Goal: Task Accomplishment & Management: Manage account settings

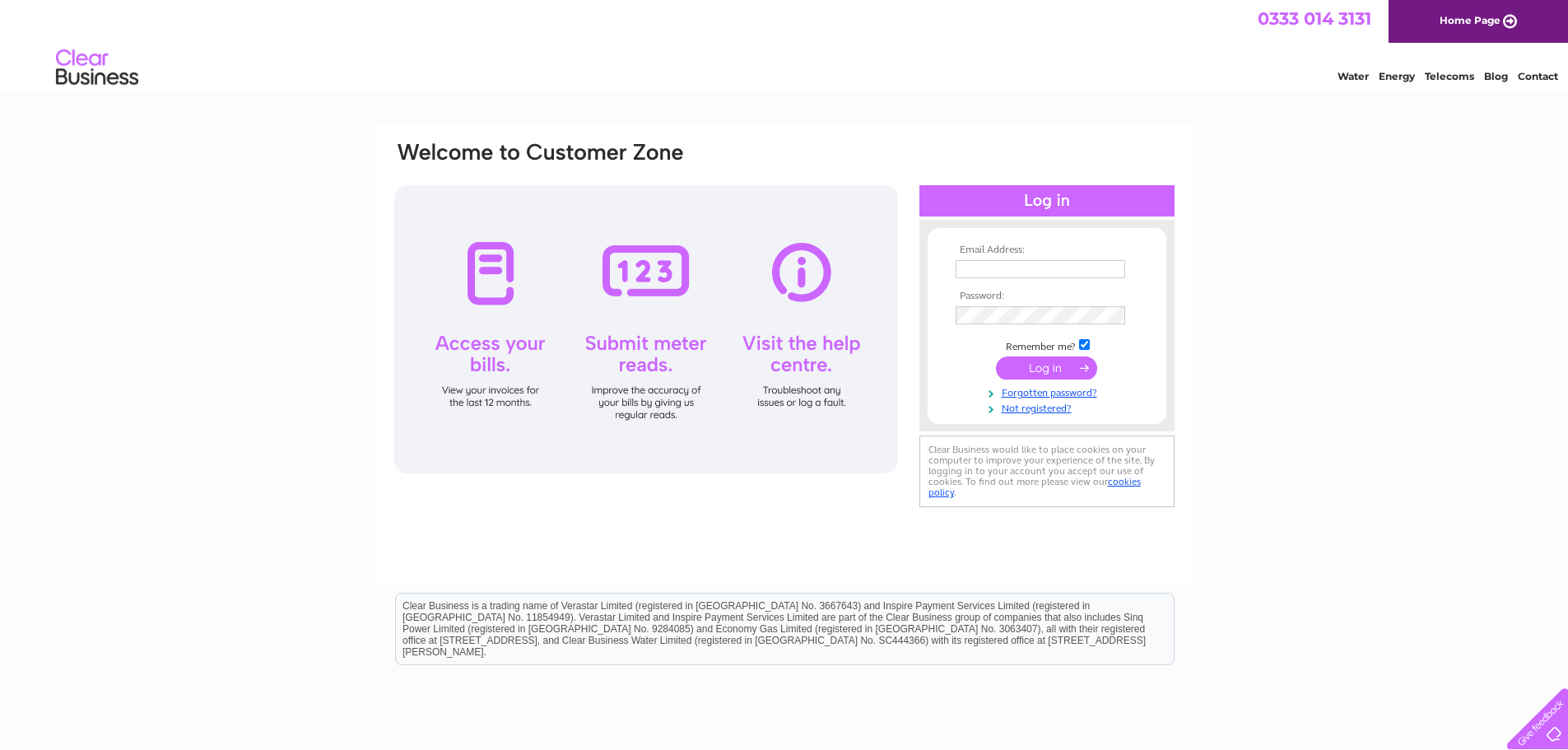
type input "[PERSON_NAME][EMAIL_ADDRESS][PERSON_NAME][DOMAIN_NAME]"
click at [1031, 377] on input "submit" at bounding box center [1047, 368] width 102 height 23
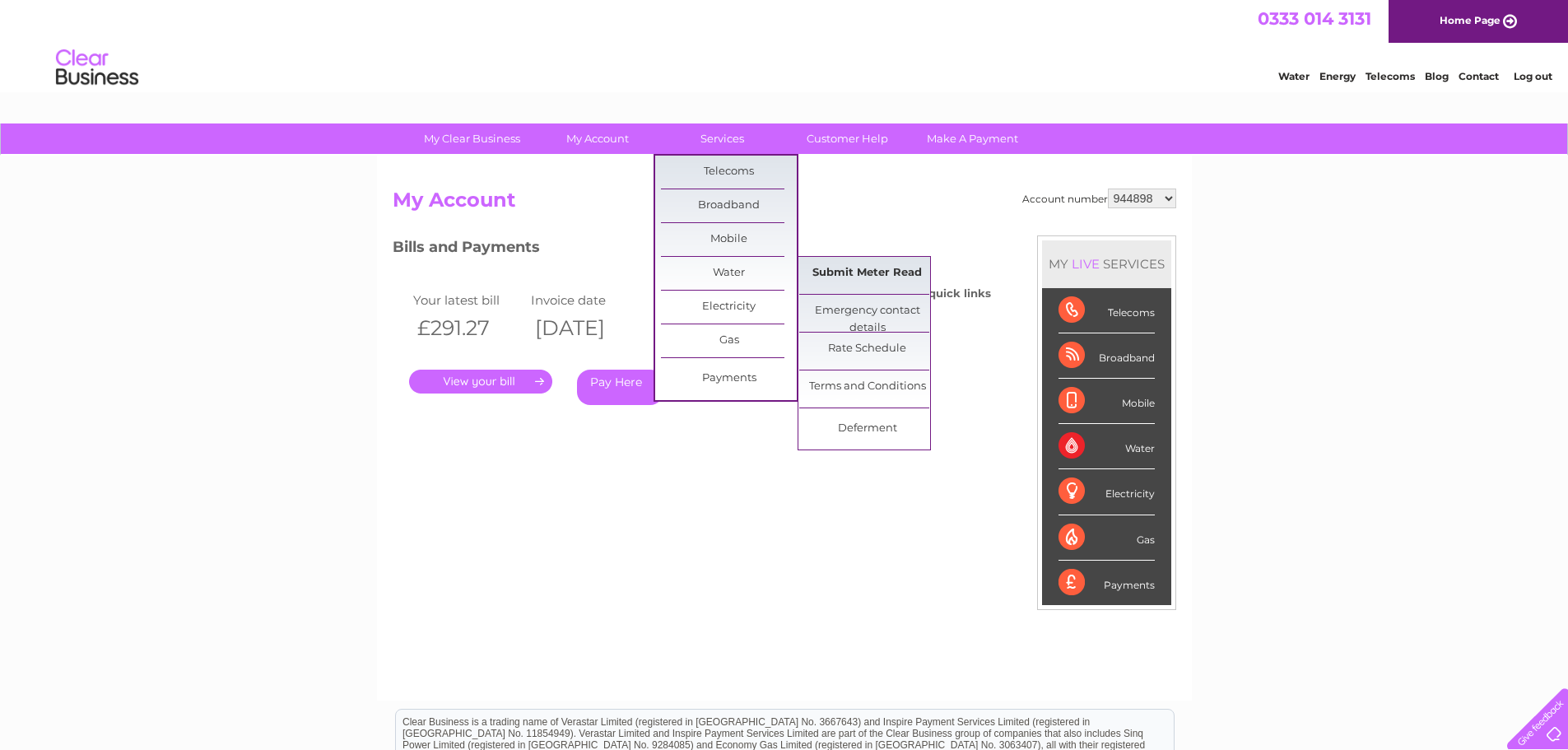
click at [825, 275] on link "Submit Meter Read" at bounding box center [867, 273] width 136 height 33
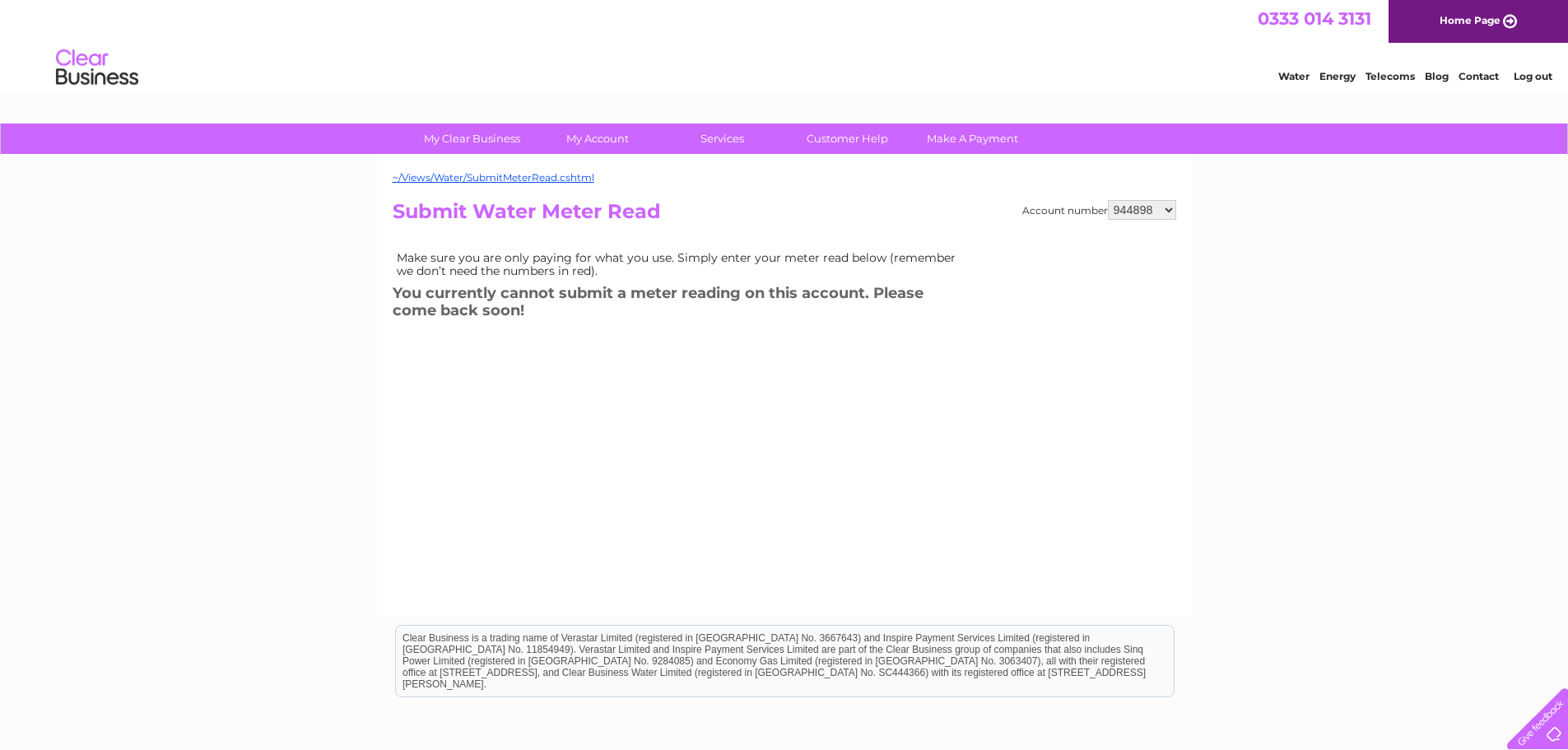
click at [1155, 212] on select "944898 969677 1048255 1136734" at bounding box center [1142, 209] width 68 height 20
select select "969677"
click at [1108, 200] on select "944898 969677 1048255 1136734" at bounding box center [1142, 209] width 68 height 20
drag, startPoint x: 0, startPoint y: 0, endPoint x: 1150, endPoint y: 209, distance: 1168.8
click at [1150, 209] on select "944898 969677 1048255 1136734" at bounding box center [1142, 209] width 68 height 20
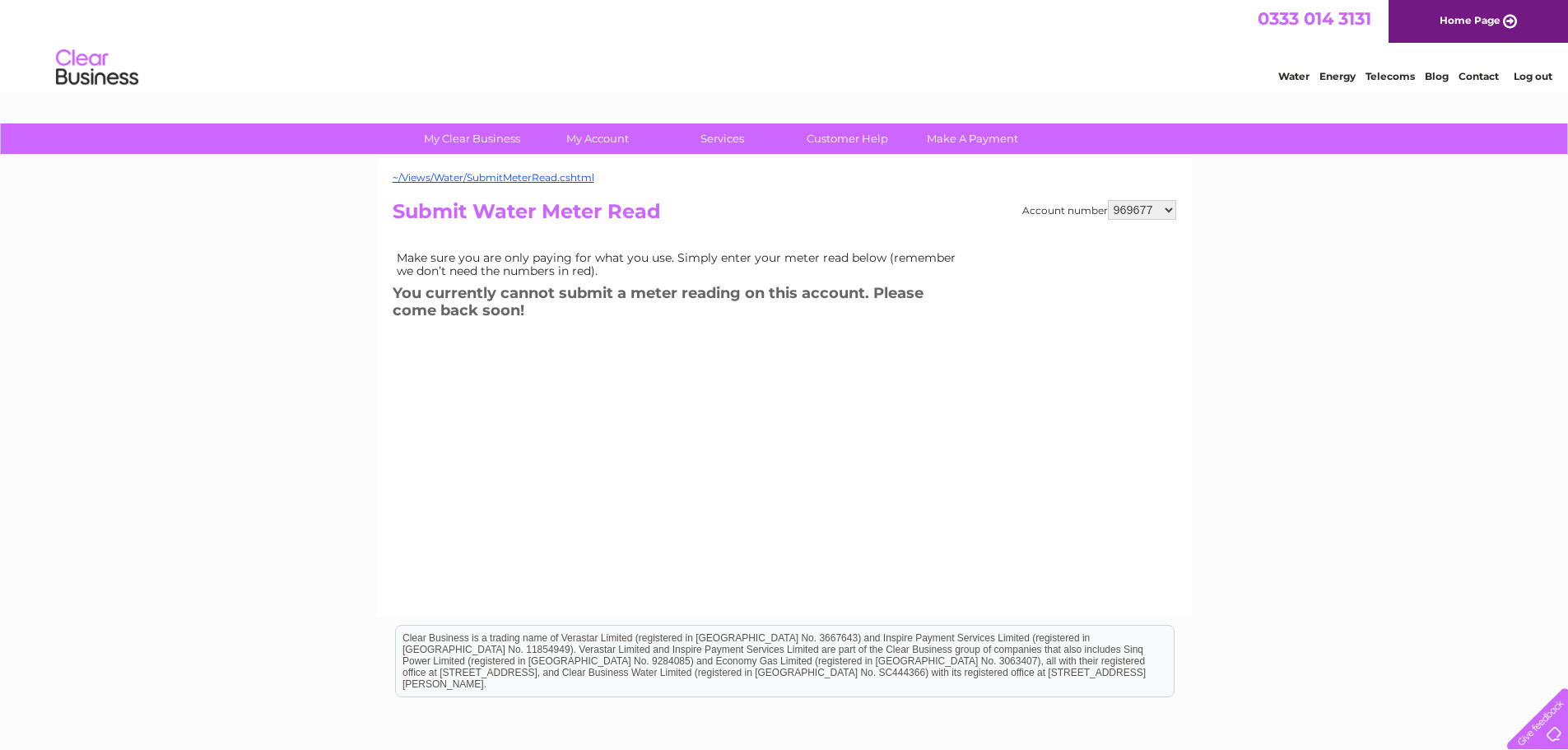
select select "1048255"
click at [1108, 200] on select "944898 969677 1048255 1136734" at bounding box center [1142, 209] width 68 height 20
drag, startPoint x: 0, startPoint y: 0, endPoint x: 1153, endPoint y: 211, distance: 1172.1
click at [1153, 211] on select "944898 969677 1048255 1136734" at bounding box center [1142, 209] width 68 height 20
select select "1136734"
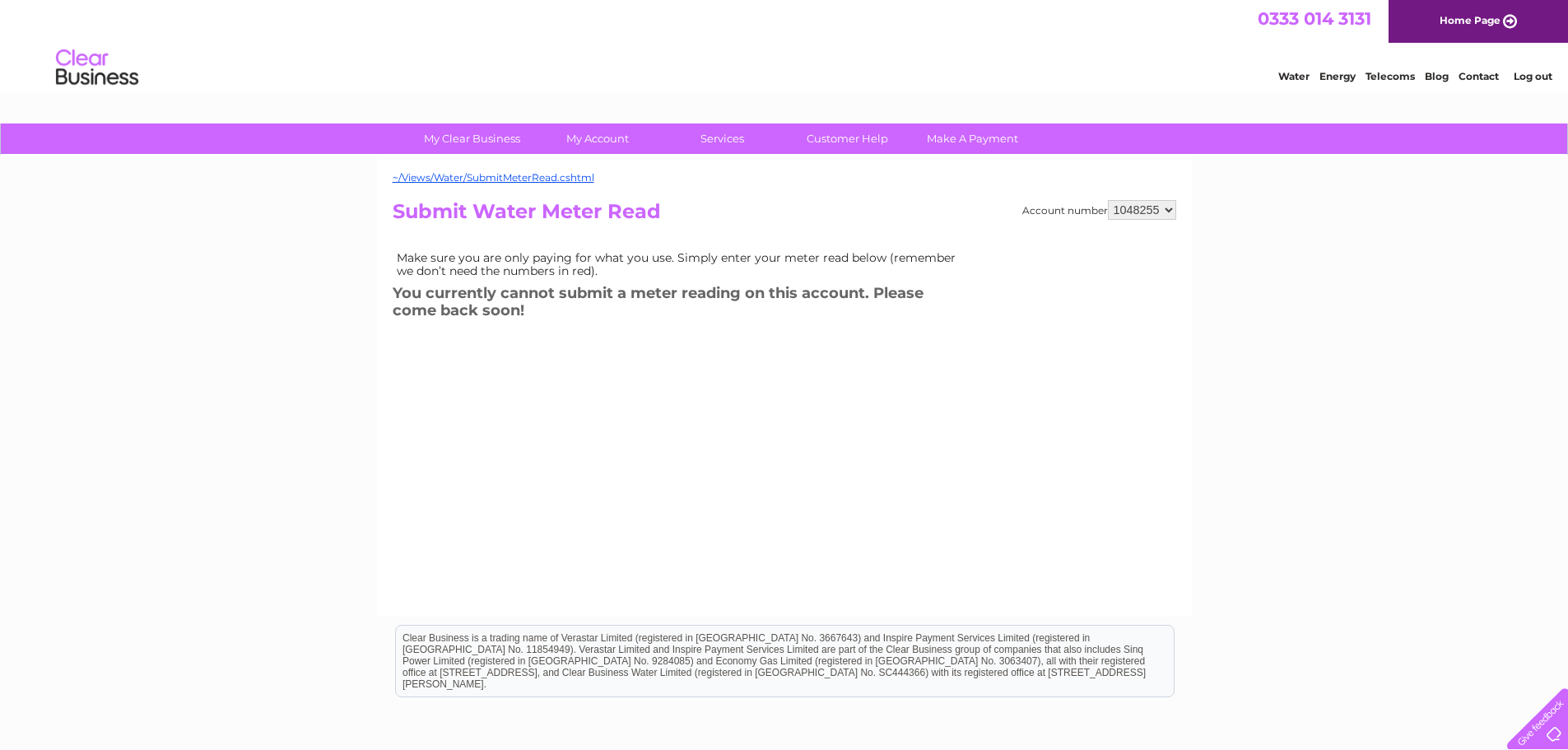
click at [1108, 200] on select "944898 969677 1048255 1136734" at bounding box center [1142, 209] width 68 height 20
click at [1146, 202] on select "944898 969677 1048255 1136734" at bounding box center [1142, 209] width 68 height 20
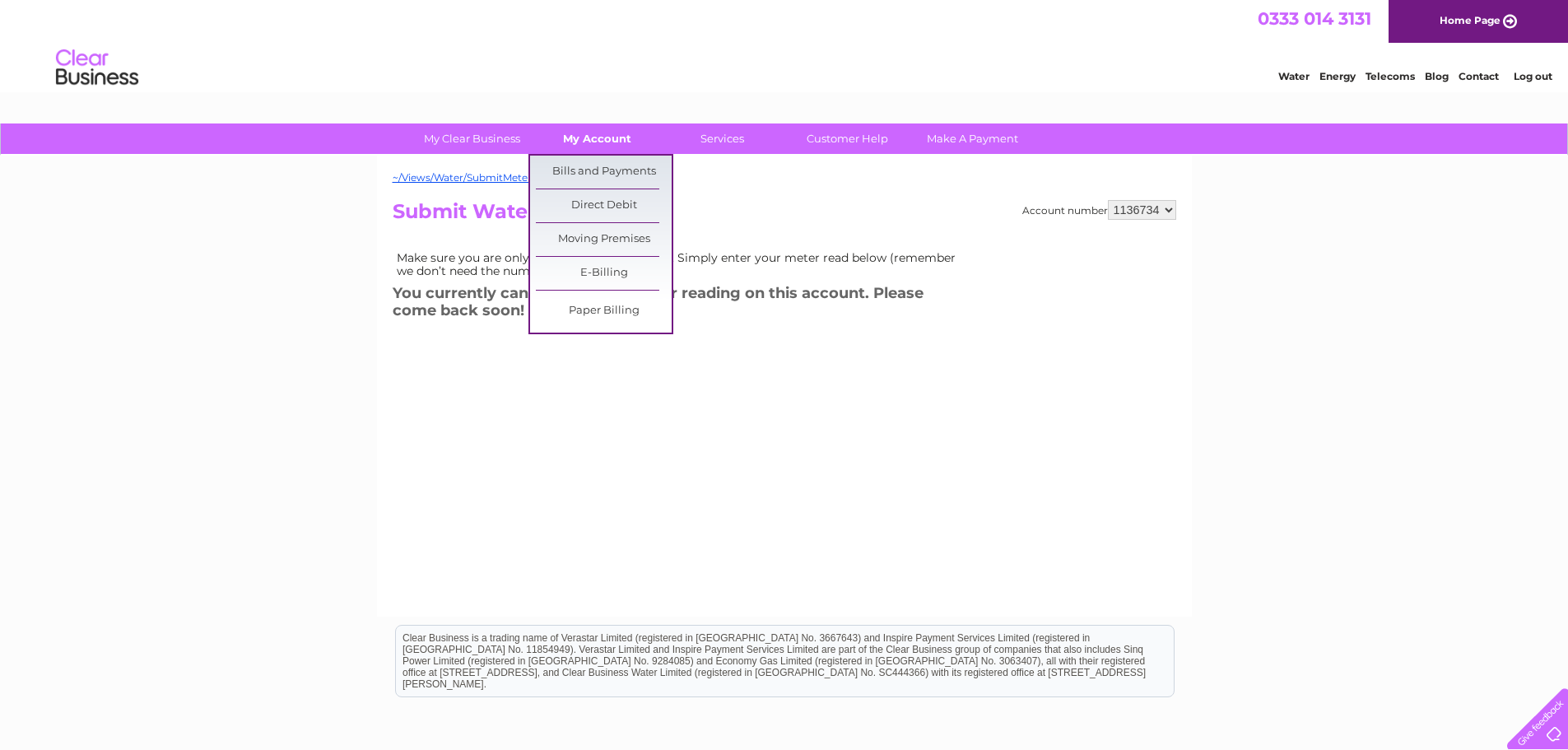
click at [586, 138] on link "My Account" at bounding box center [597, 138] width 136 height 31
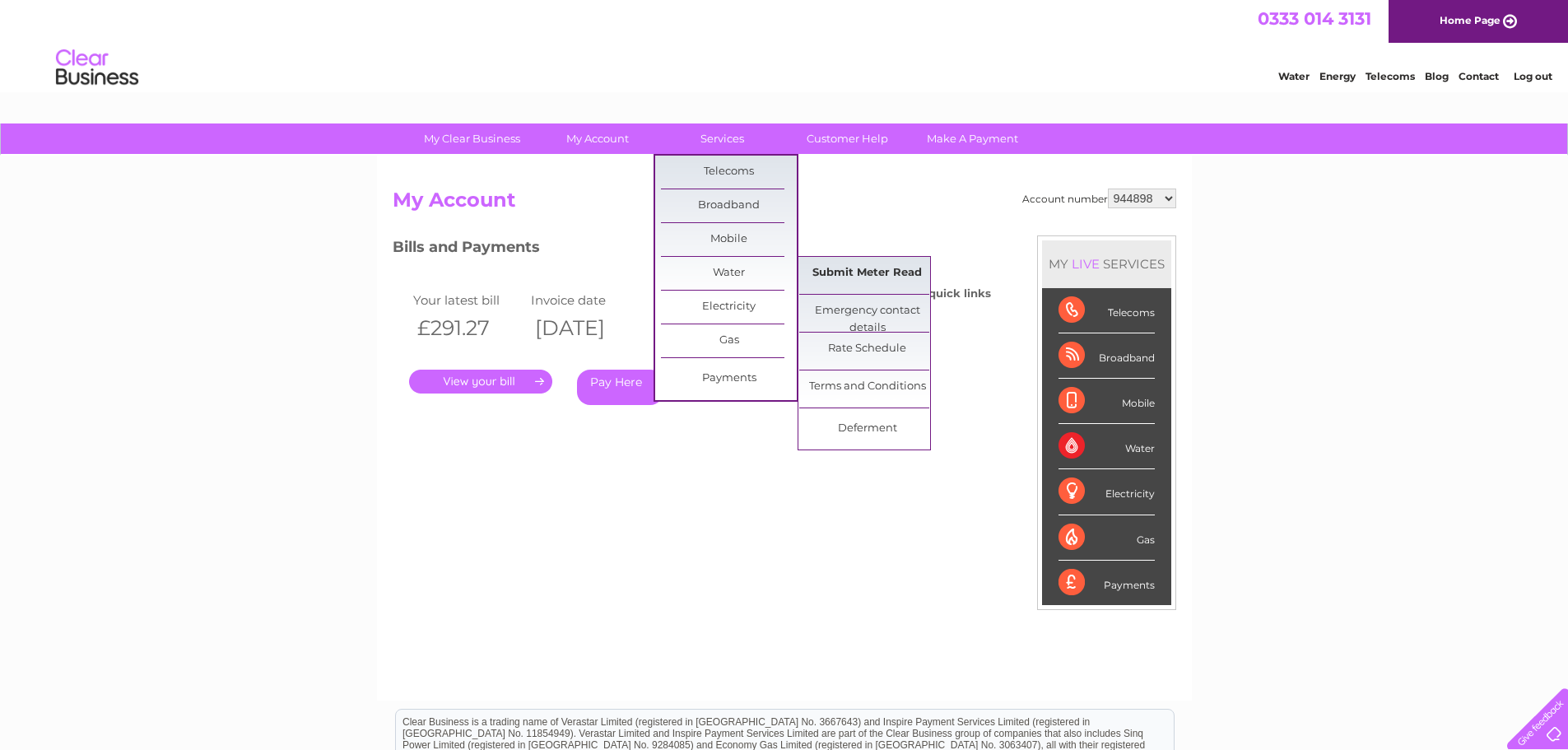
click at [886, 279] on link "Submit Meter Read" at bounding box center [867, 273] width 136 height 33
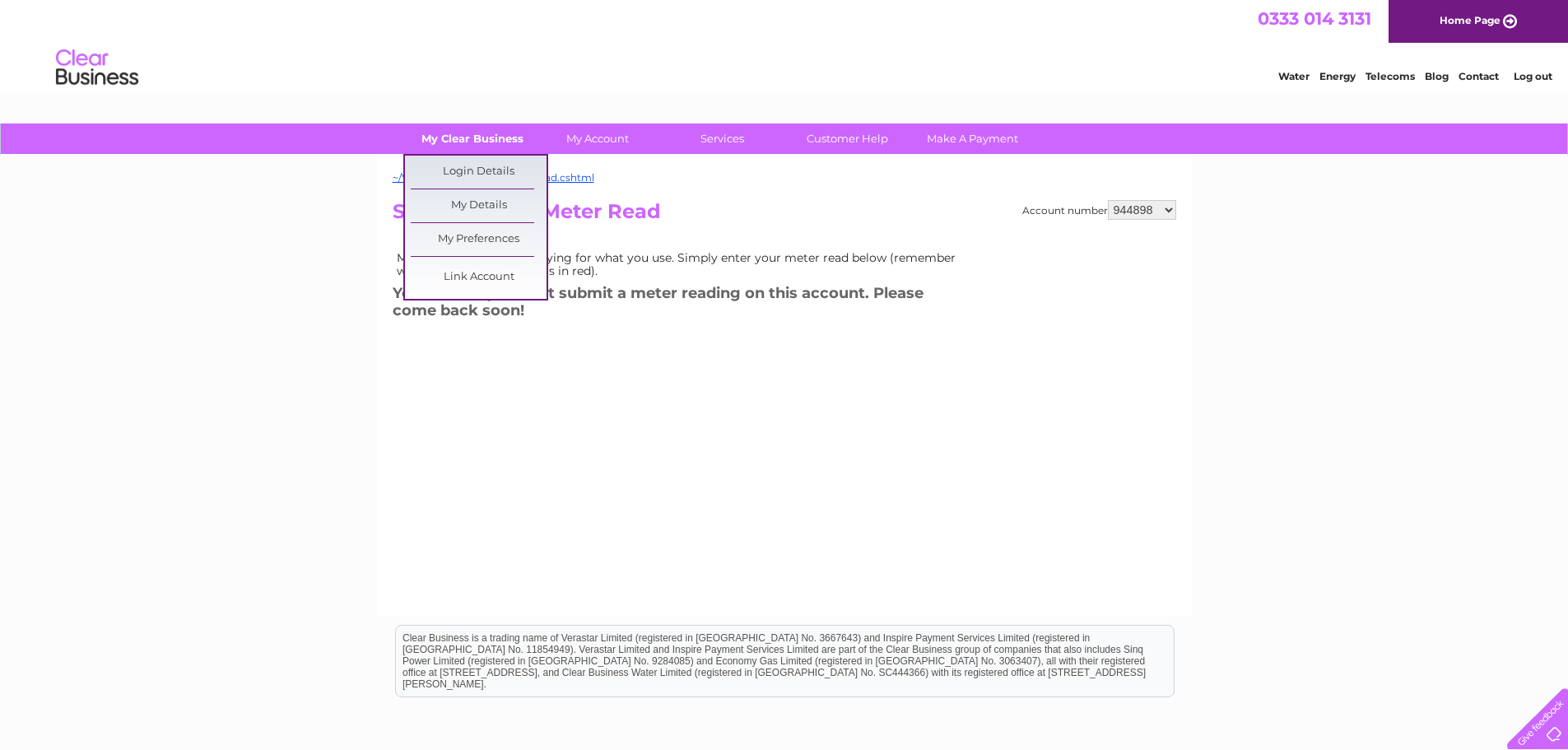
click at [472, 137] on link "My Clear Business" at bounding box center [472, 138] width 136 height 31
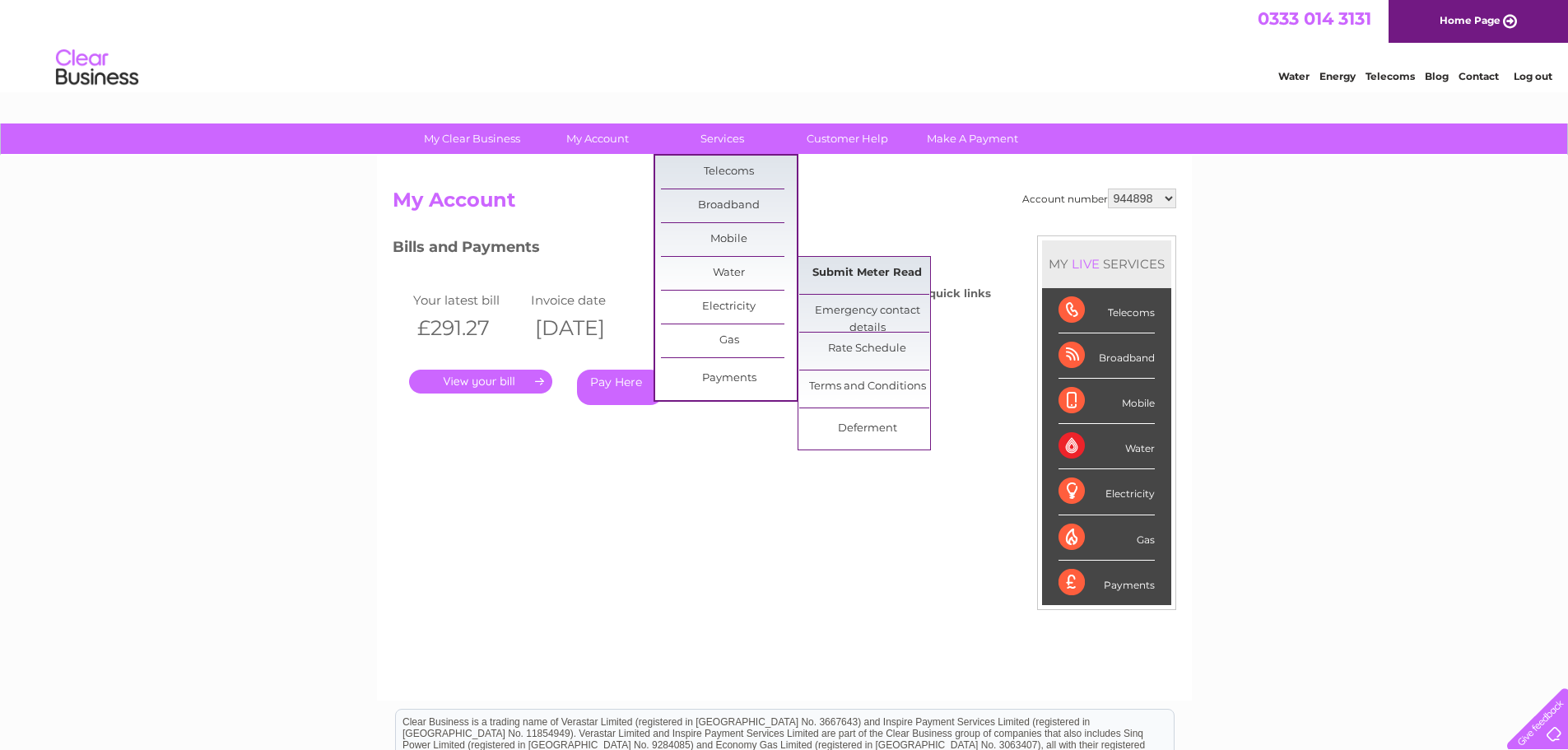
click at [880, 269] on link "Submit Meter Read" at bounding box center [867, 273] width 136 height 33
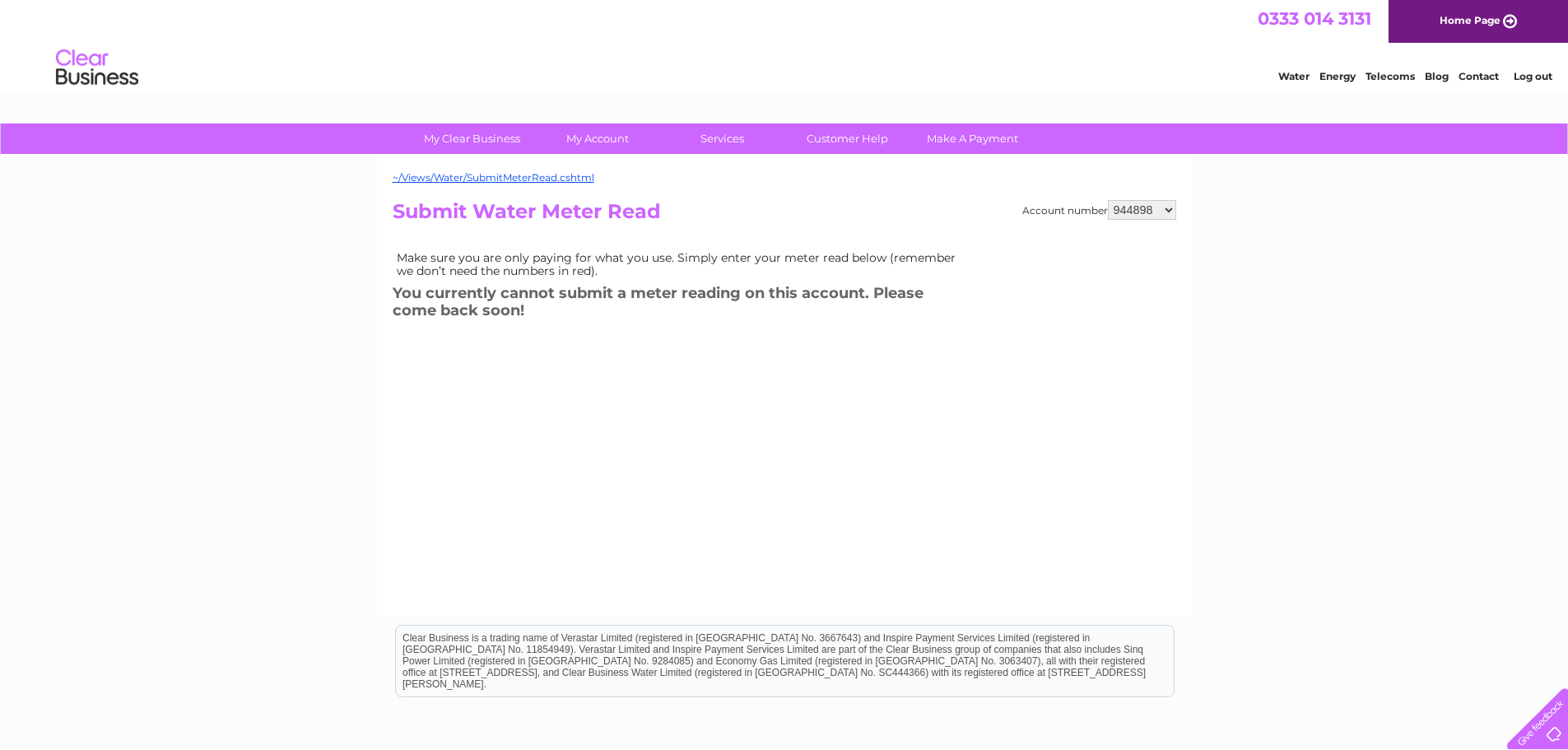
click at [1131, 196] on div "~/Views/Water/SubmitMeterRead.cshtml Account number 944898 969677 1048255 11367…" at bounding box center [784, 386] width 815 height 461
click at [1130, 202] on select "944898 969677 1048255 1136734" at bounding box center [1142, 209] width 68 height 20
click at [1126, 209] on select "944898 969677 1048255 1136734" at bounding box center [1142, 209] width 68 height 20
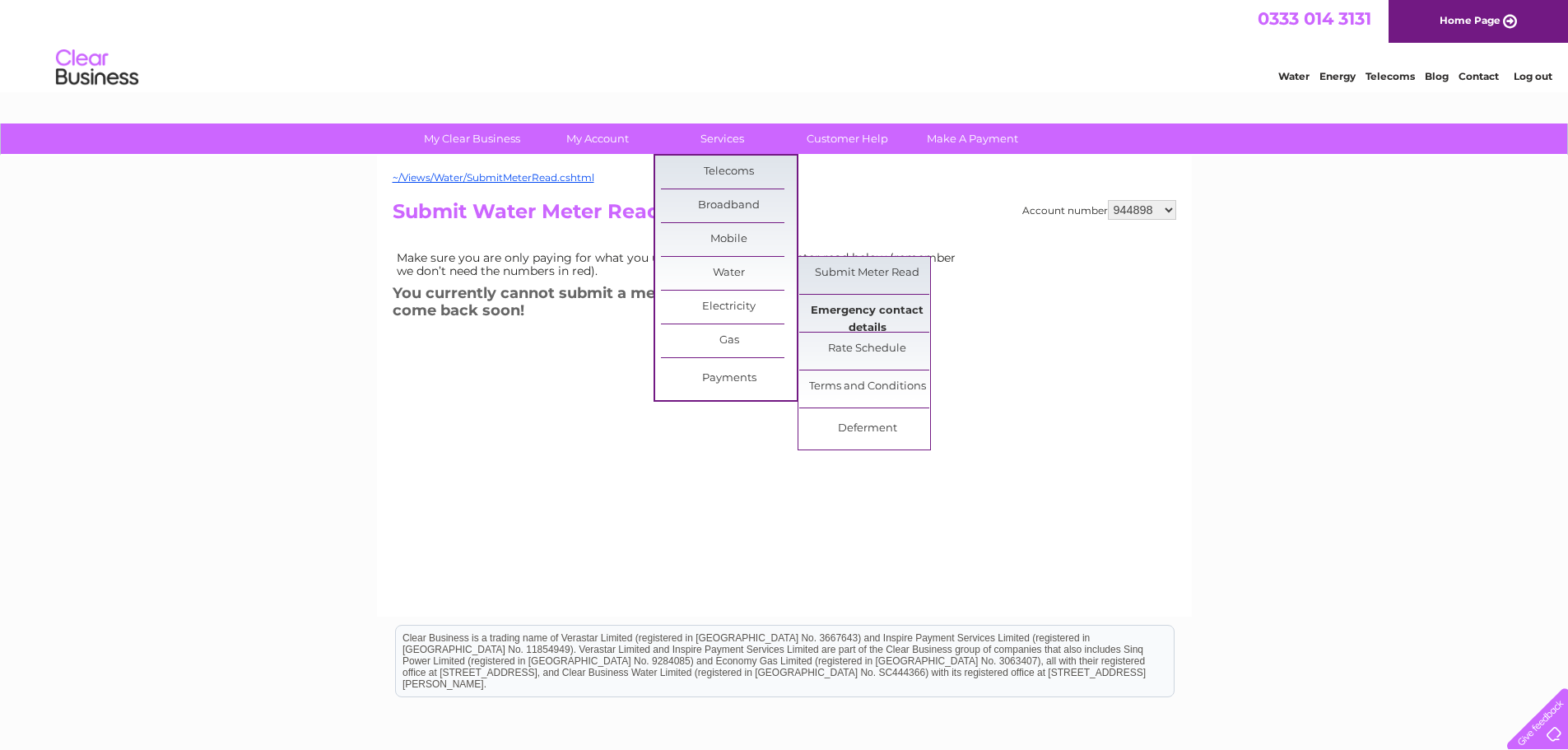
click at [860, 315] on link "Emergency contact details" at bounding box center [867, 311] width 136 height 33
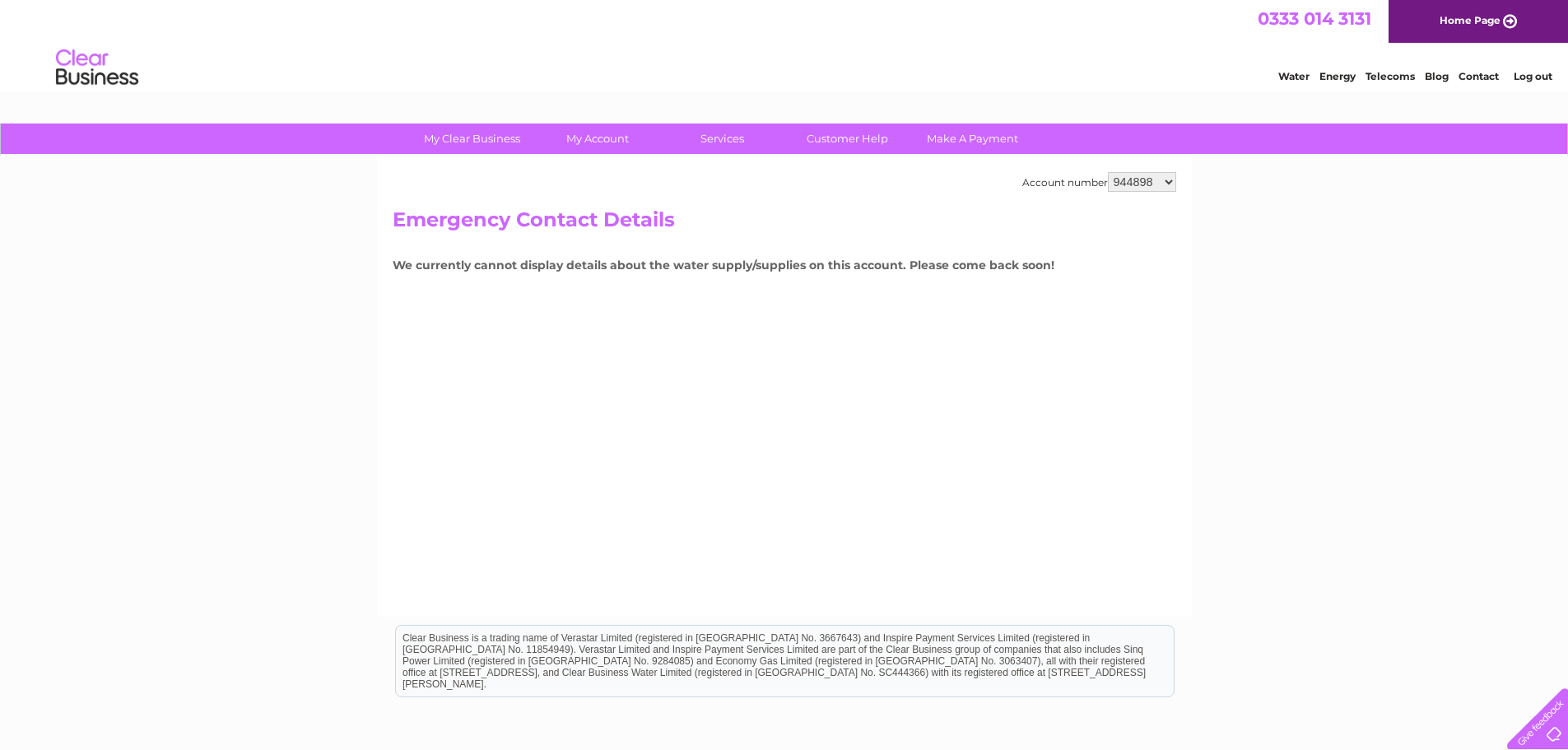
click at [1147, 181] on select "944898 969677 1048255 1136734" at bounding box center [1142, 181] width 68 height 20
select select "969677"
click at [1108, 172] on select "944898 969677 1048255 1136734" at bounding box center [1142, 181] width 68 height 20
click at [1147, 178] on select "944898 969677 1048255 1136734" at bounding box center [1142, 181] width 68 height 20
click at [1152, 190] on select "944898 969677 1048255 1136734" at bounding box center [1142, 181] width 68 height 20
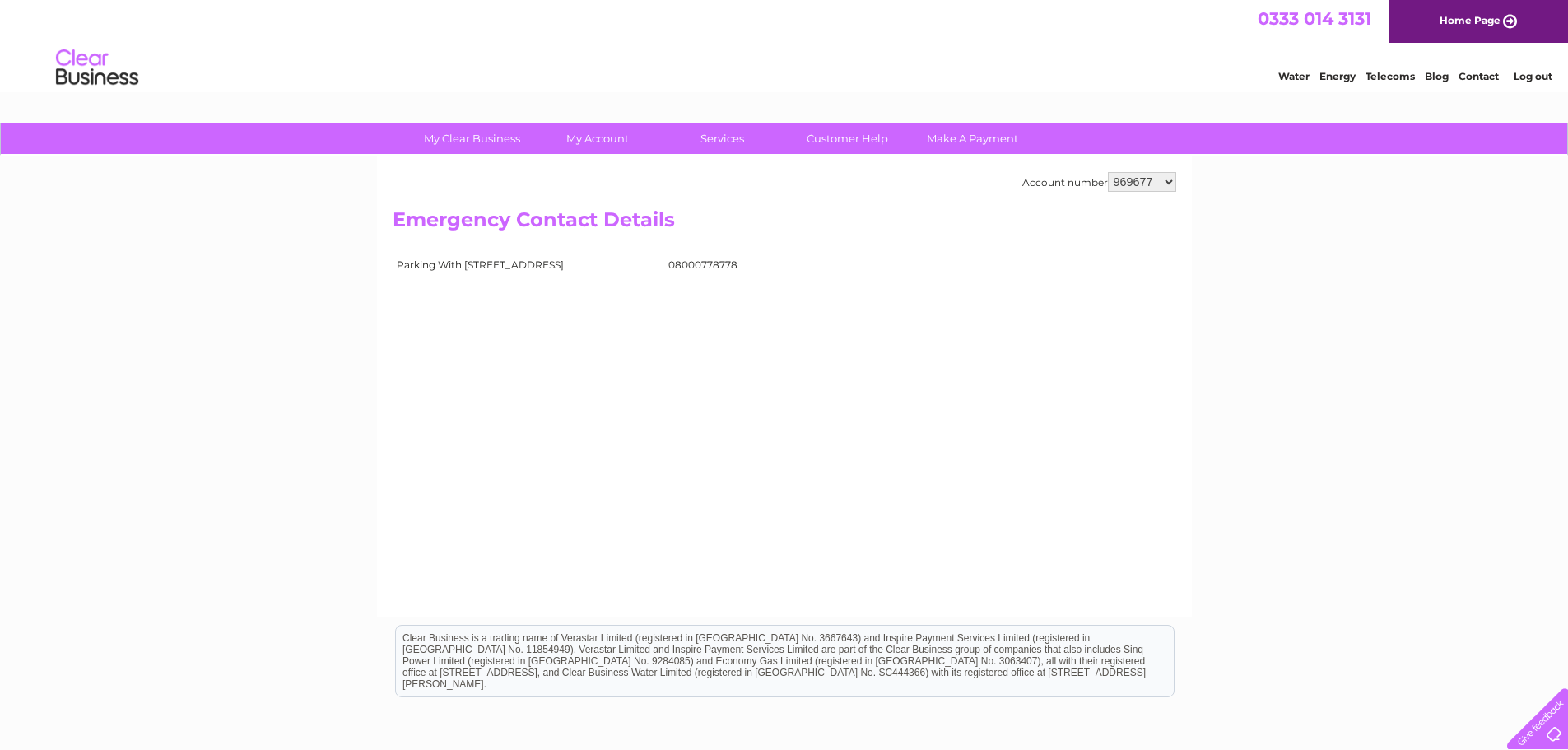
select select "1048255"
click at [1108, 172] on select "944898 969677 1048255 1136734" at bounding box center [1142, 181] width 68 height 20
click at [1156, 188] on select "944898 969677 1048255 1136734" at bounding box center [1142, 181] width 68 height 20
click at [1148, 180] on select "944898 969677 1048255 1136734" at bounding box center [1142, 181] width 68 height 20
click at [1141, 273] on h3 "We currently cannot display details about the water supply/supplies on this acc…" at bounding box center [784, 267] width 784 height 25
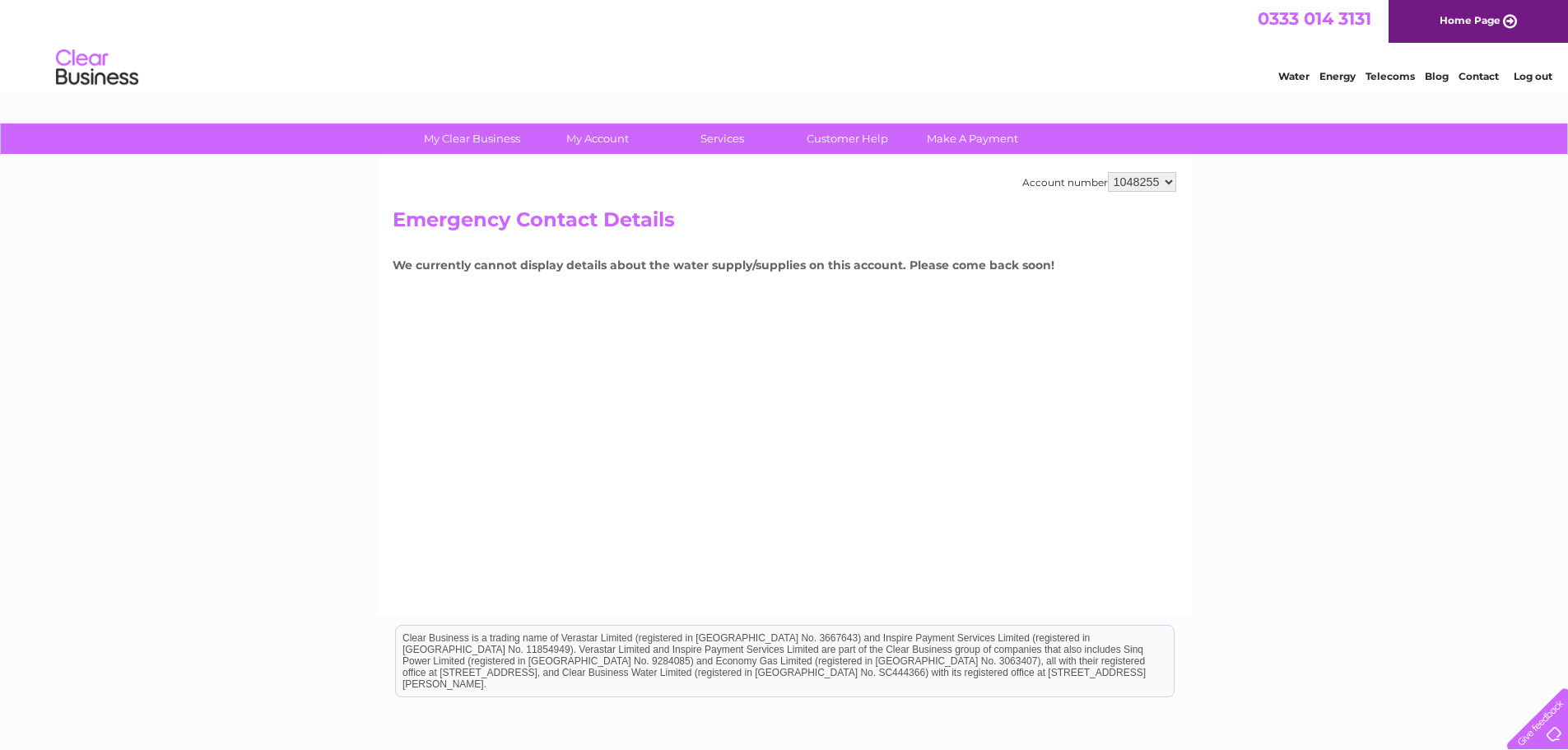
click at [1156, 190] on select "944898 969677 1048255 1136734" at bounding box center [1142, 181] width 68 height 20
select select "1136734"
click at [1108, 172] on select "944898 969677 1048255 1136734" at bounding box center [1142, 181] width 68 height 20
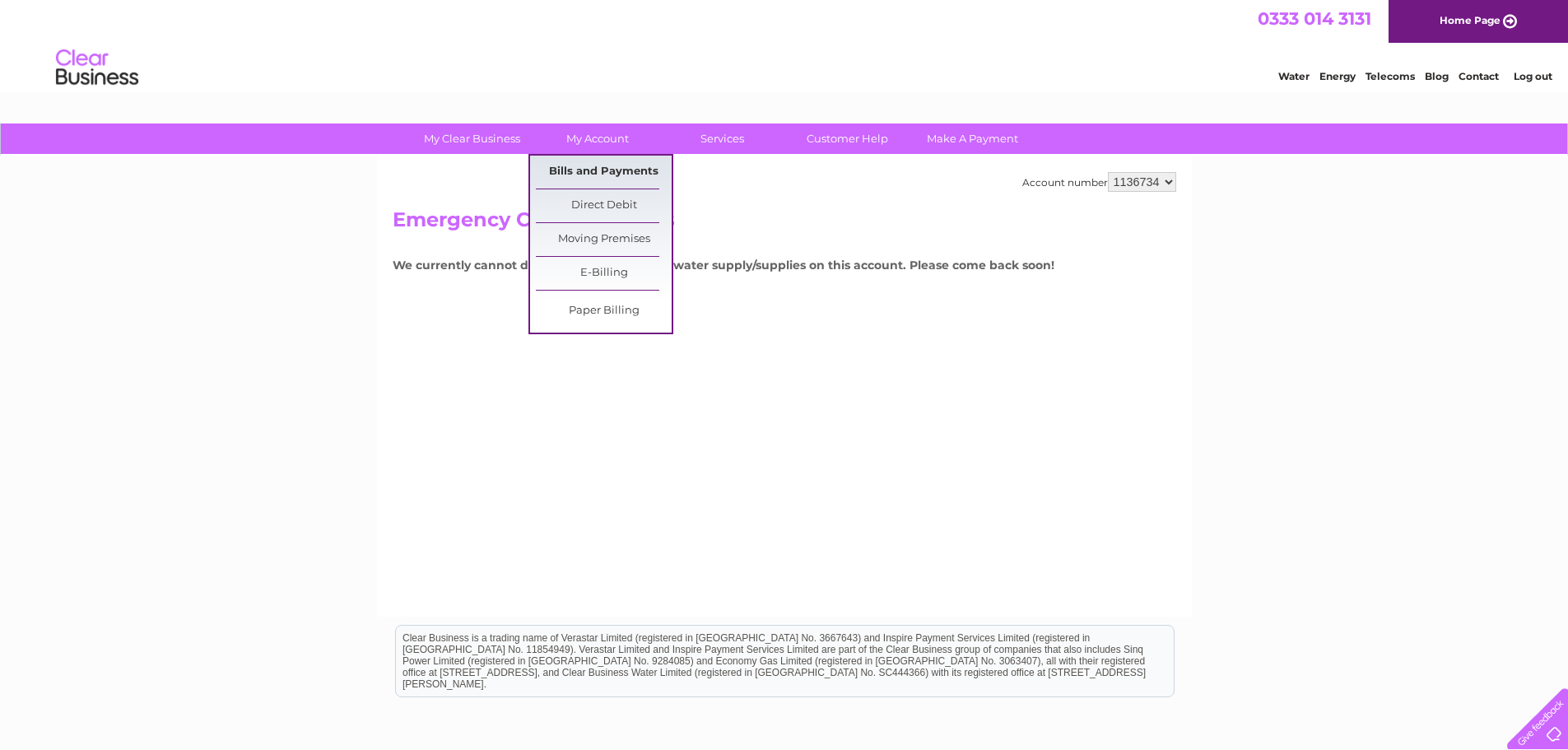
click at [608, 177] on link "Bills and Payments" at bounding box center [603, 173] width 136 height 33
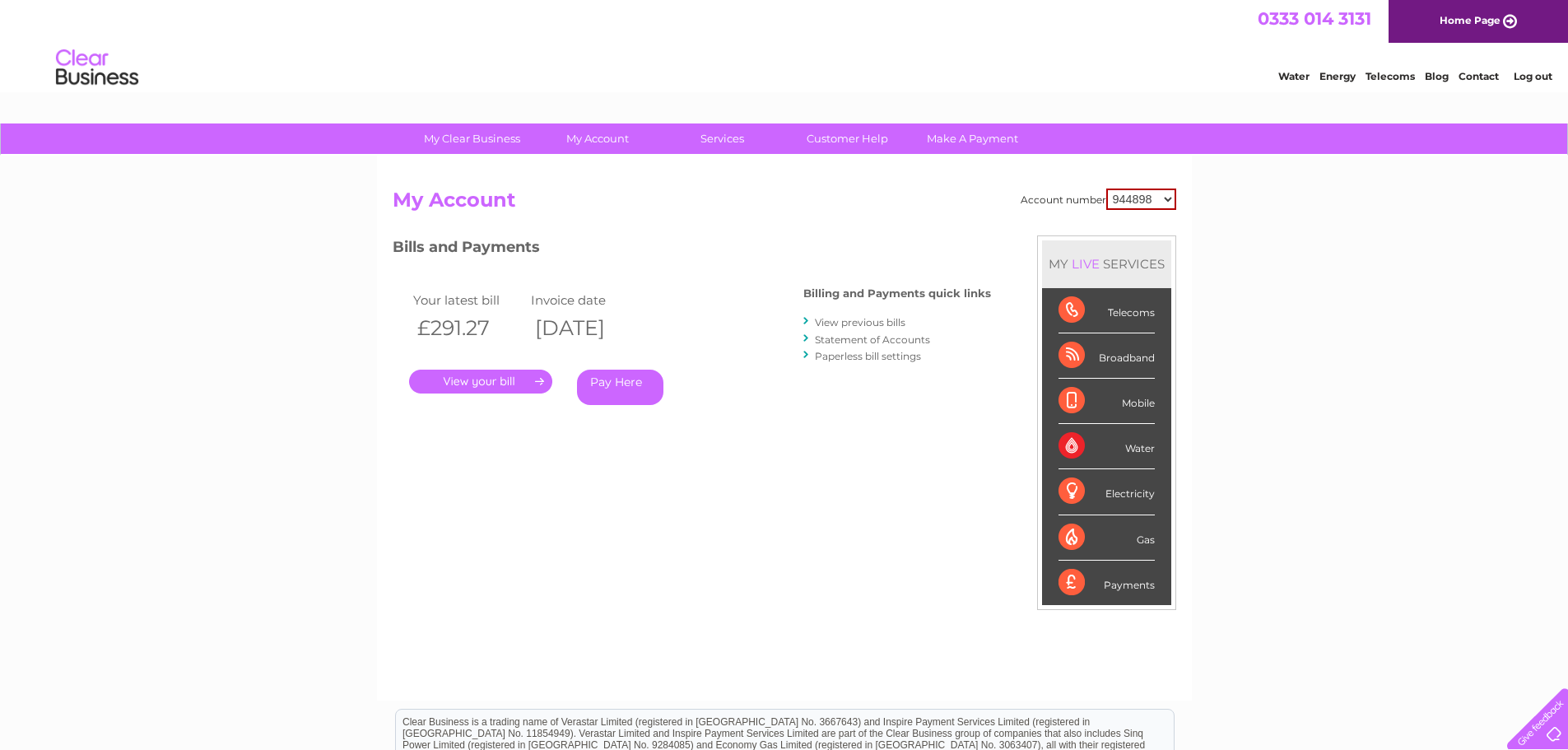
click at [1132, 195] on select "944898 969677 1048255 1136734" at bounding box center [1141, 199] width 70 height 21
select select "969677"
click at [1106, 188] on select "944898 969677 1048255 1136734" at bounding box center [1141, 199] width 70 height 21
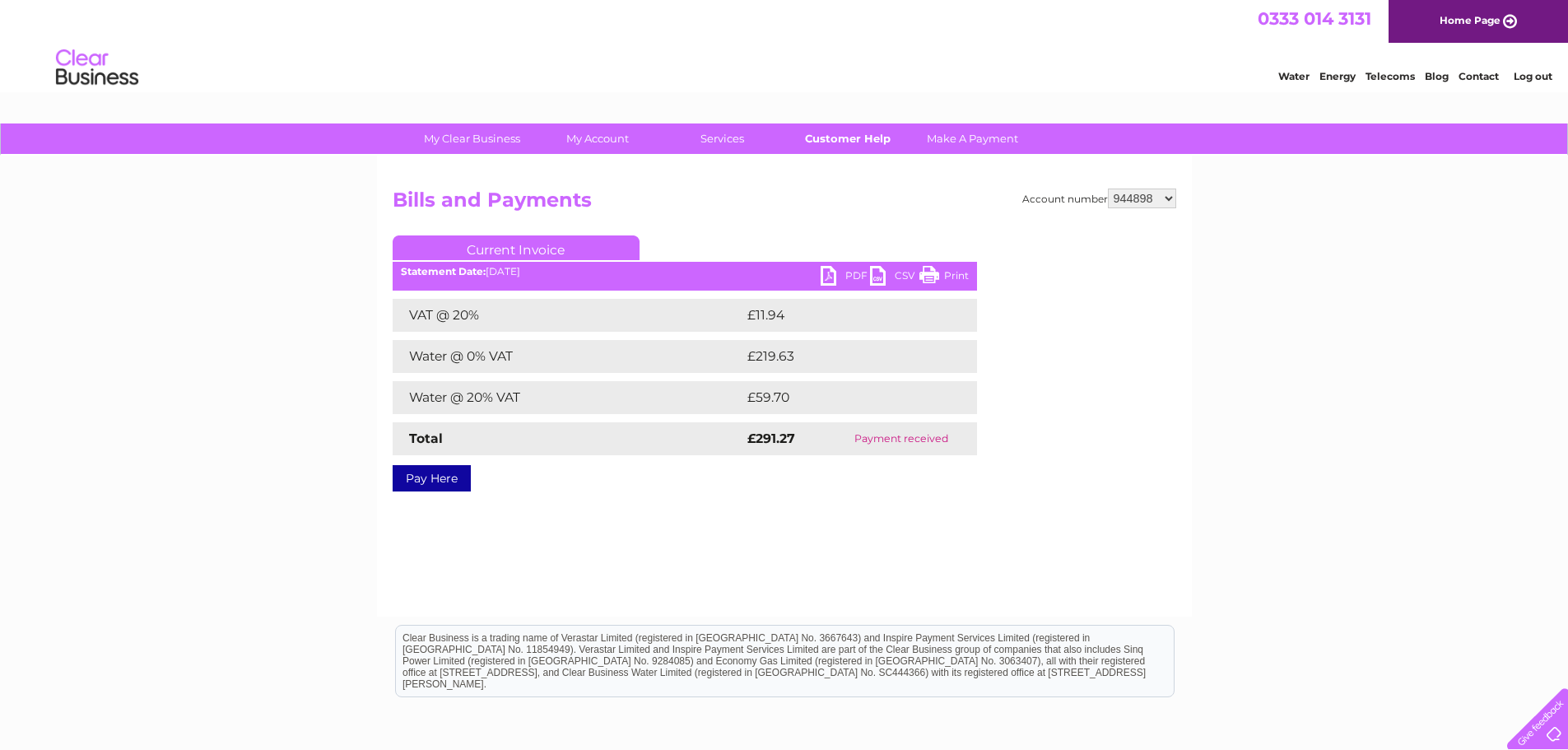
click at [845, 138] on link "Customer Help" at bounding box center [847, 138] width 136 height 31
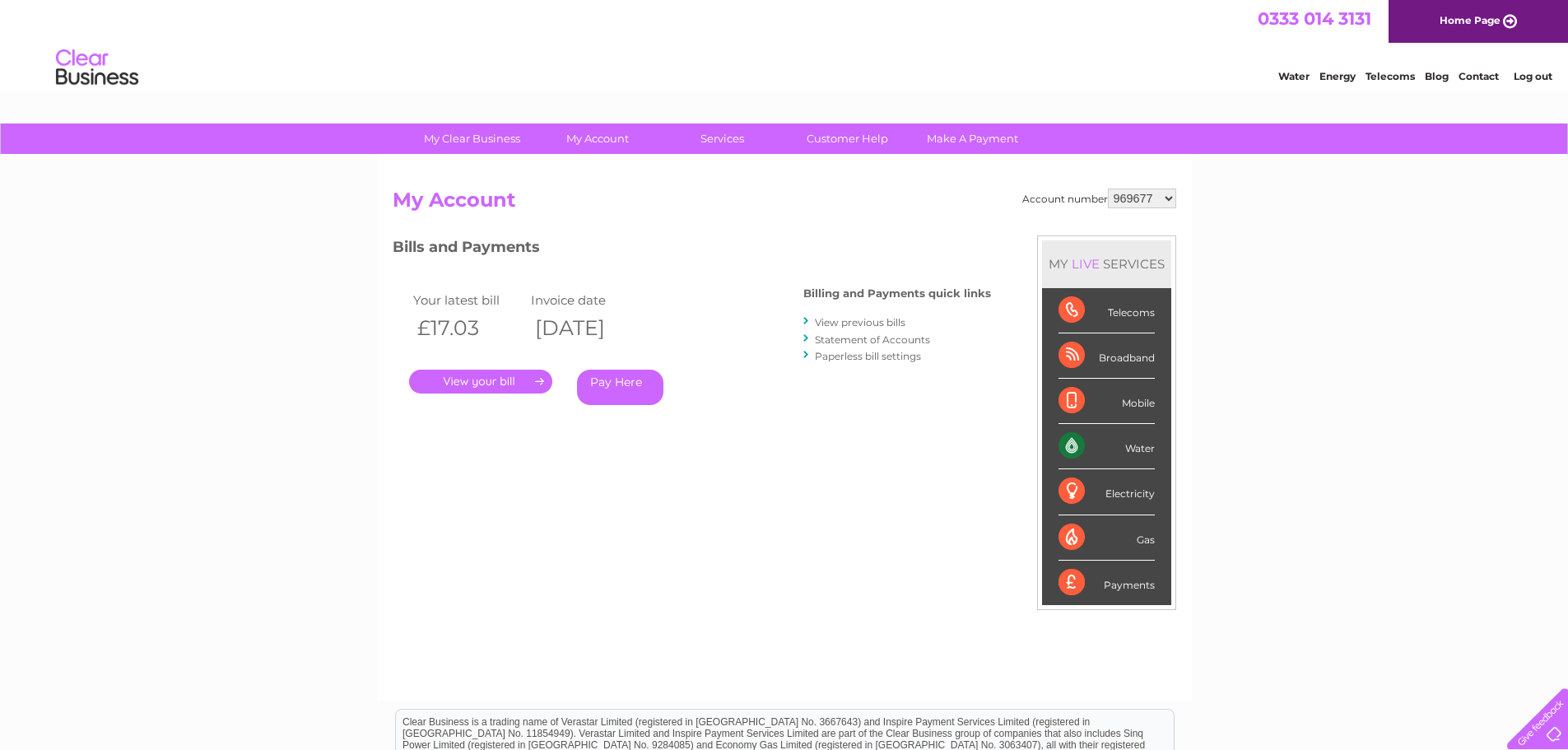
click at [1174, 207] on select "944898 969677 1048255 1136734" at bounding box center [1142, 198] width 68 height 20
select select "944898"
click at [1108, 188] on select "944898 969677 1048255 1136734" at bounding box center [1142, 198] width 68 height 20
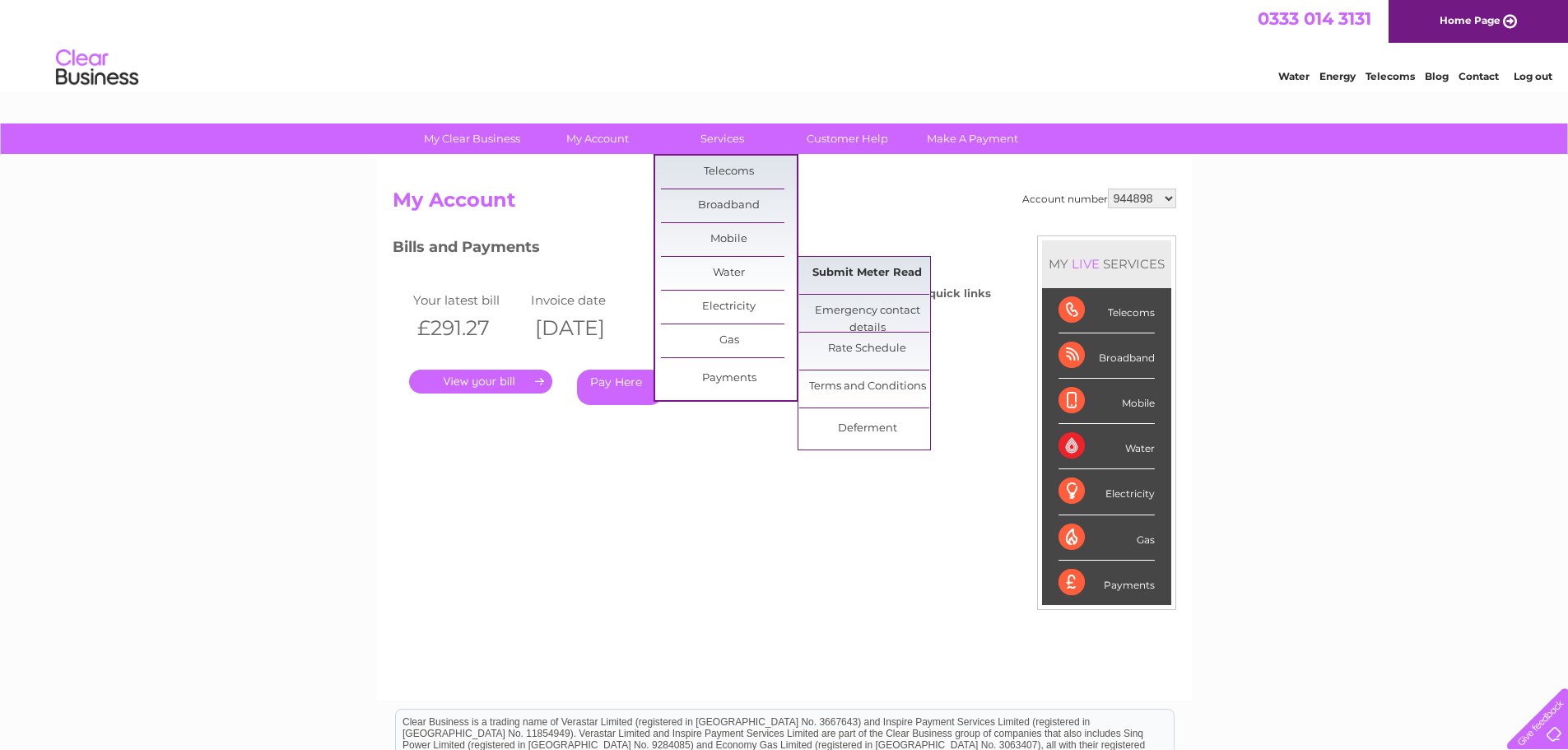
click at [841, 276] on link "Submit Meter Read" at bounding box center [867, 273] width 136 height 33
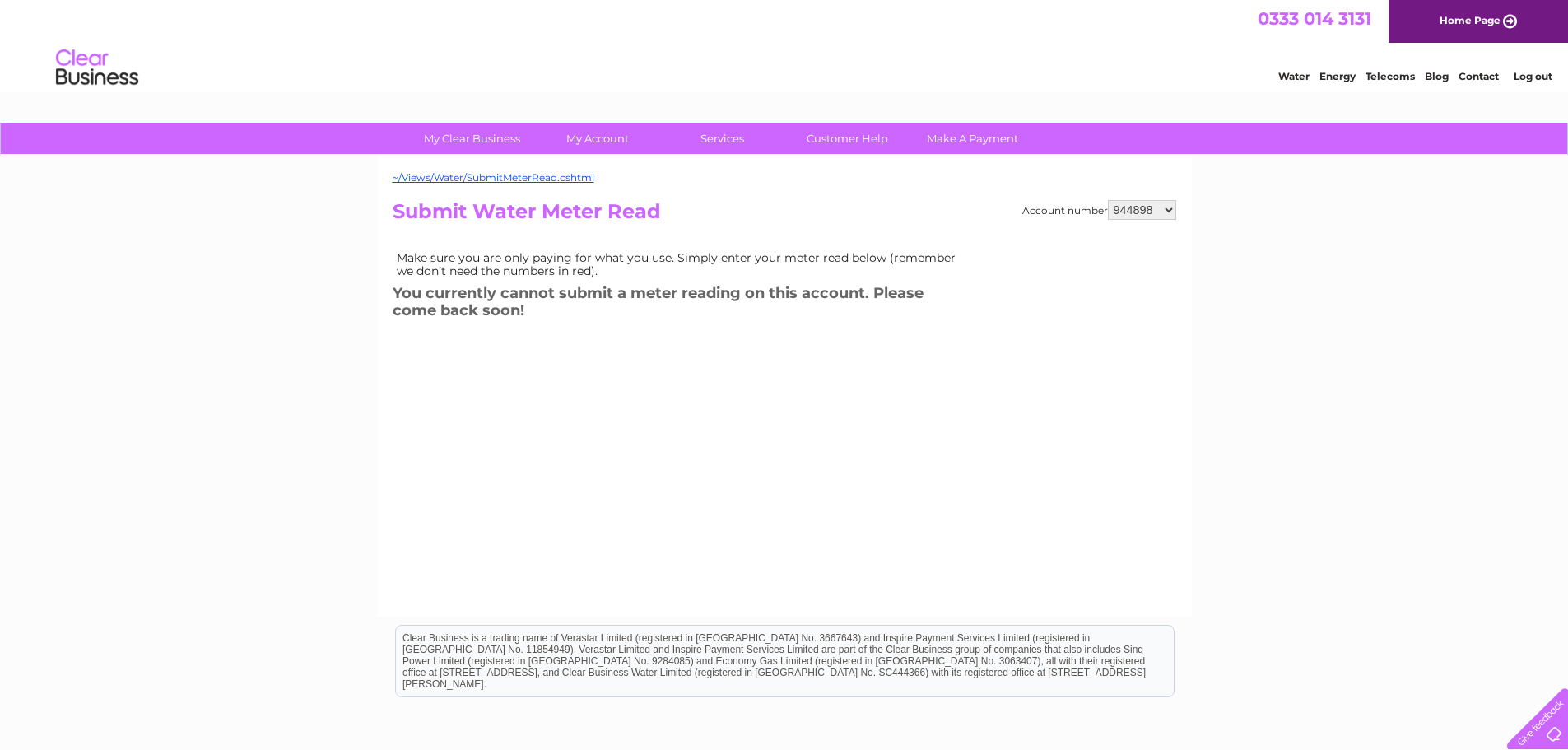
click at [1154, 210] on select "944898 969677 1048255 1136734" at bounding box center [1142, 209] width 68 height 20
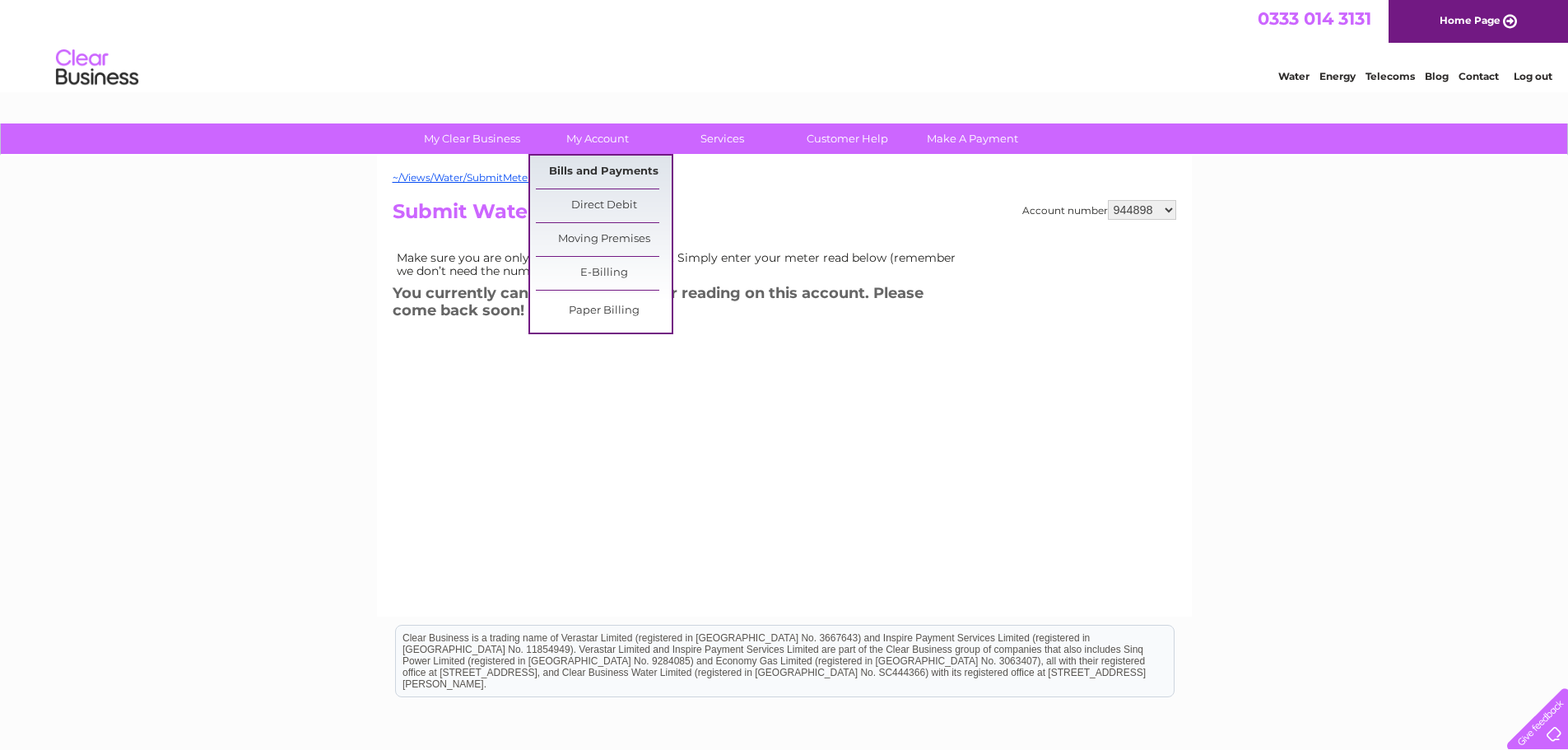
click at [622, 167] on link "Bills and Payments" at bounding box center [603, 173] width 136 height 33
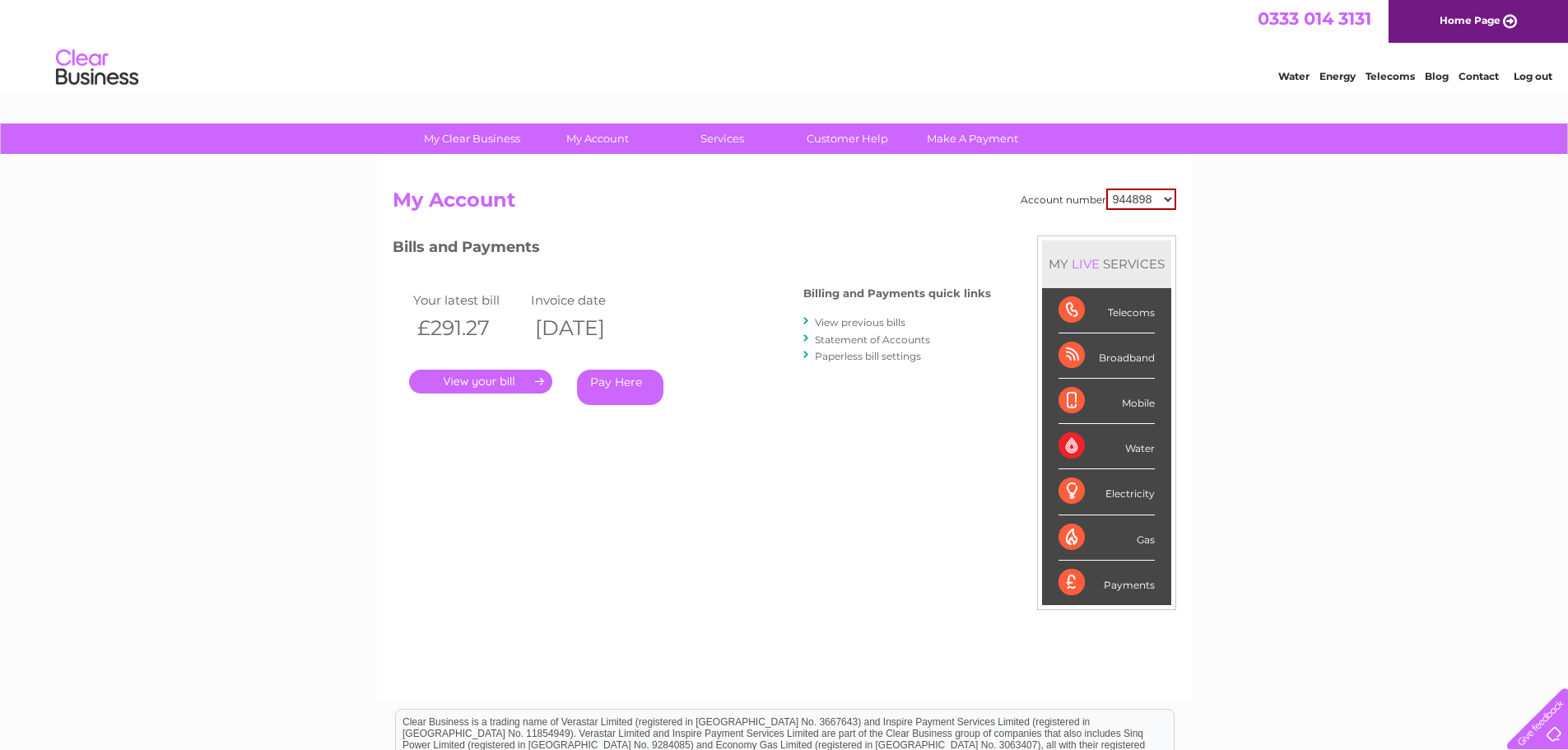
click at [858, 321] on link "View previous bills" at bounding box center [860, 322] width 90 height 12
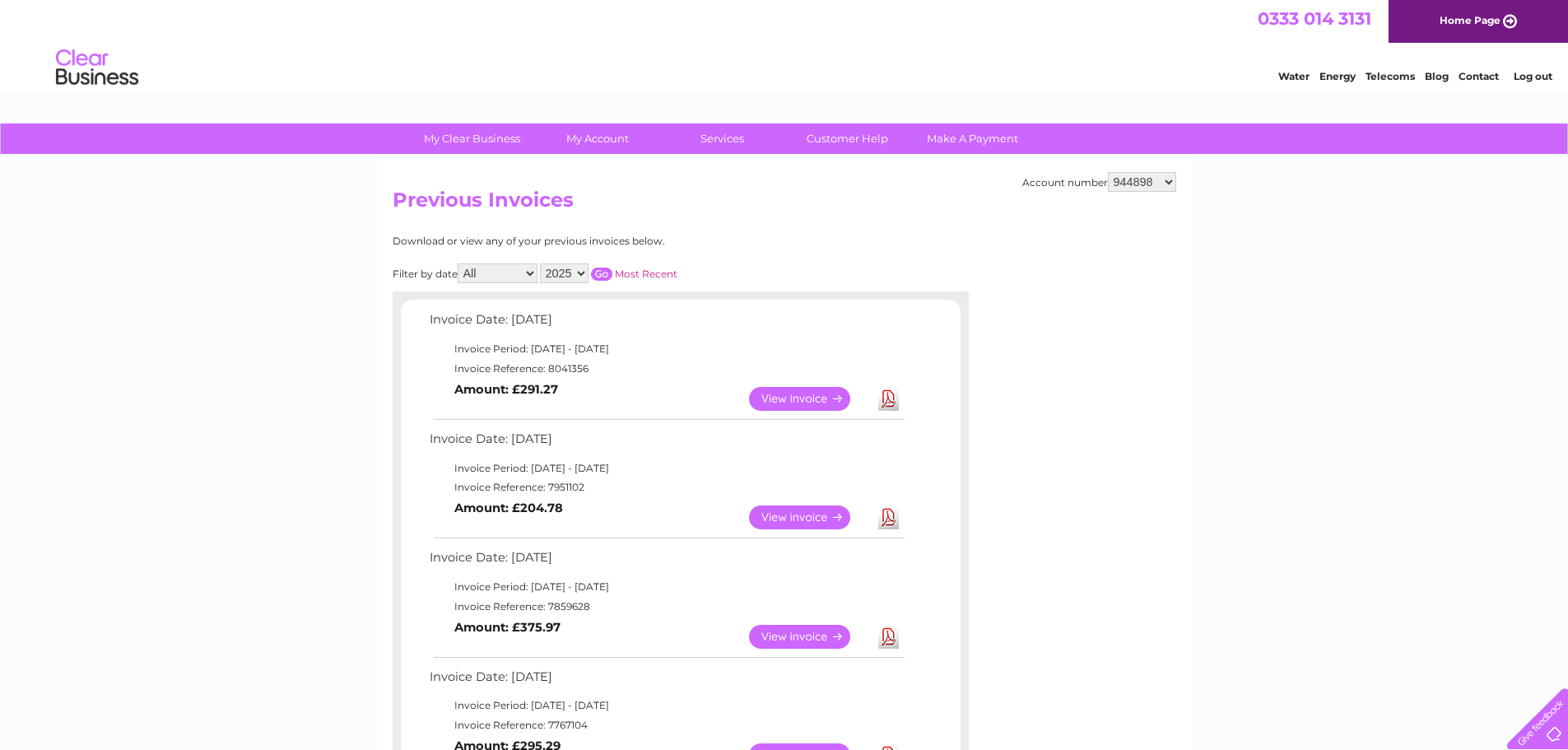
click at [791, 396] on link "View" at bounding box center [810, 398] width 121 height 24
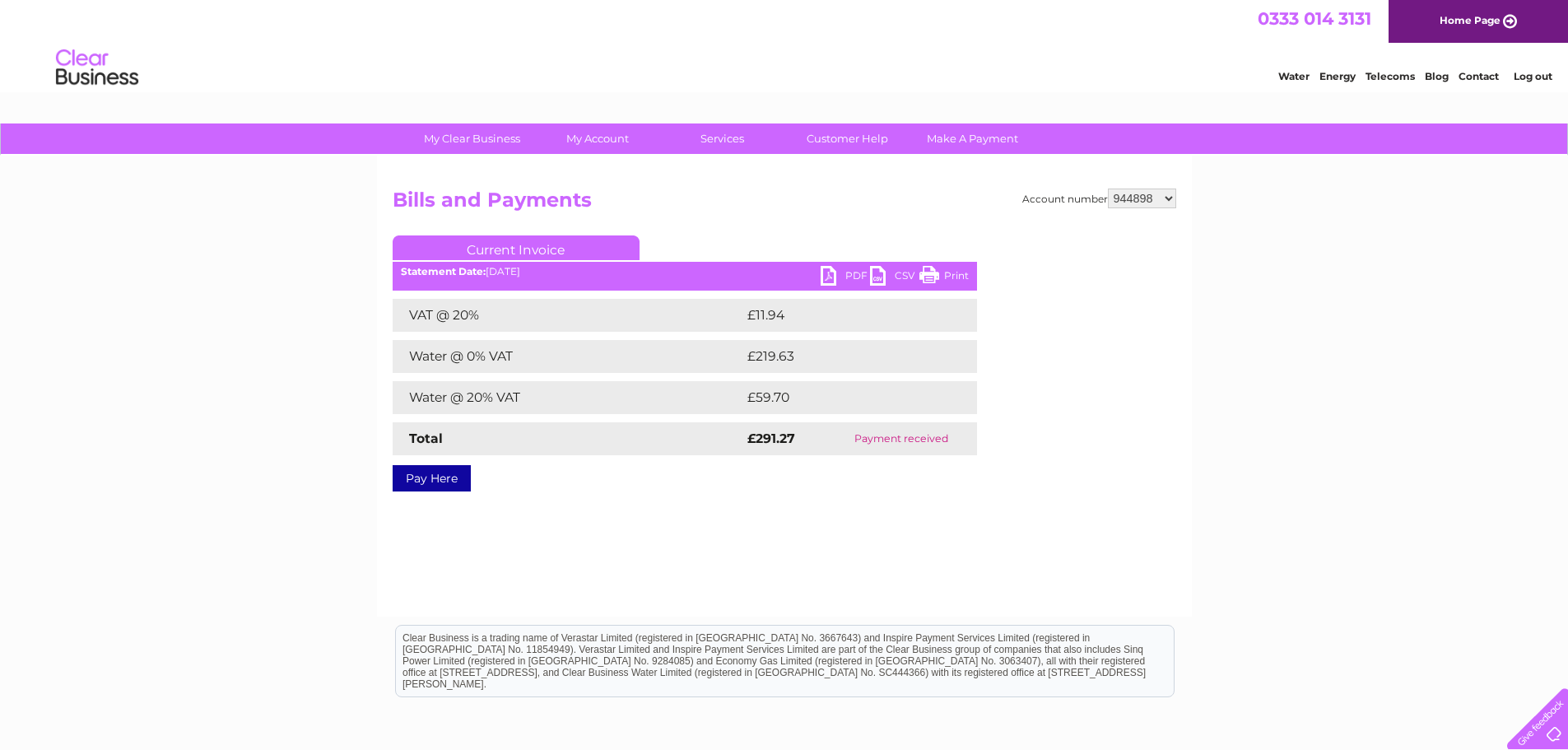
click at [838, 278] on link "PDF" at bounding box center [845, 277] width 49 height 24
click at [870, 138] on link "Customer Help" at bounding box center [847, 138] width 136 height 31
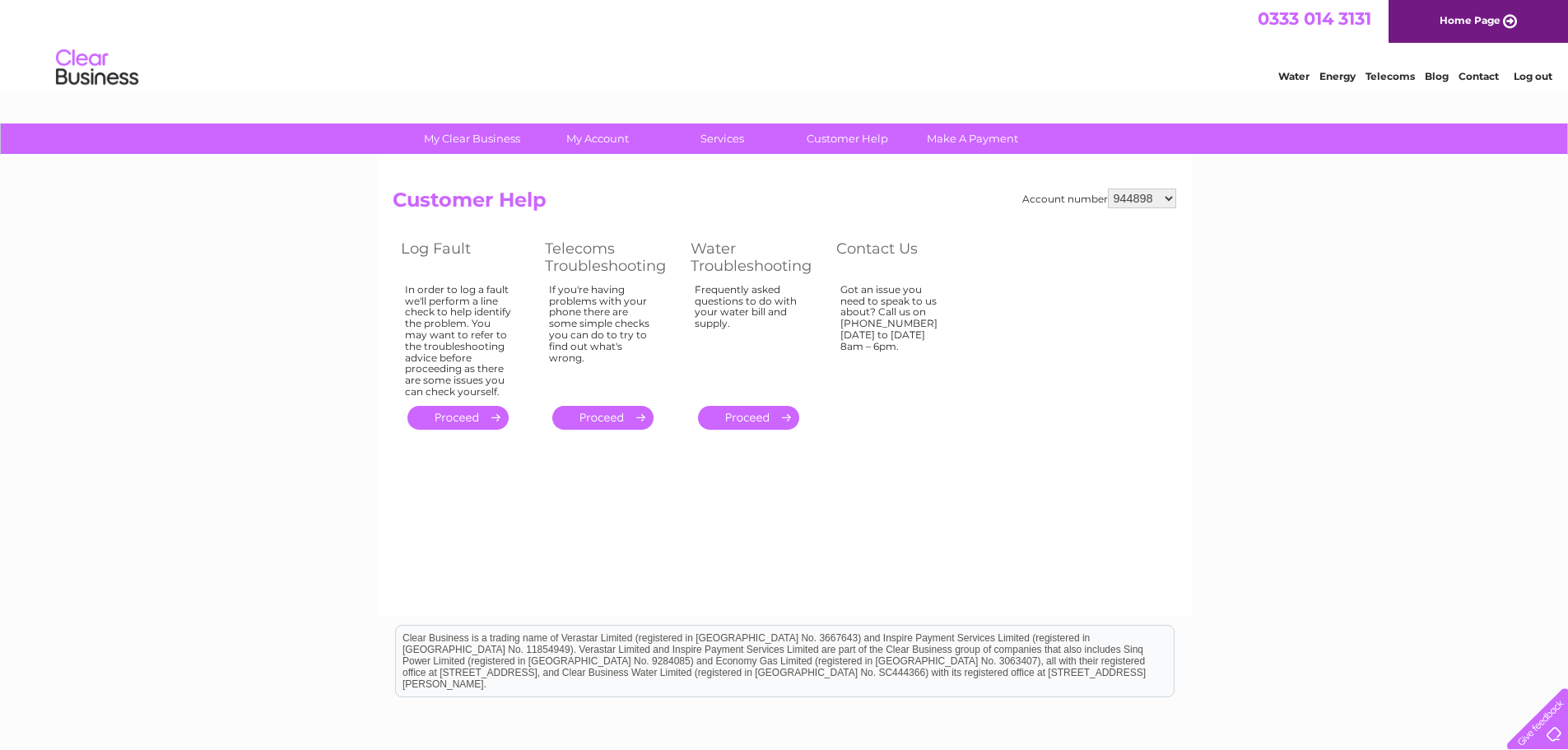
drag, startPoint x: 742, startPoint y: 322, endPoint x: 714, endPoint y: 294, distance: 39.6
click at [714, 294] on div "Frequently asked questions to do with your water bill and supply." at bounding box center [749, 337] width 109 height 107
click at [762, 411] on link "." at bounding box center [749, 417] width 102 height 24
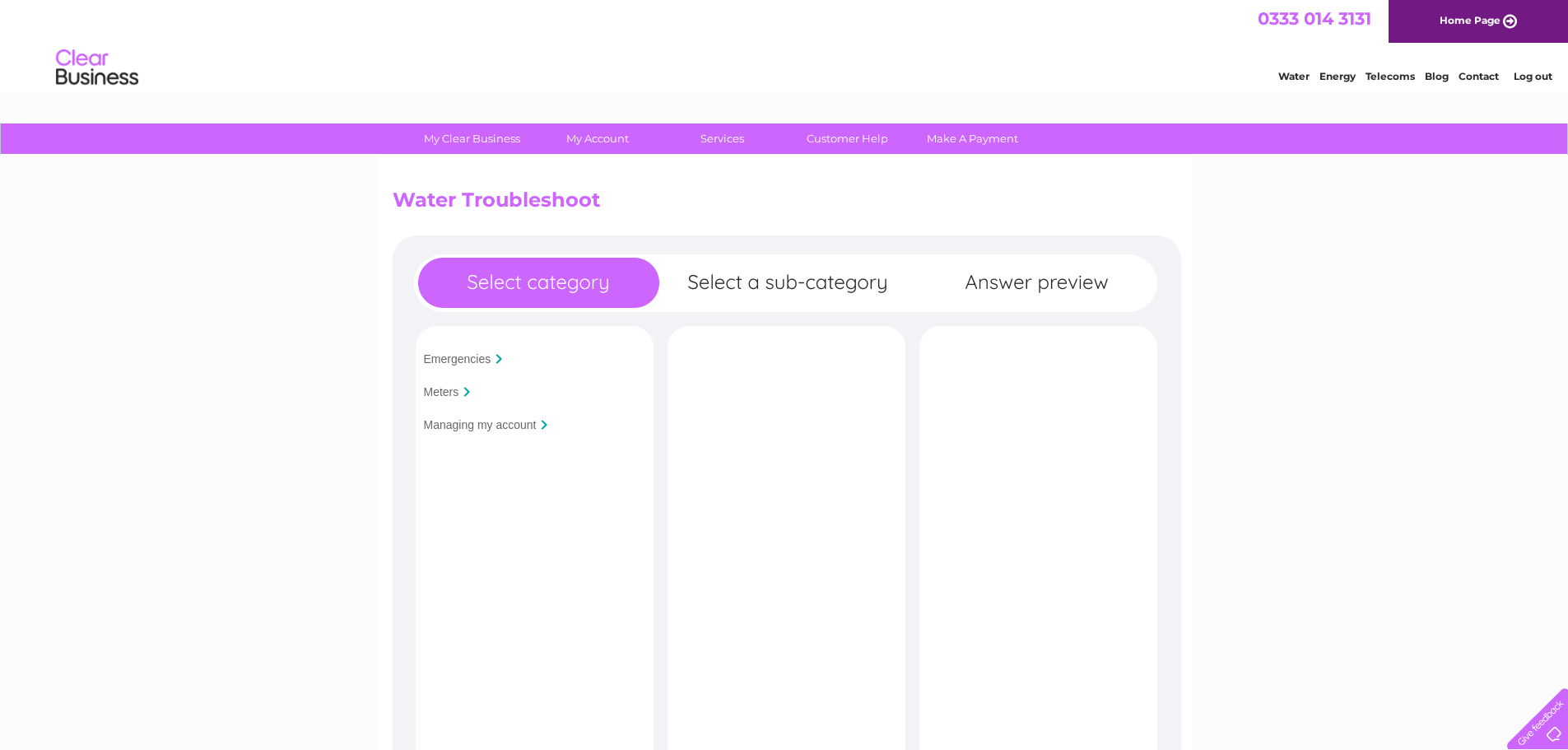
click at [440, 393] on input "Meters" at bounding box center [442, 392] width 35 height 13
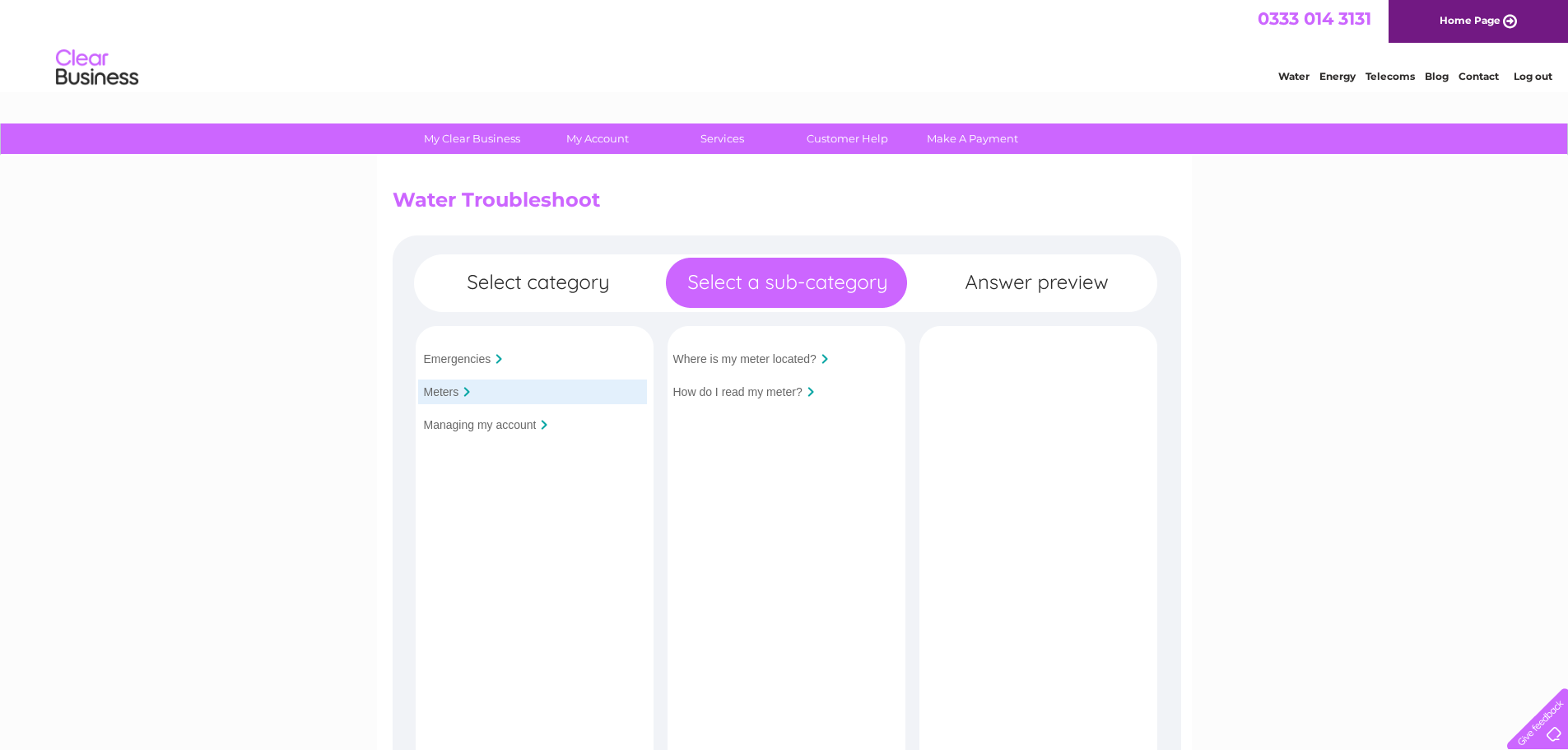
click at [734, 395] on input "How do I read my meter?" at bounding box center [737, 392] width 129 height 13
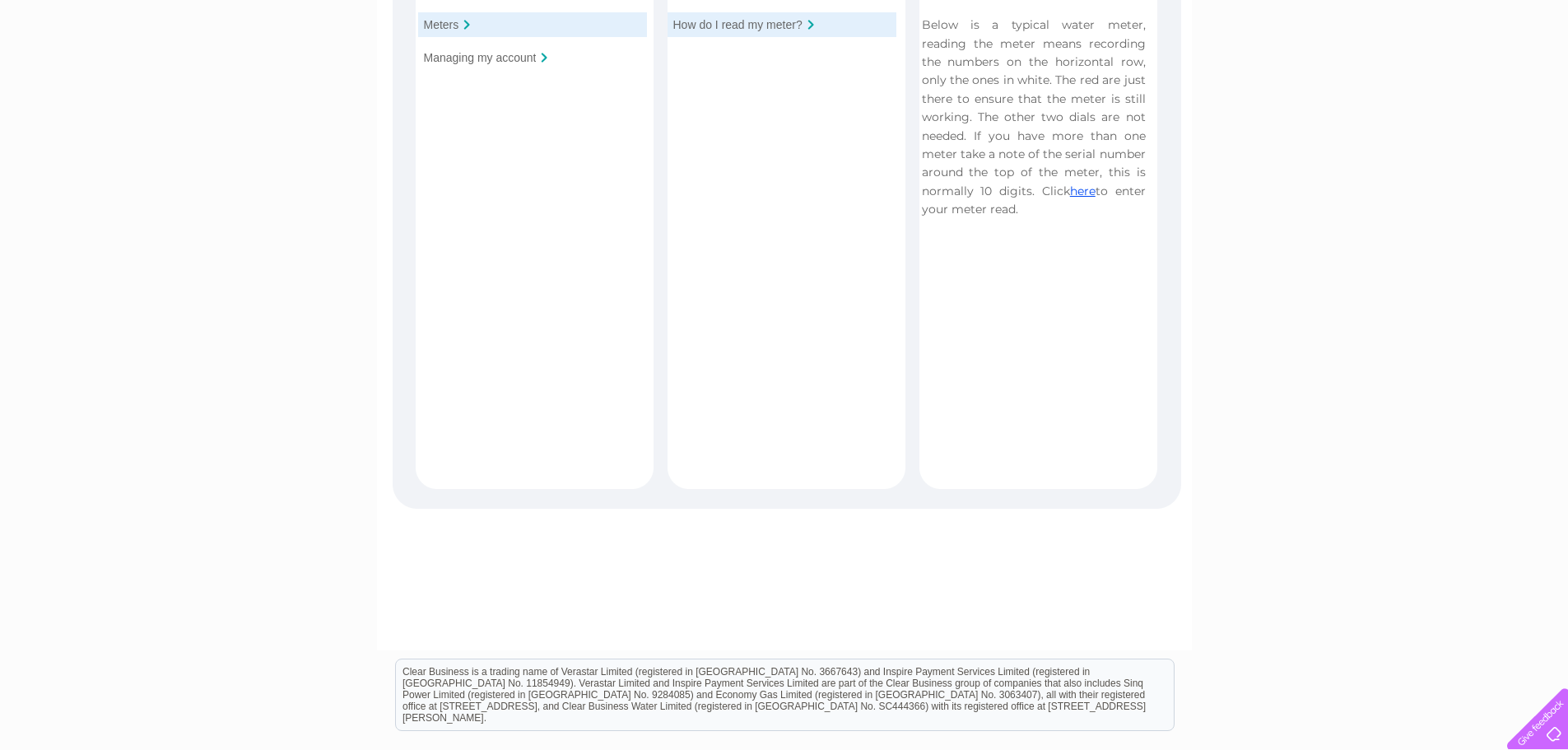
scroll to position [165, 0]
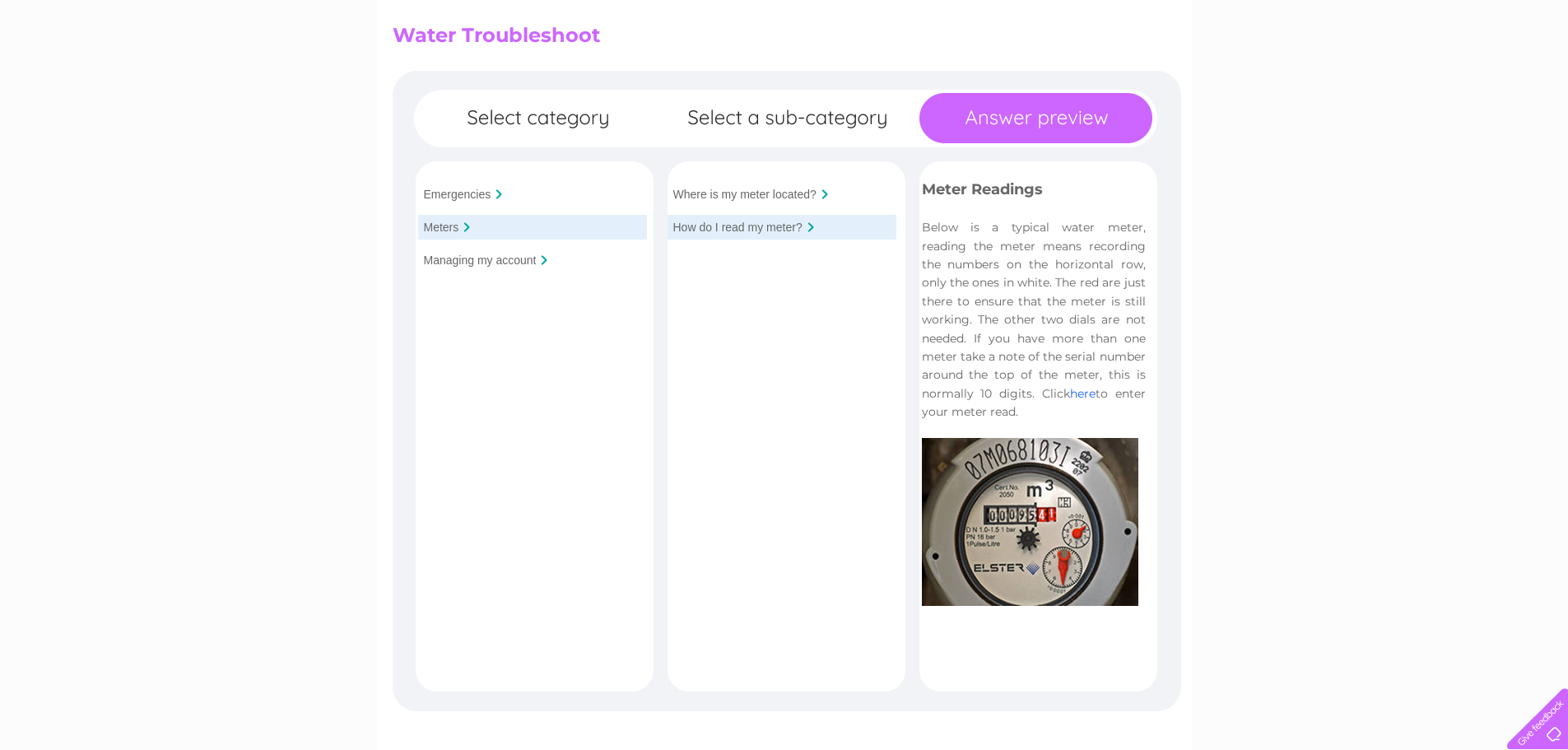
click at [1073, 391] on link "here" at bounding box center [1082, 393] width 25 height 15
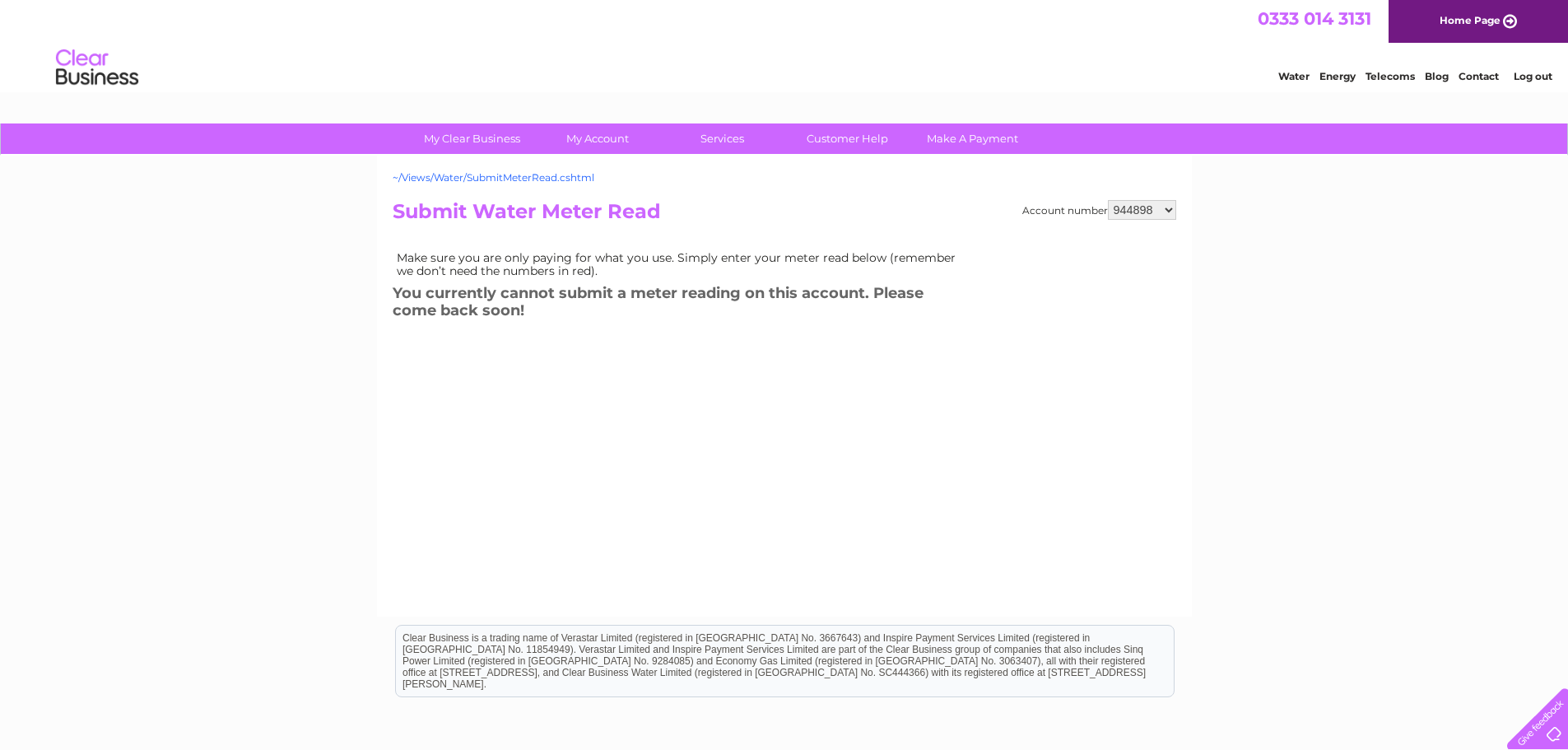
click at [529, 178] on link "~/Views/Water/SubmitMeterRead.cshtml" at bounding box center [493, 177] width 202 height 12
click at [711, 266] on td "Make sure you are only paying for what you use. Simply enter your meter read be…" at bounding box center [680, 264] width 576 height 34
click at [1470, 63] on div "Water Energy Telecoms Blog Contact Log out" at bounding box center [1407, 69] width 323 height 34
click at [1478, 81] on link "Contact" at bounding box center [1479, 76] width 40 height 12
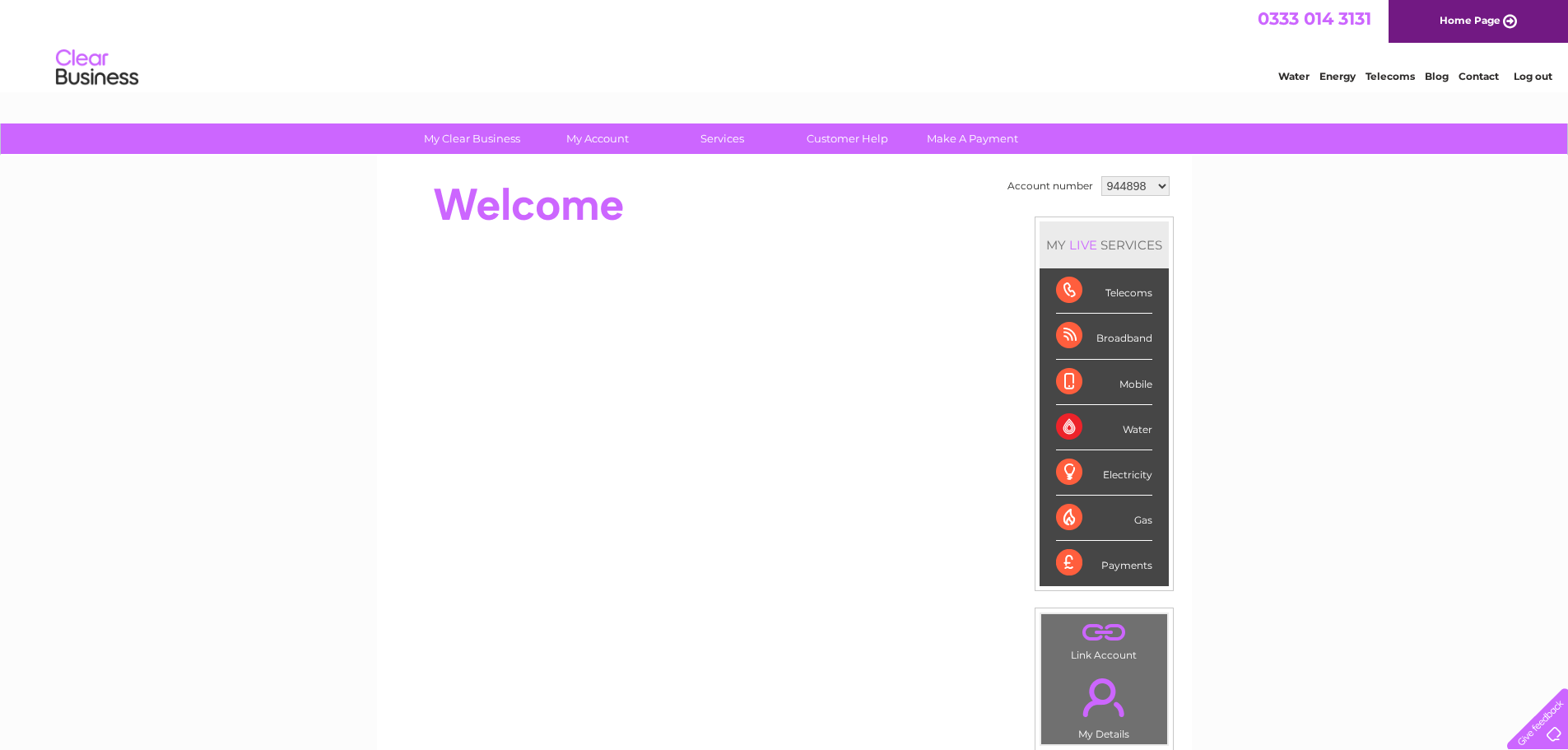
click at [1064, 428] on div "Water" at bounding box center [1104, 428] width 96 height 46
drag, startPoint x: 1170, startPoint y: 433, endPoint x: 1090, endPoint y: 424, distance: 80.5
click at [1090, 424] on div "MY LIVE SERVICES Telecoms Broadband Mobile Water Electricity Gas Payments" at bounding box center [1104, 403] width 139 height 374
click at [1130, 191] on select "944898 969677 1048255 1136734" at bounding box center [1136, 186] width 68 height 20
select select "969677"
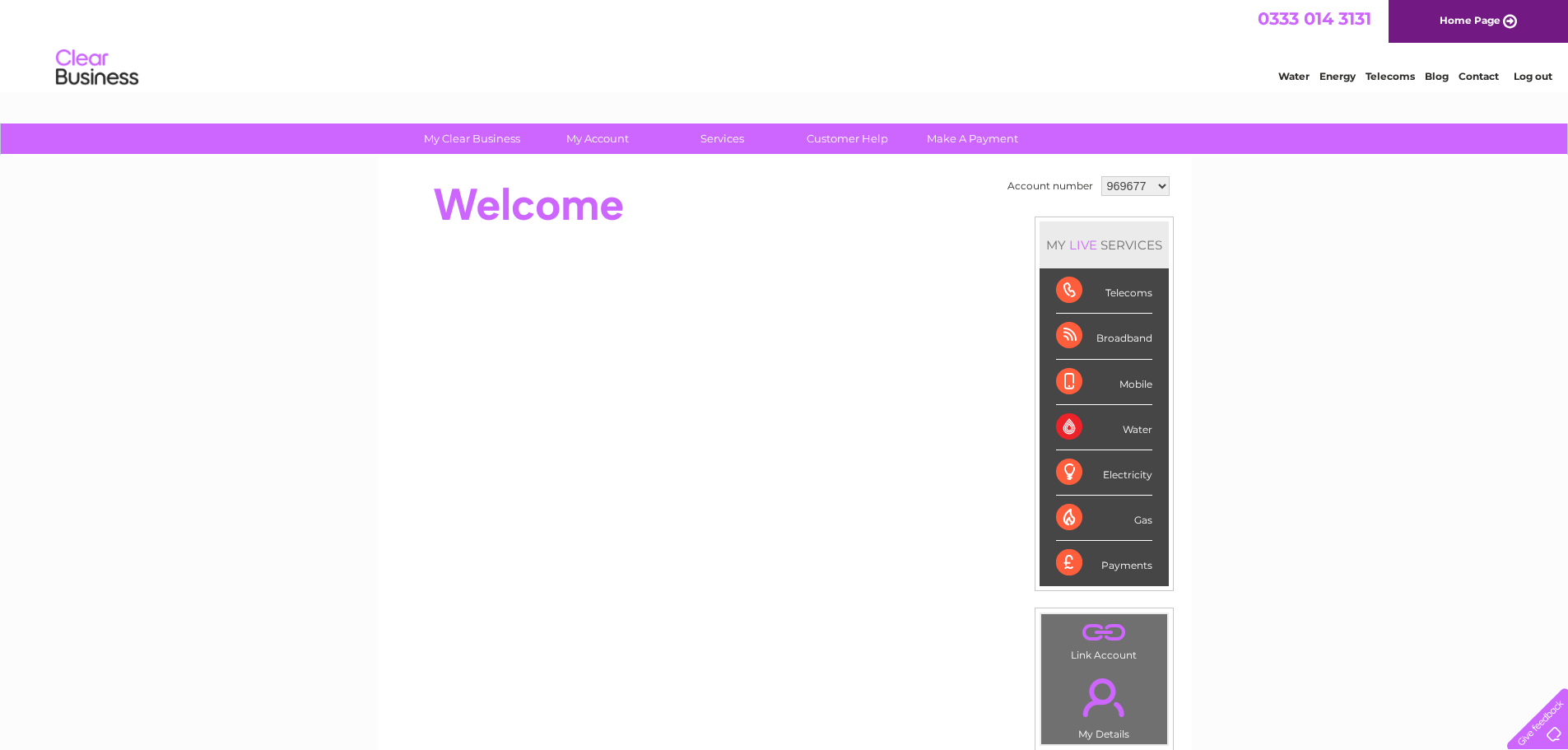
click at [1102, 176] on select "944898 969677 1048255 1136734" at bounding box center [1136, 186] width 68 height 20
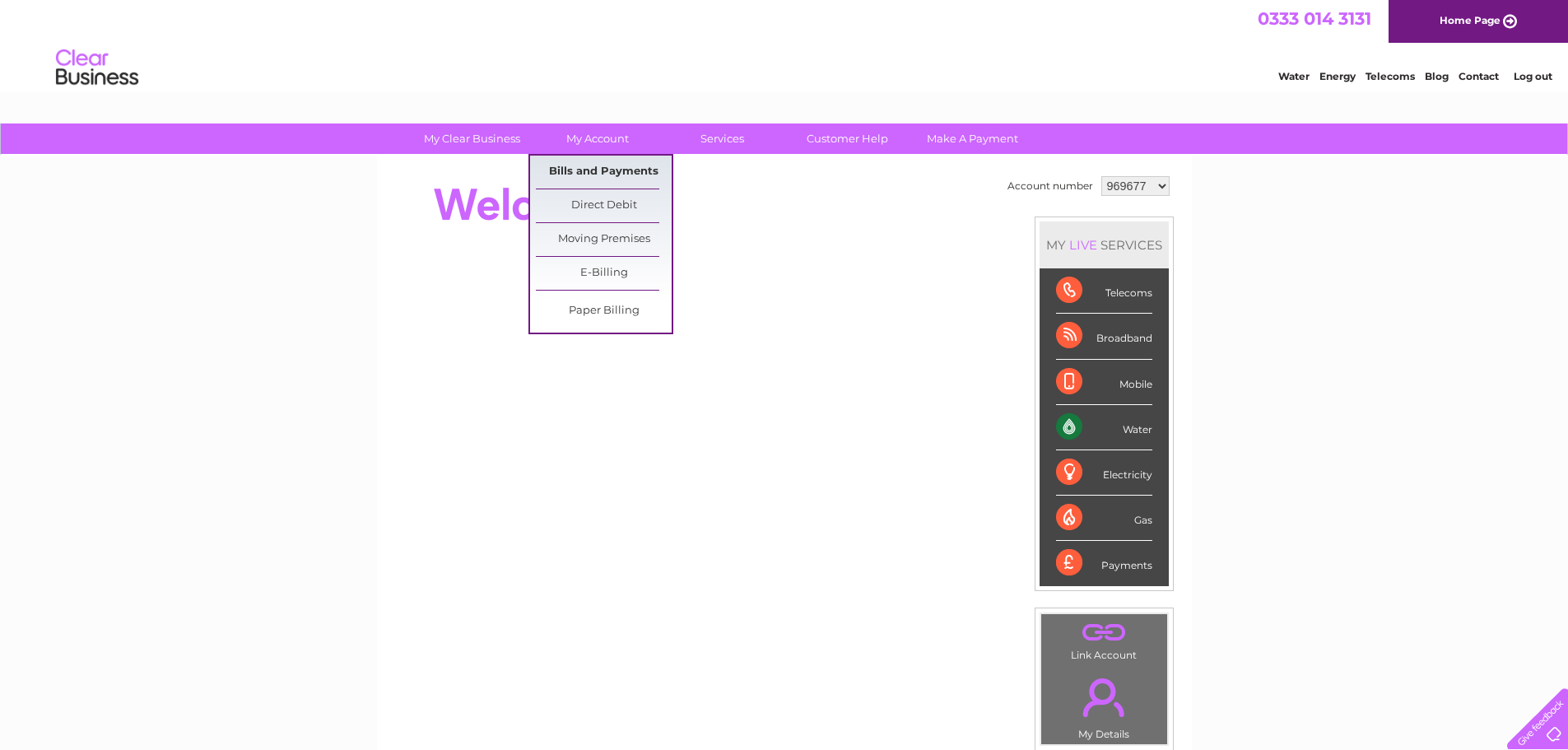
click at [589, 167] on link "Bills and Payments" at bounding box center [603, 173] width 136 height 33
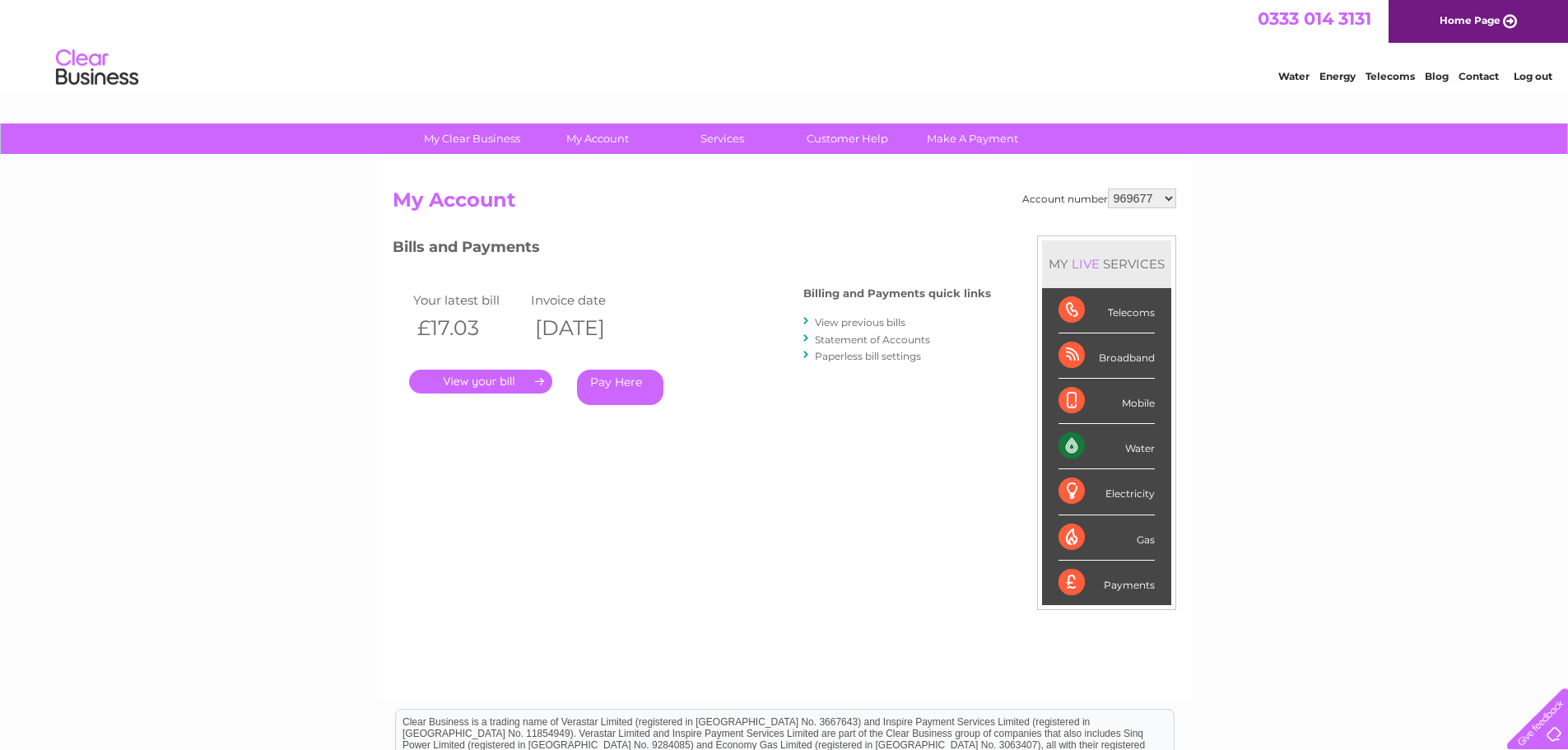
click at [497, 383] on link "." at bounding box center [480, 381] width 143 height 24
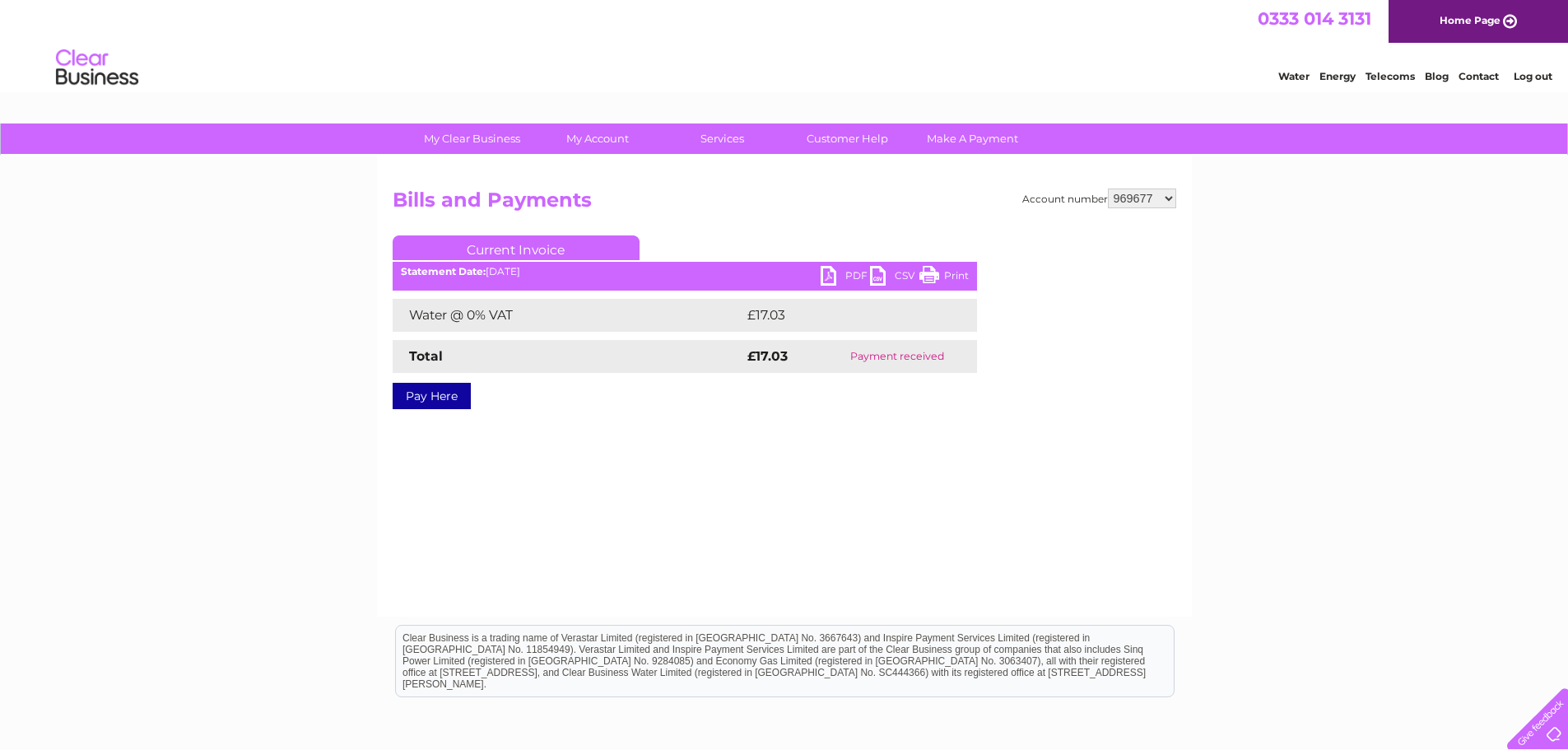
click at [835, 277] on link "PDF" at bounding box center [845, 277] width 49 height 24
click at [1125, 199] on select "944898 969677 1048255 1136734" at bounding box center [1142, 198] width 68 height 20
select select "944898"
click at [1108, 188] on select "944898 969677 1048255 1136734" at bounding box center [1142, 198] width 68 height 20
click at [1153, 205] on select "944898 969677 1048255 1136734" at bounding box center [1142, 198] width 68 height 20
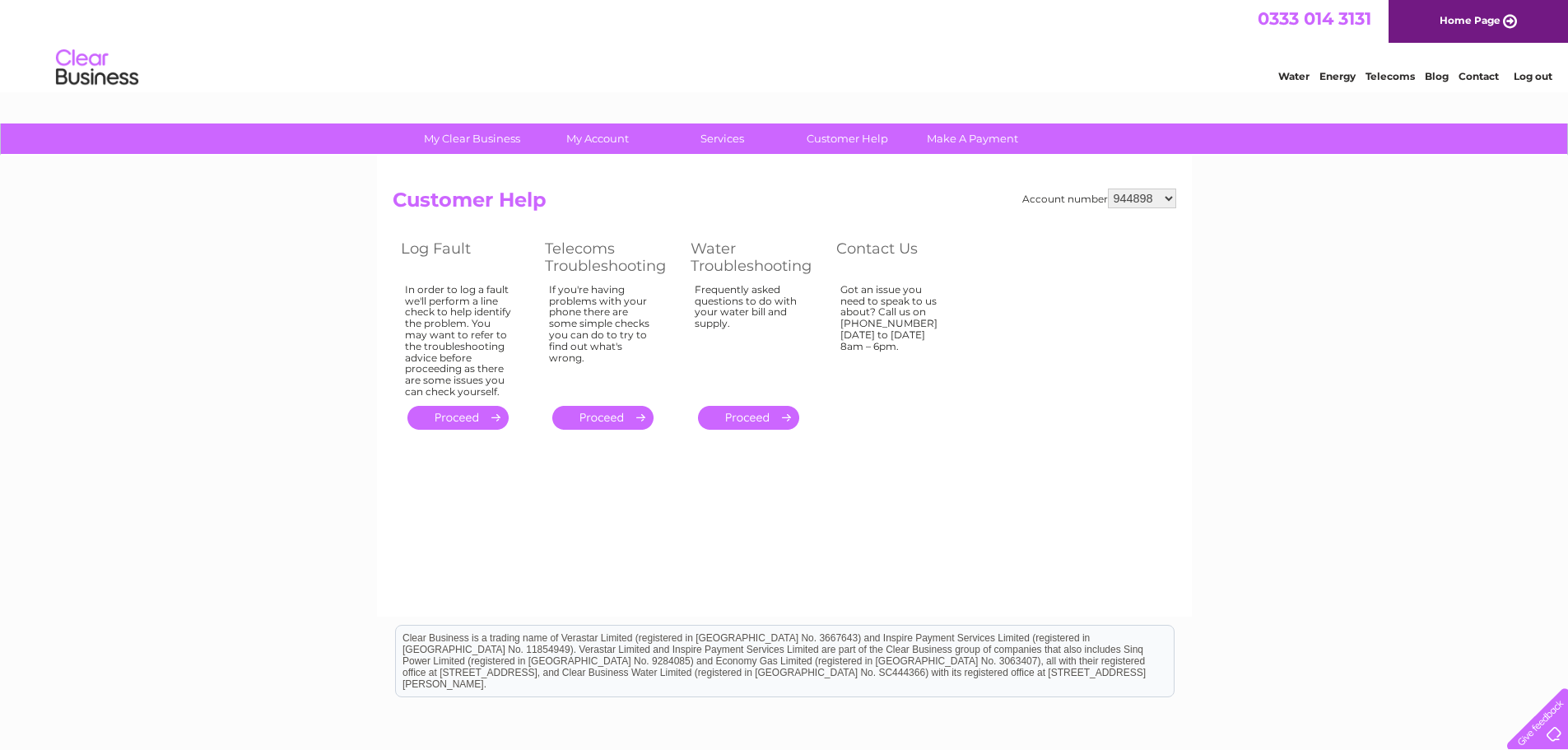
click at [1481, 80] on link "Contact" at bounding box center [1479, 76] width 40 height 12
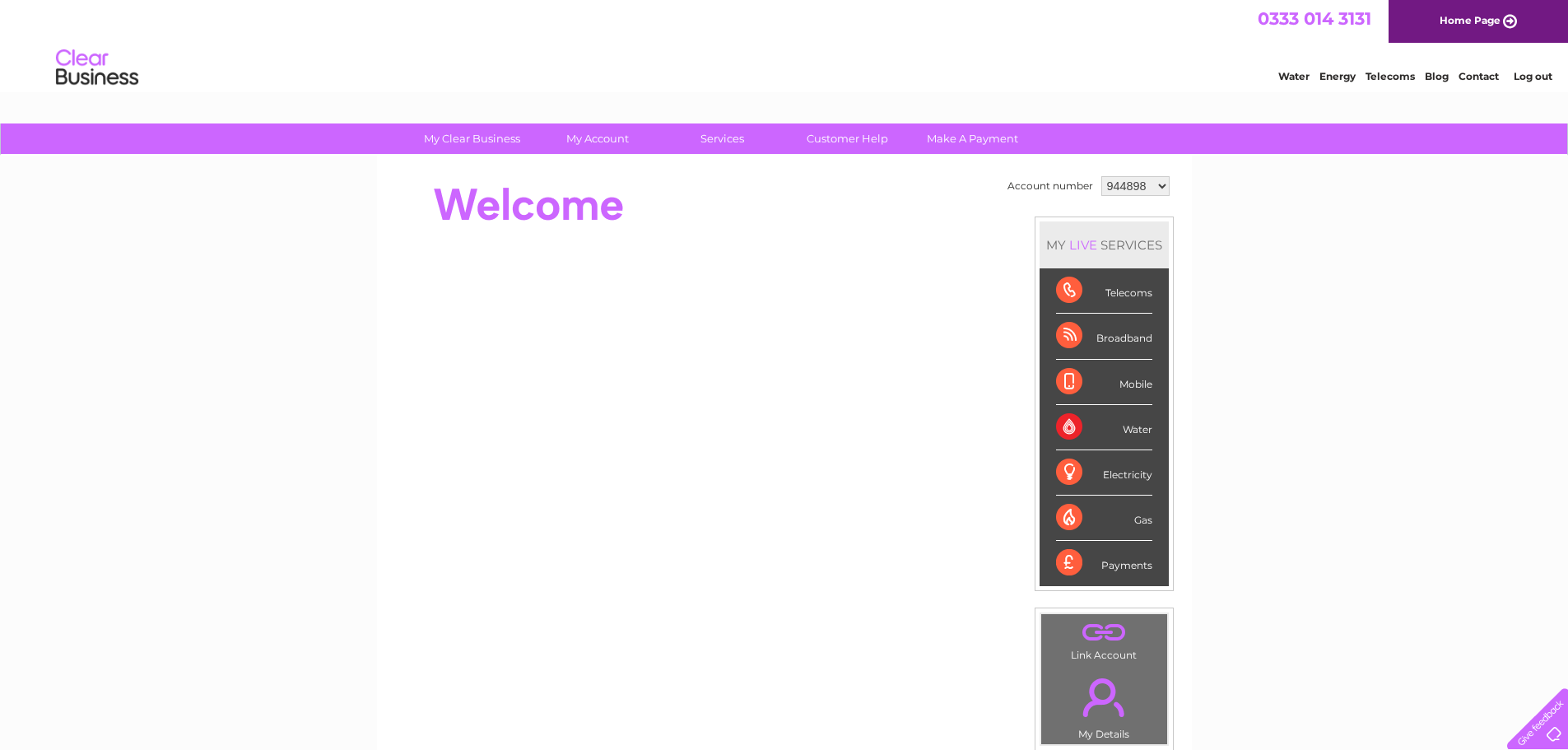
click at [1145, 188] on select "944898 969677 1048255 1136734" at bounding box center [1136, 186] width 68 height 20
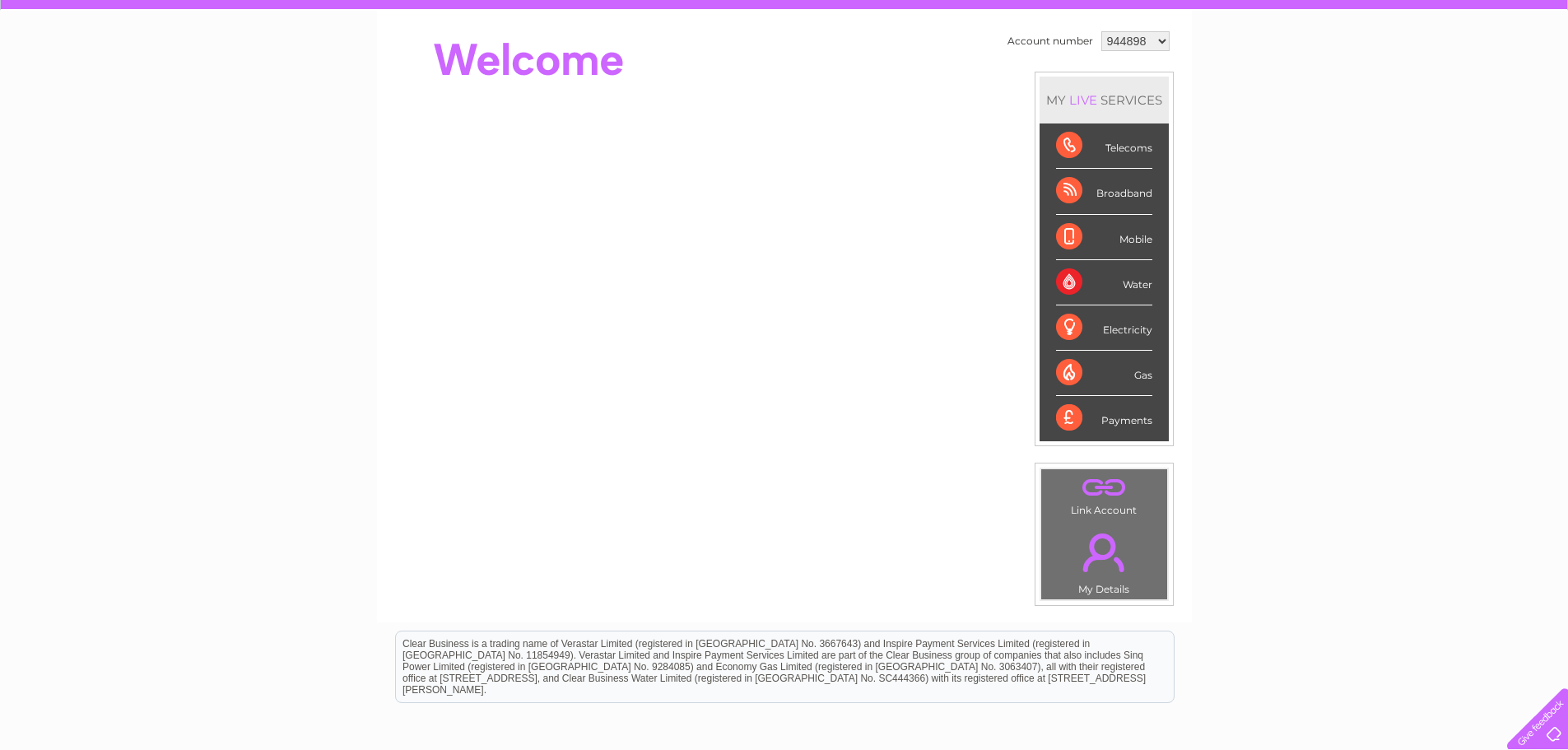
scroll to position [311, 0]
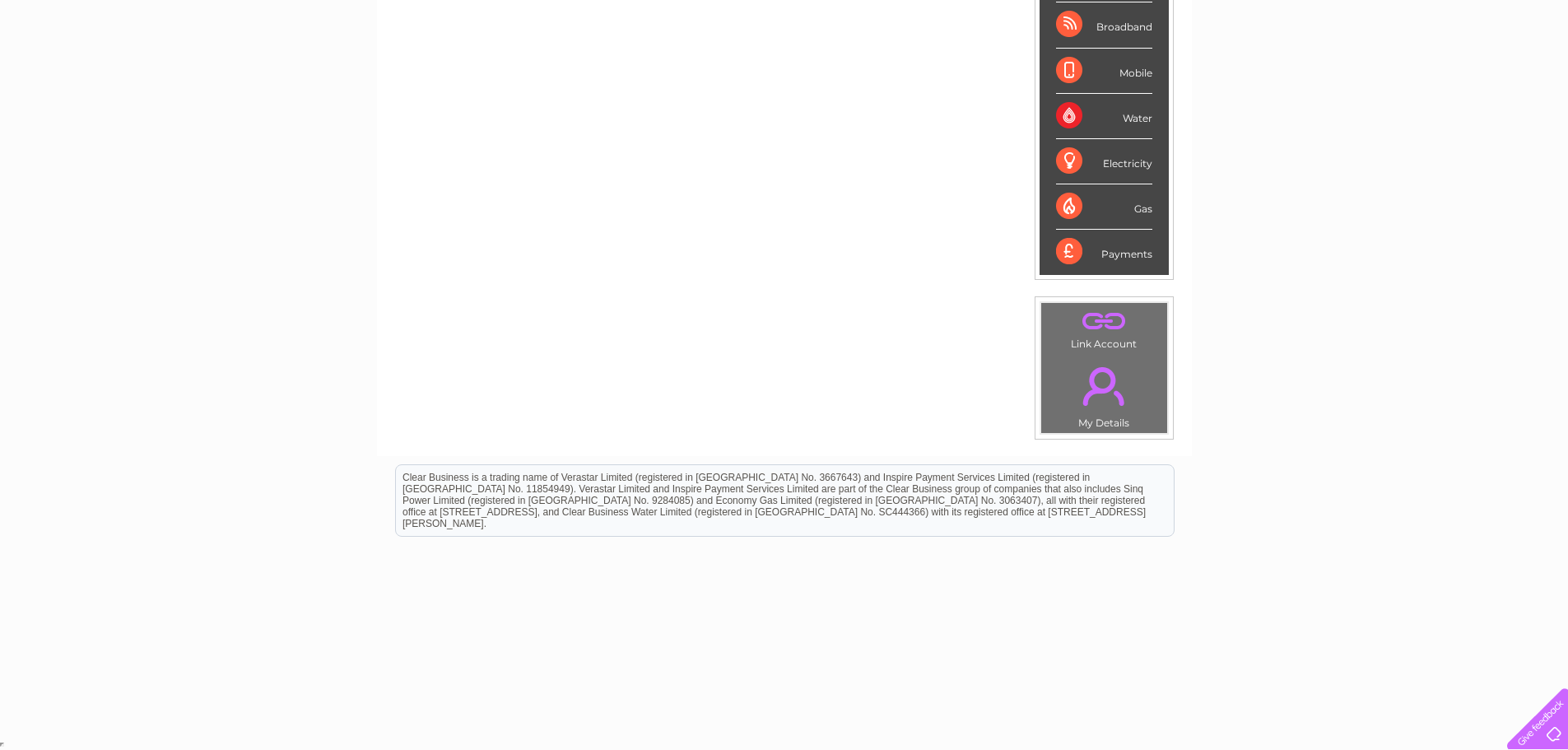
click at [1091, 398] on link "." at bounding box center [1104, 386] width 117 height 58
click at [1110, 317] on link "." at bounding box center [1104, 321] width 117 height 29
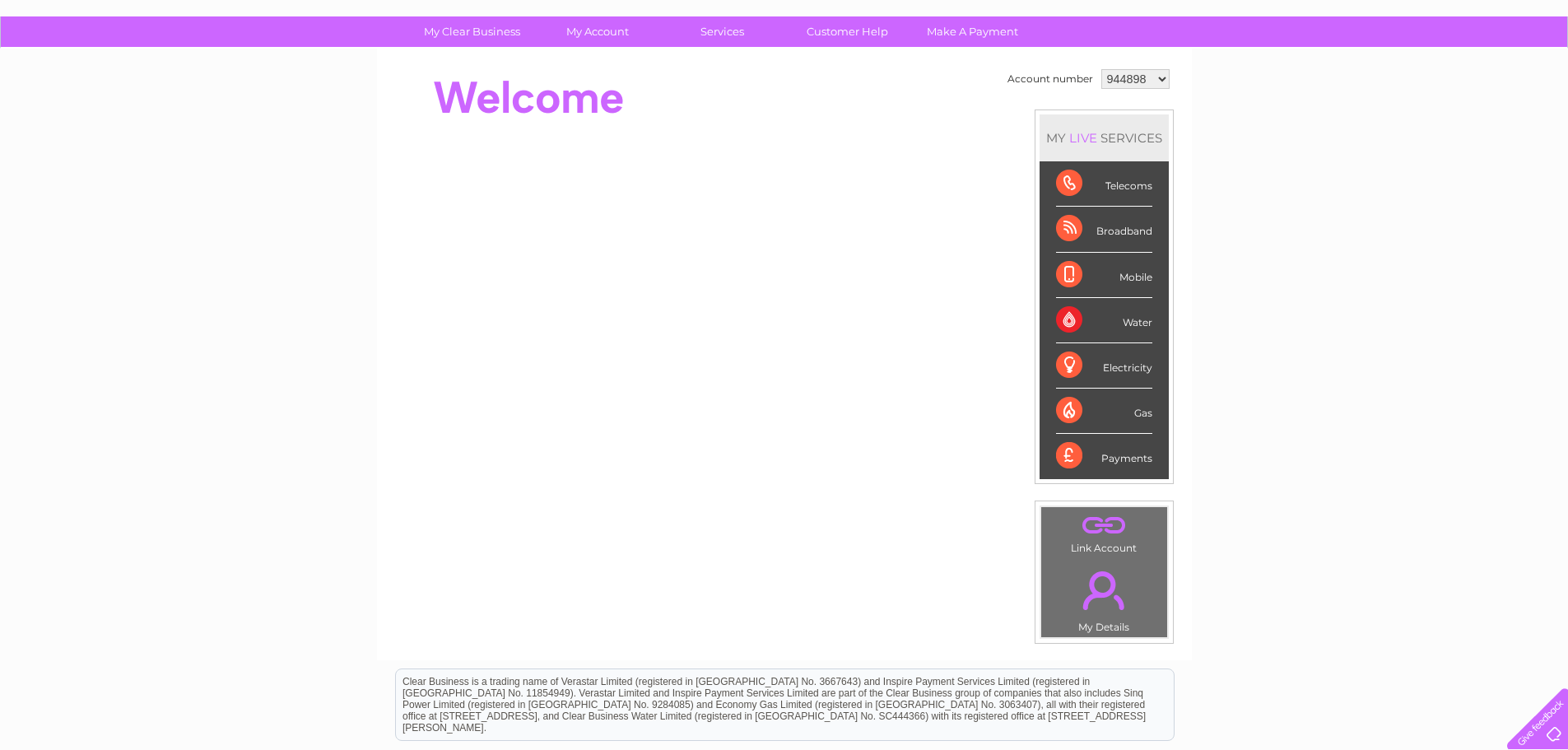
scroll to position [0, 0]
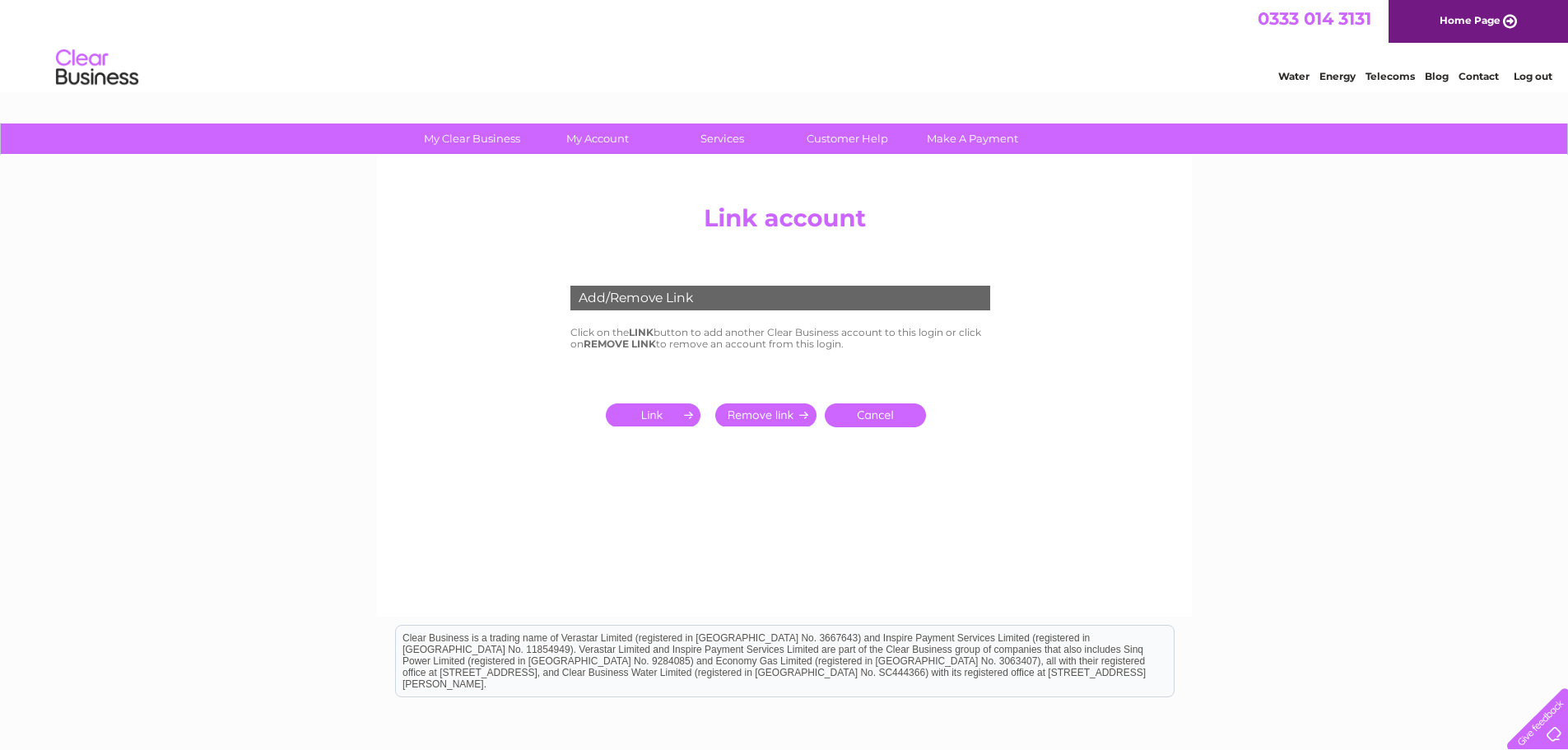
click at [1474, 75] on link "Contact" at bounding box center [1479, 76] width 40 height 12
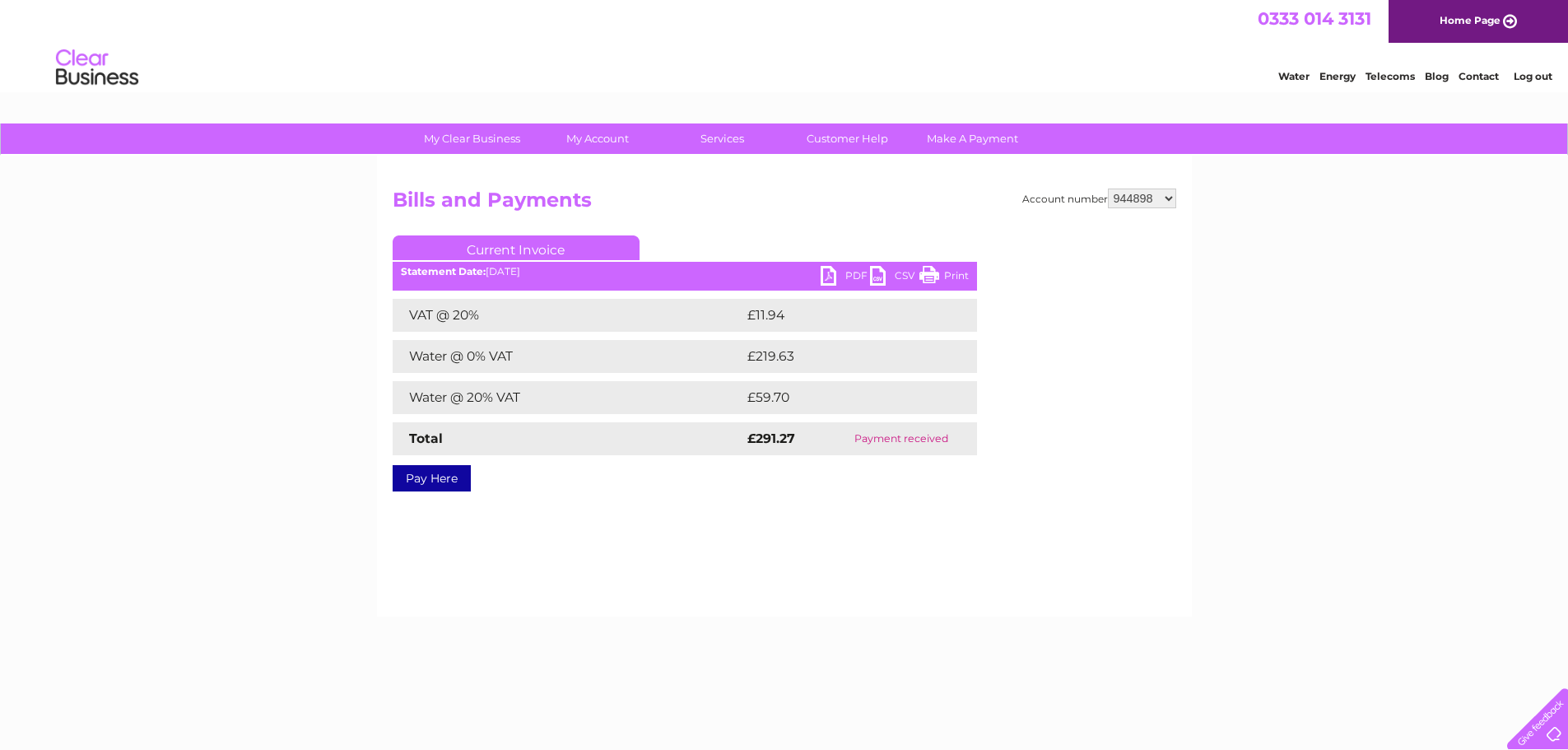
click at [1135, 188] on select "944898 969677 1048255 1136734" at bounding box center [1142, 198] width 68 height 20
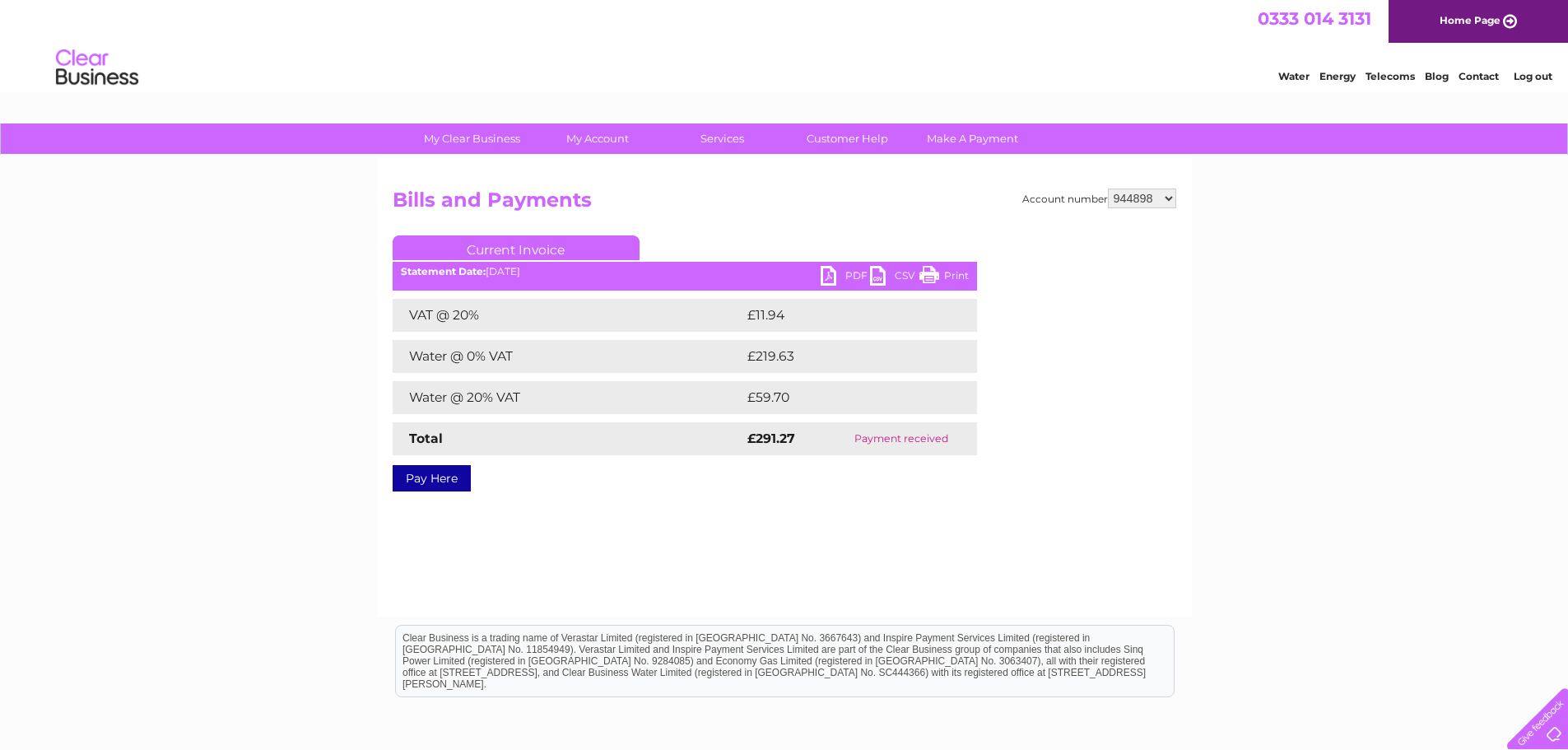
select select "1048255"
click at [1108, 188] on select "944898 969677 1048255 1136734" at bounding box center [1142, 198] width 68 height 20
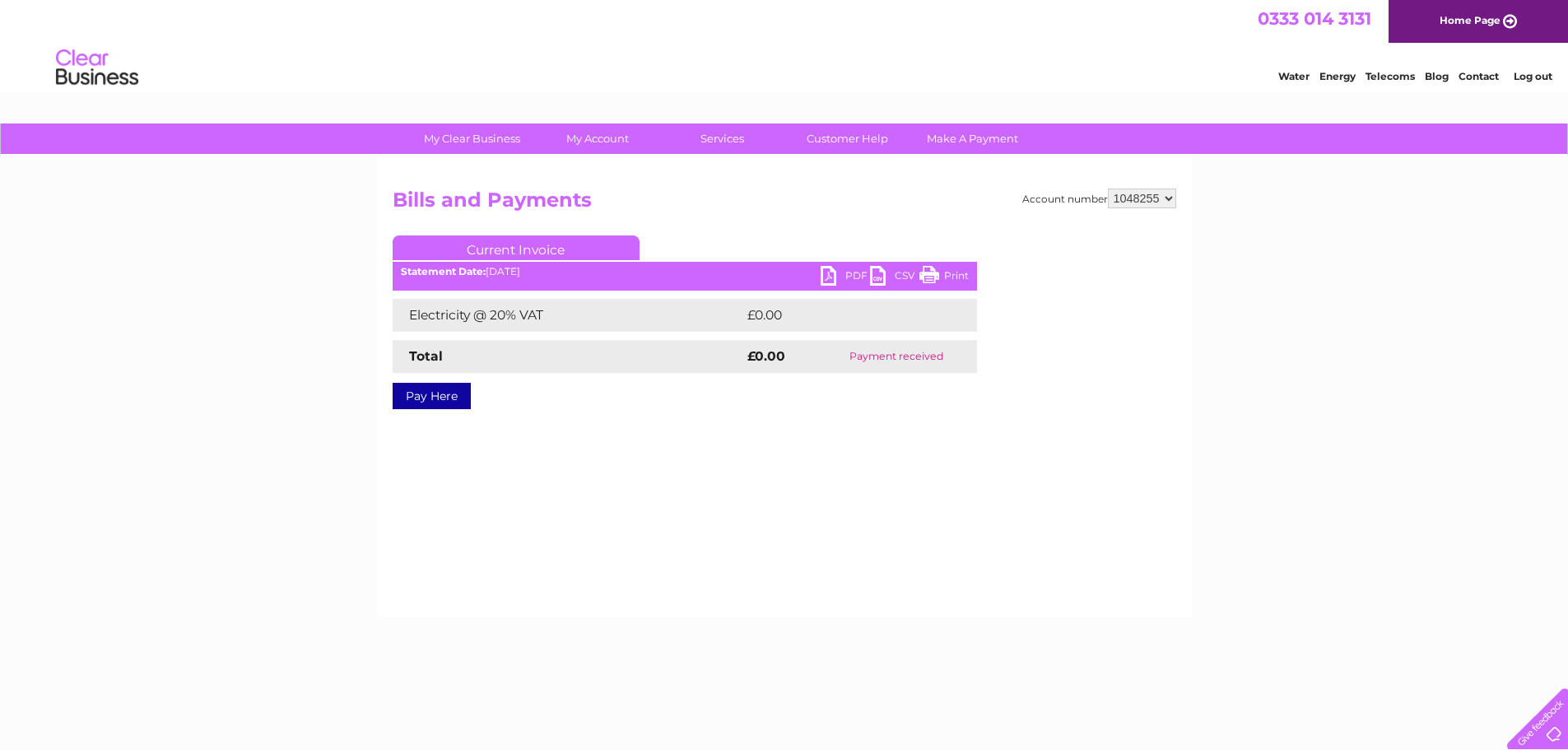
drag, startPoint x: 0, startPoint y: 0, endPoint x: 1144, endPoint y: 197, distance: 1160.8
click at [1144, 197] on select "944898 969677 1048255 1136734" at bounding box center [1142, 198] width 68 height 20
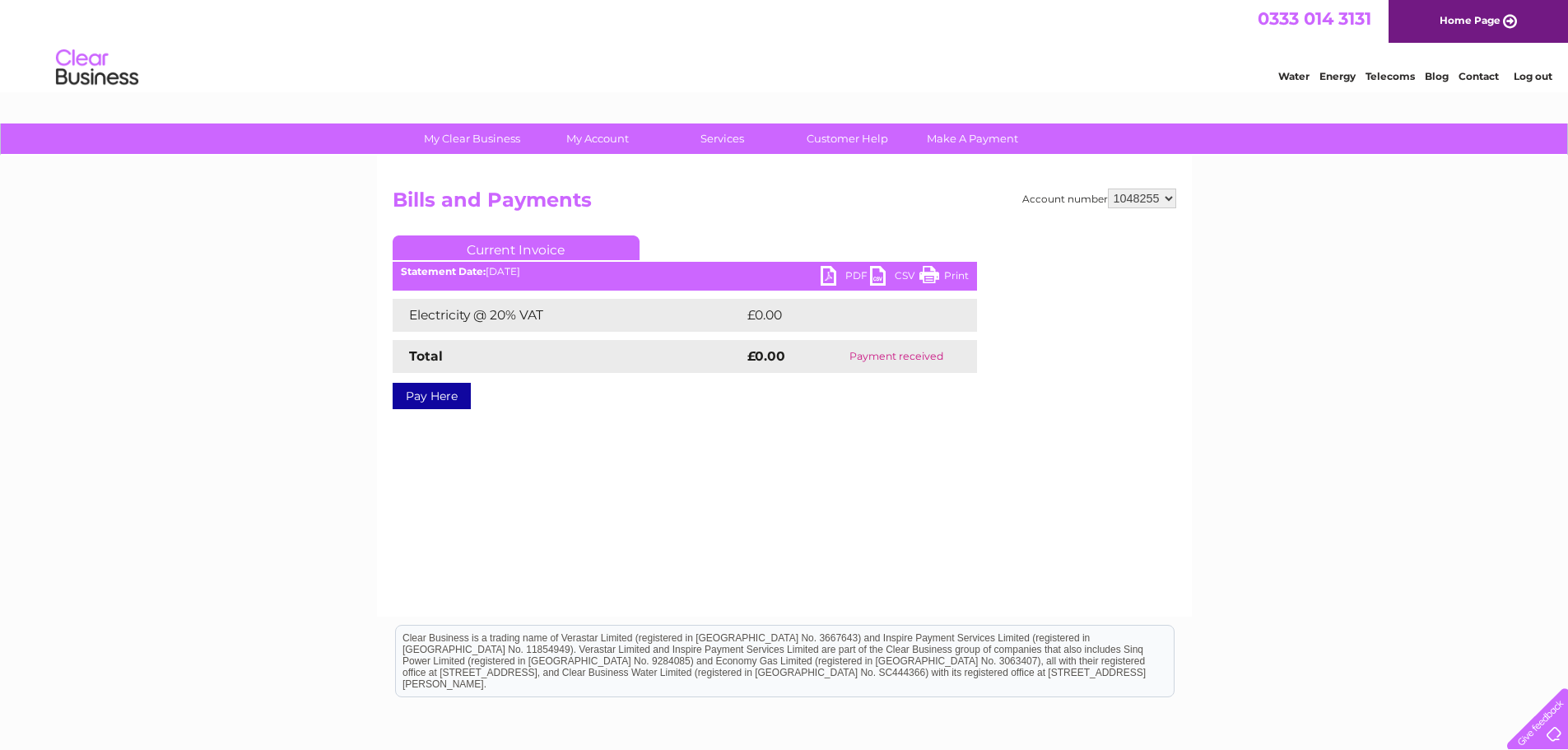
select select "1136734"
click at [1108, 188] on select "944898 969677 1048255 1136734" at bounding box center [1142, 198] width 68 height 20
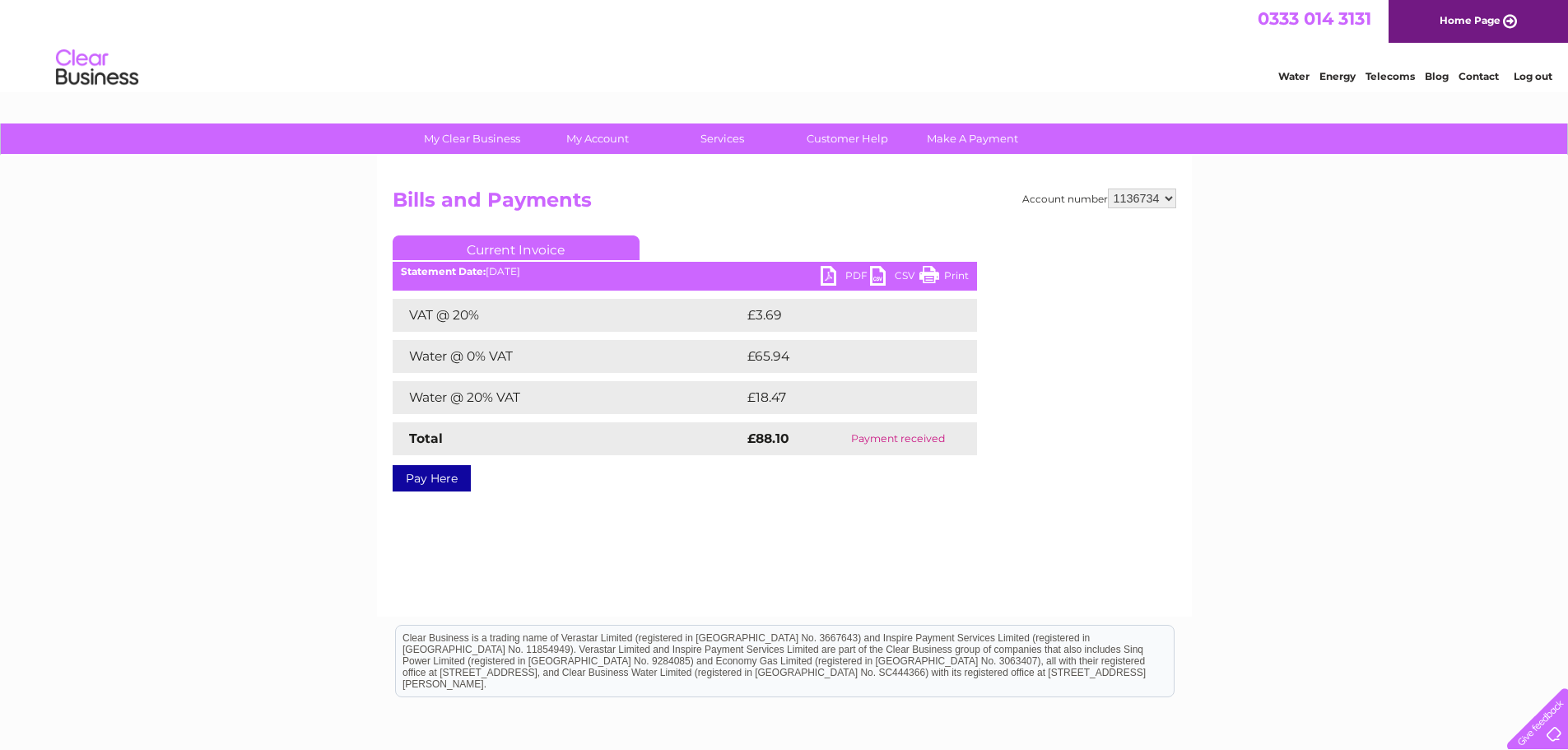
click at [846, 271] on link "PDF" at bounding box center [845, 277] width 49 height 24
click at [1135, 200] on select "944898 969677 1048255 1136734" at bounding box center [1142, 198] width 68 height 20
click at [1135, 199] on select "944898 969677 1048255 1136734" at bounding box center [1142, 198] width 68 height 20
click at [1135, 204] on select "944898 969677 1048255 1136734" at bounding box center [1142, 198] width 68 height 20
select select "944898"
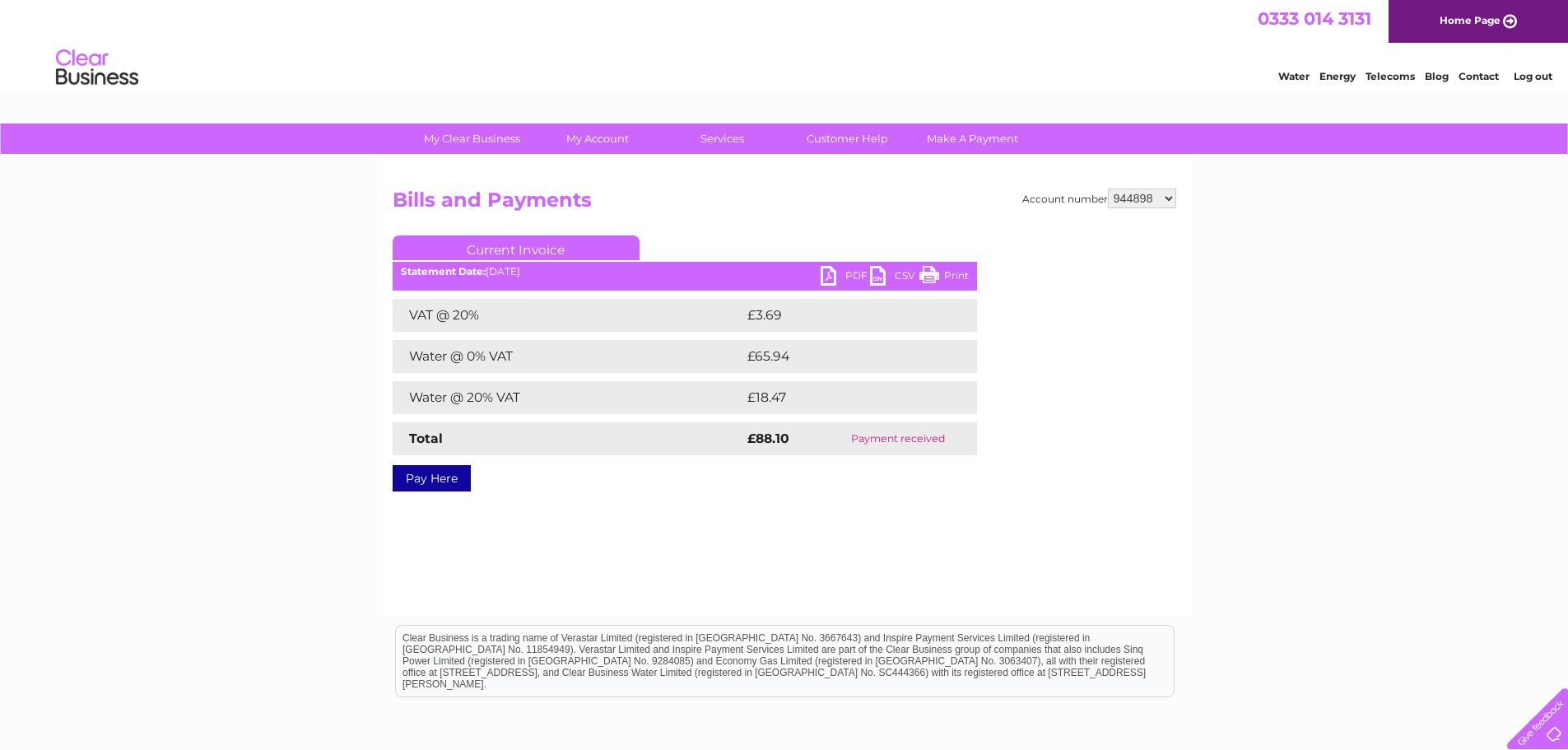
click at [1108, 188] on select "944898 969677 1048255 1136734" at bounding box center [1142, 198] width 68 height 20
click at [1124, 202] on select "944898 969677 1048255 1136734" at bounding box center [1142, 198] width 68 height 20
click at [1108, 188] on select "944898 969677 1048255 1136734" at bounding box center [1142, 198] width 68 height 20
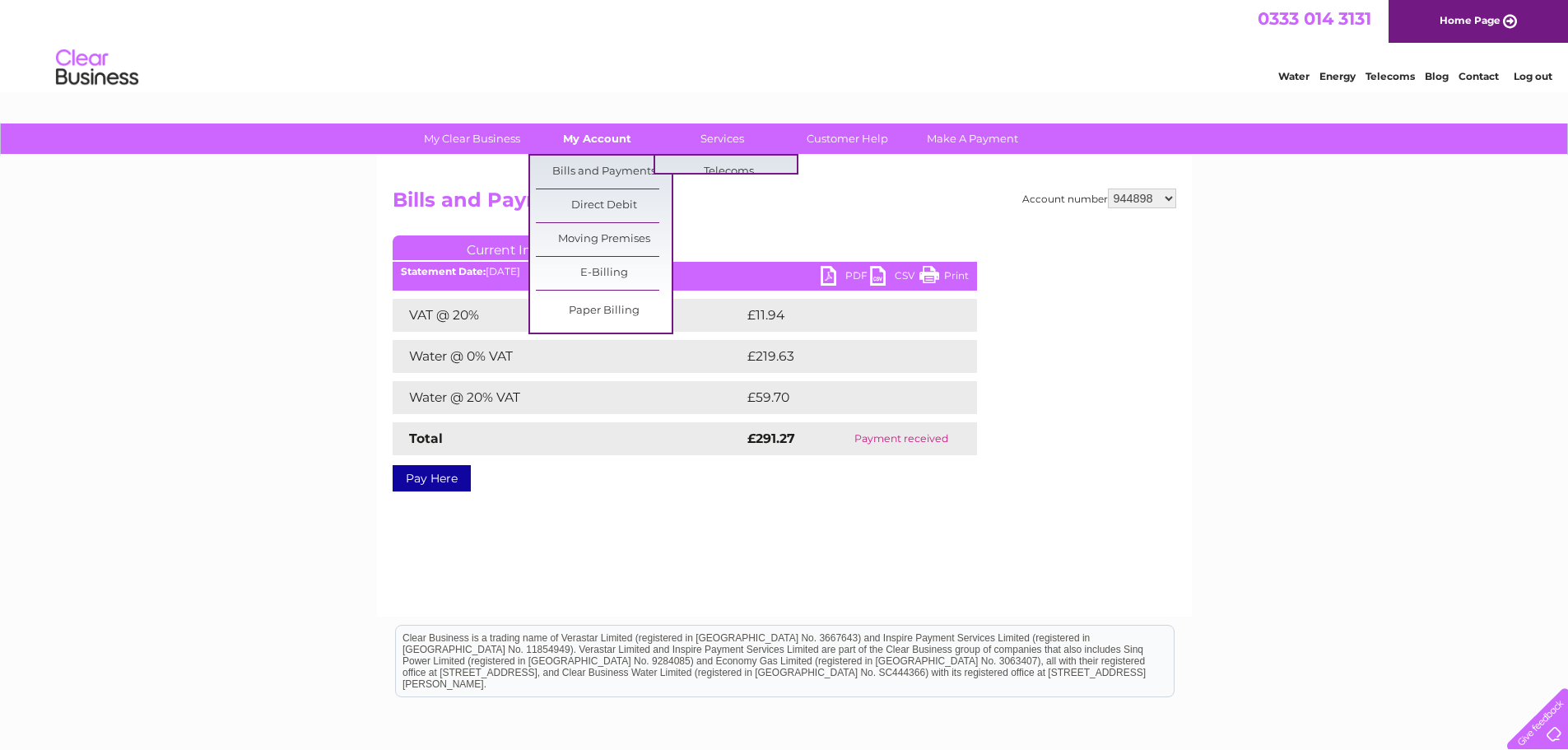
click at [619, 131] on link "My Account" at bounding box center [597, 138] width 136 height 31
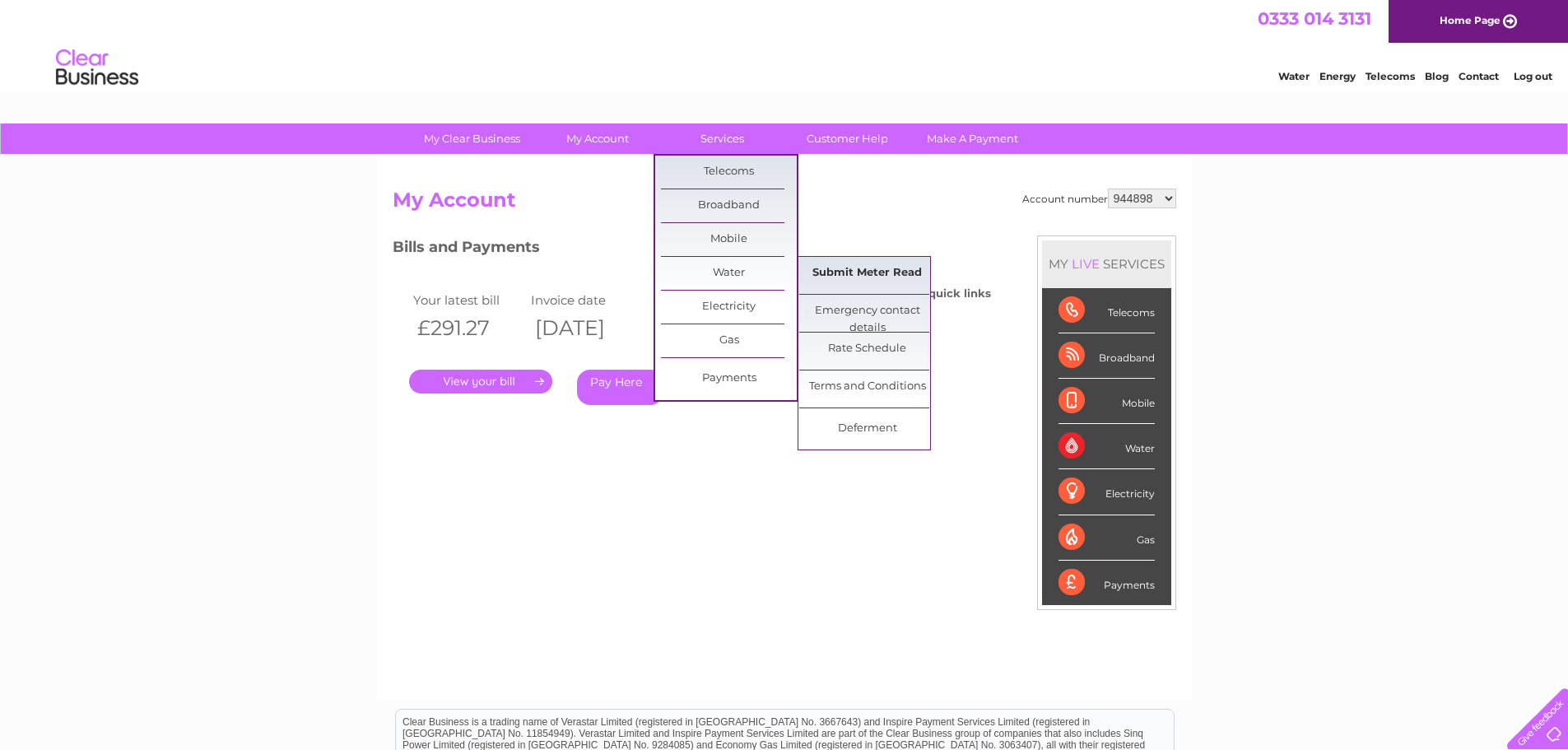
click at [860, 271] on link "Submit Meter Read" at bounding box center [867, 273] width 136 height 33
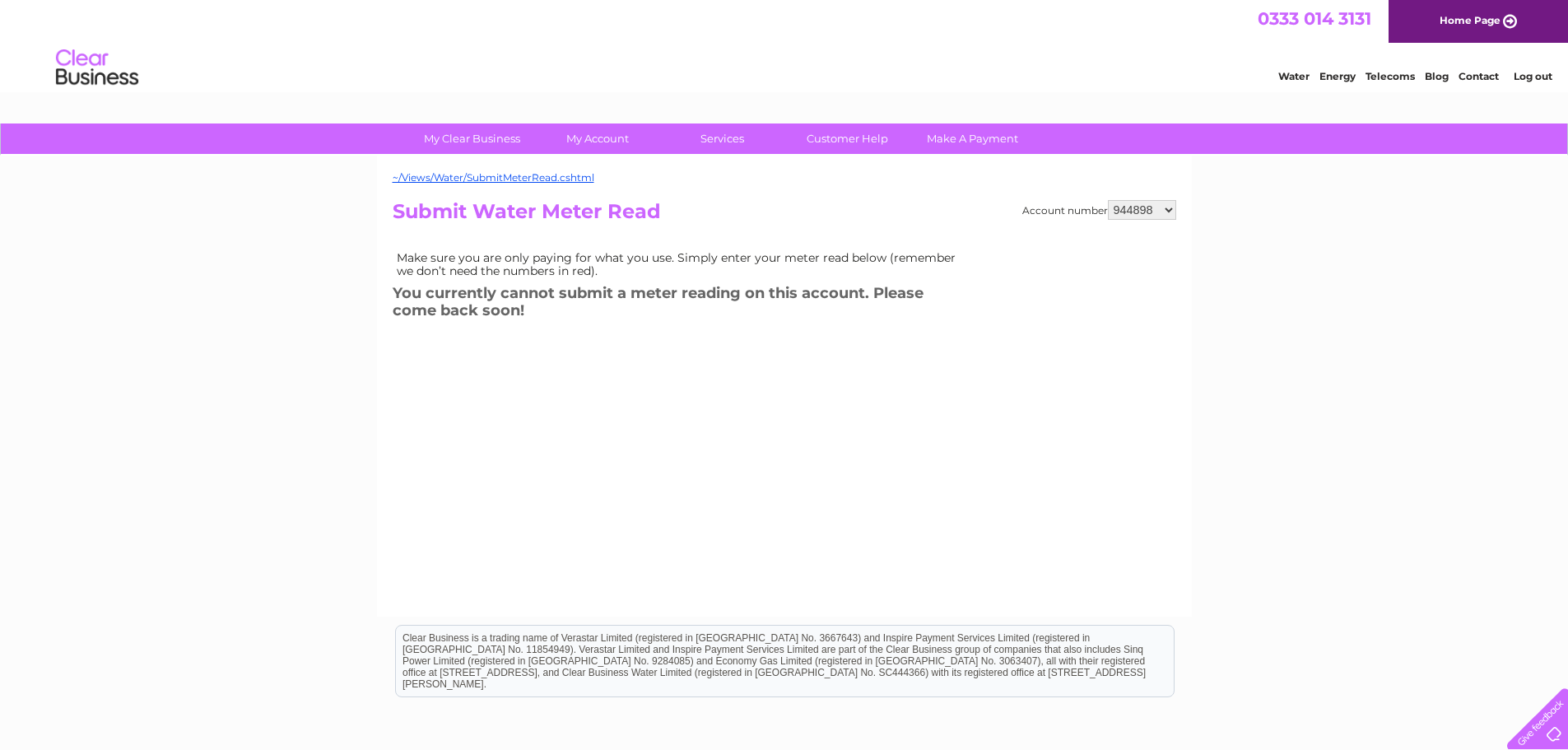
click at [1139, 205] on select "944898 969677 1048255 1136734" at bounding box center [1142, 209] width 68 height 20
select select "969677"
click at [1108, 200] on select "944898 969677 1048255 1136734" at bounding box center [1142, 209] width 68 height 20
drag, startPoint x: 0, startPoint y: 0, endPoint x: 1153, endPoint y: 210, distance: 1172.0
click at [1153, 210] on select "944898 969677 1048255 1136734" at bounding box center [1142, 209] width 68 height 20
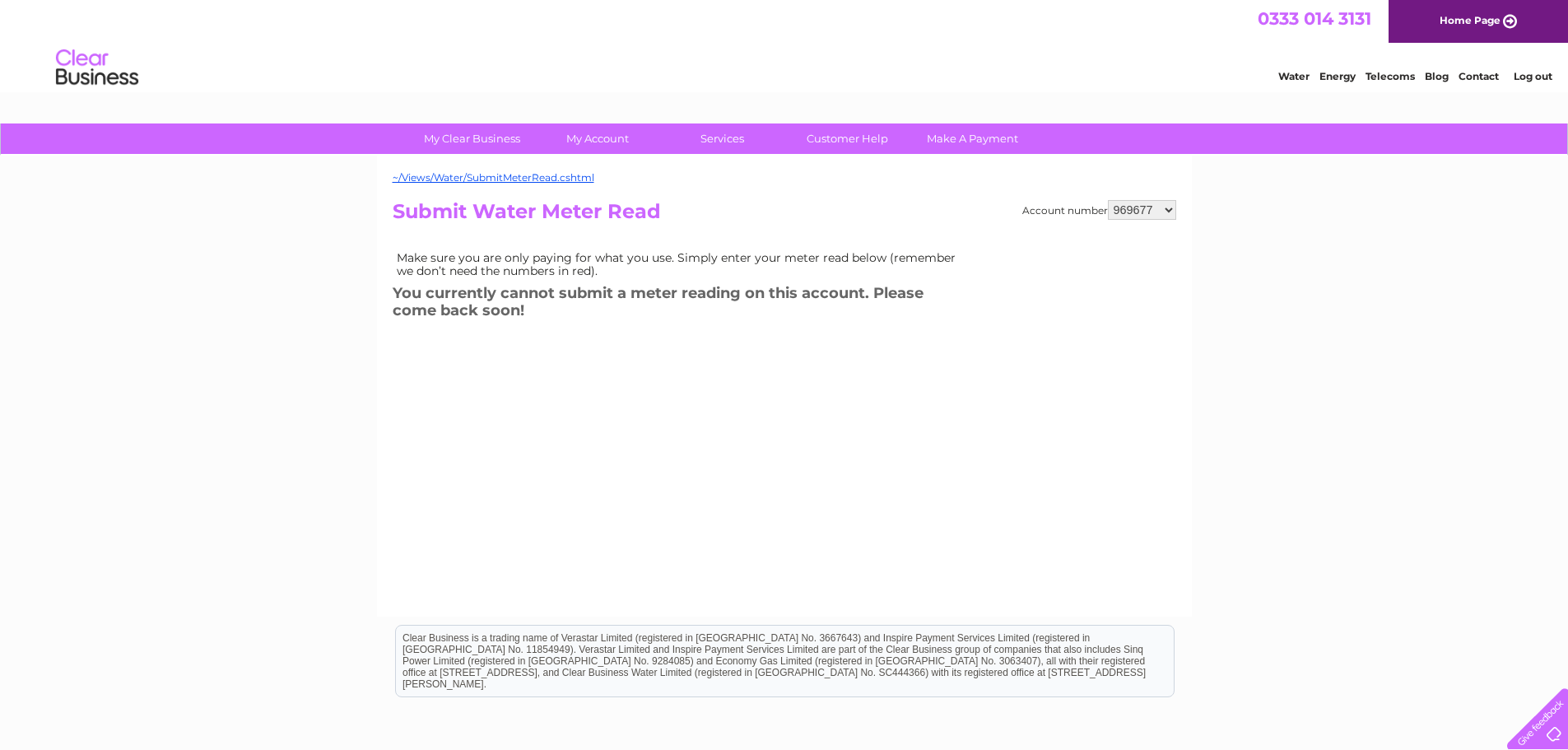
select select "944898"
click at [1108, 200] on select "944898 969677 1048255 1136734" at bounding box center [1142, 209] width 68 height 20
click at [1153, 206] on select "944898 969677 1048255 1136734" at bounding box center [1142, 209] width 68 height 20
select select "969677"
click at [1108, 200] on select "944898 969677 1048255 1136734" at bounding box center [1142, 209] width 68 height 20
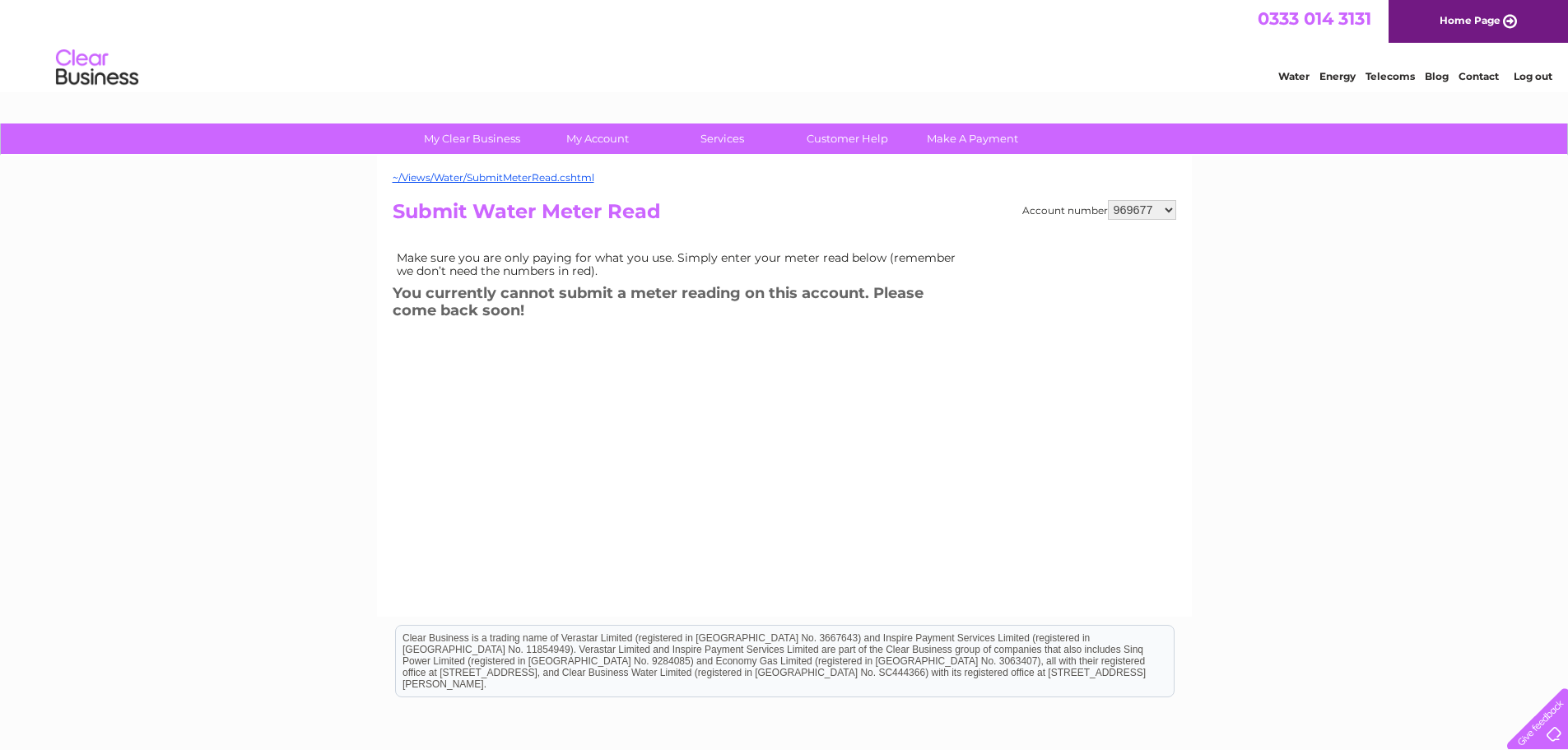
drag, startPoint x: 0, startPoint y: 0, endPoint x: 1158, endPoint y: 208, distance: 1176.5
click at [1158, 208] on select "944898 969677 1048255 1136734" at bounding box center [1142, 209] width 68 height 20
select select "944898"
click at [1108, 200] on select "944898 969677 1048255 1136734" at bounding box center [1142, 209] width 68 height 20
click at [1151, 202] on select "944898 969677 1048255 1136734" at bounding box center [1142, 209] width 68 height 20
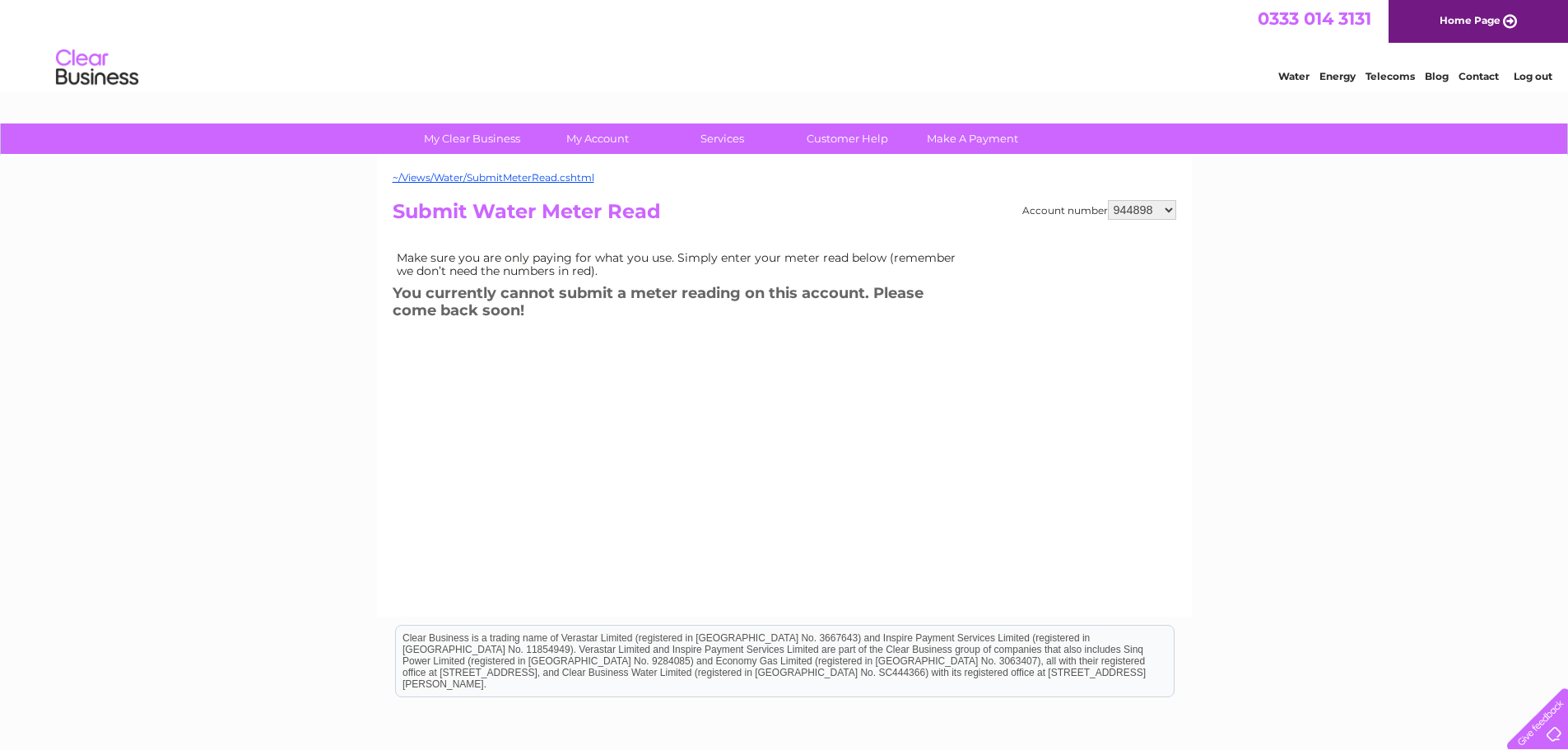
select select "969677"
click at [1108, 200] on select "944898 969677 1048255 1136734" at bounding box center [1142, 209] width 68 height 20
drag, startPoint x: 0, startPoint y: 0, endPoint x: 1148, endPoint y: 209, distance: 1166.9
click at [1148, 209] on select "944898 969677 1048255 1136734" at bounding box center [1142, 209] width 68 height 20
select select "944898"
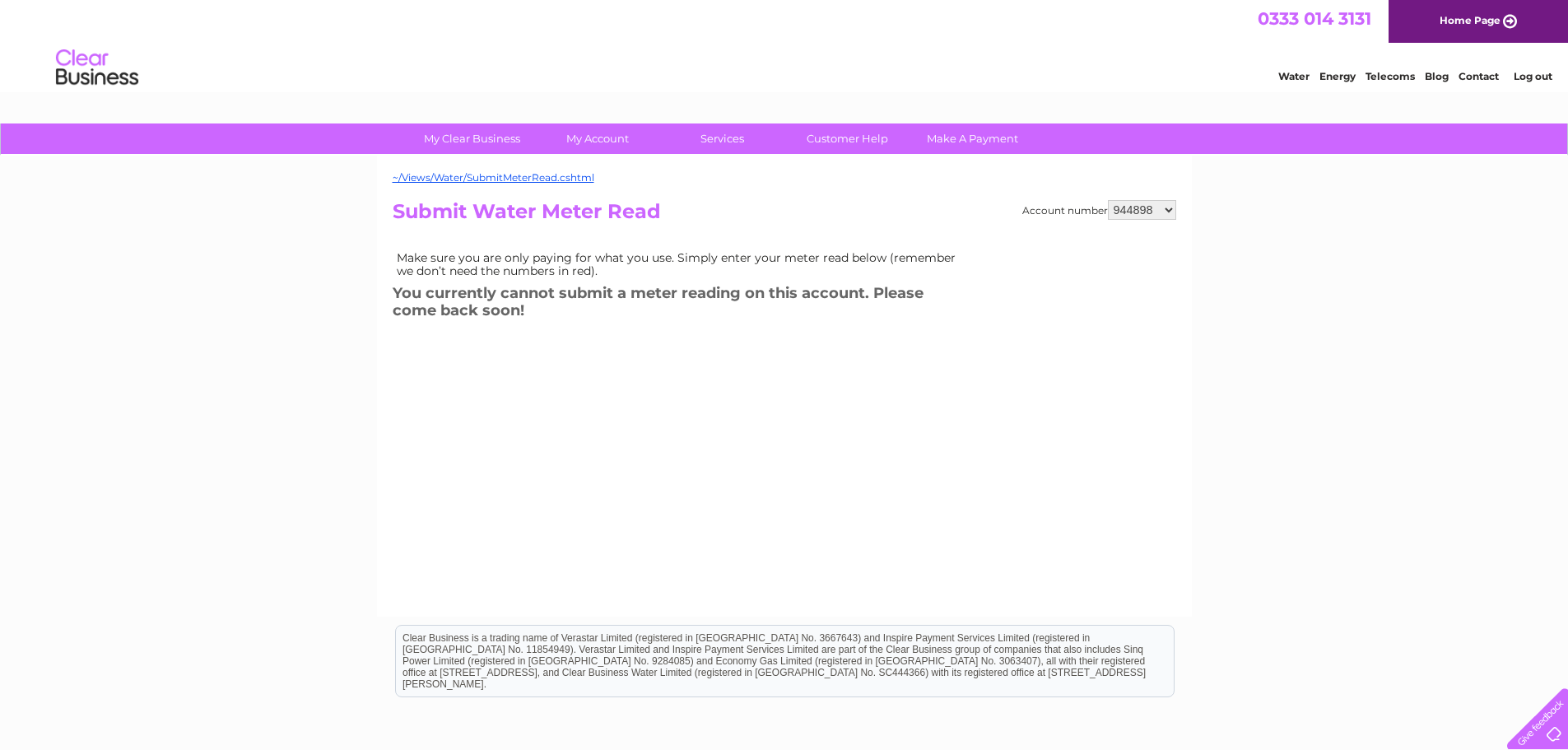
click at [1108, 200] on select "944898 969677 1048255 1136734" at bounding box center [1142, 209] width 68 height 20
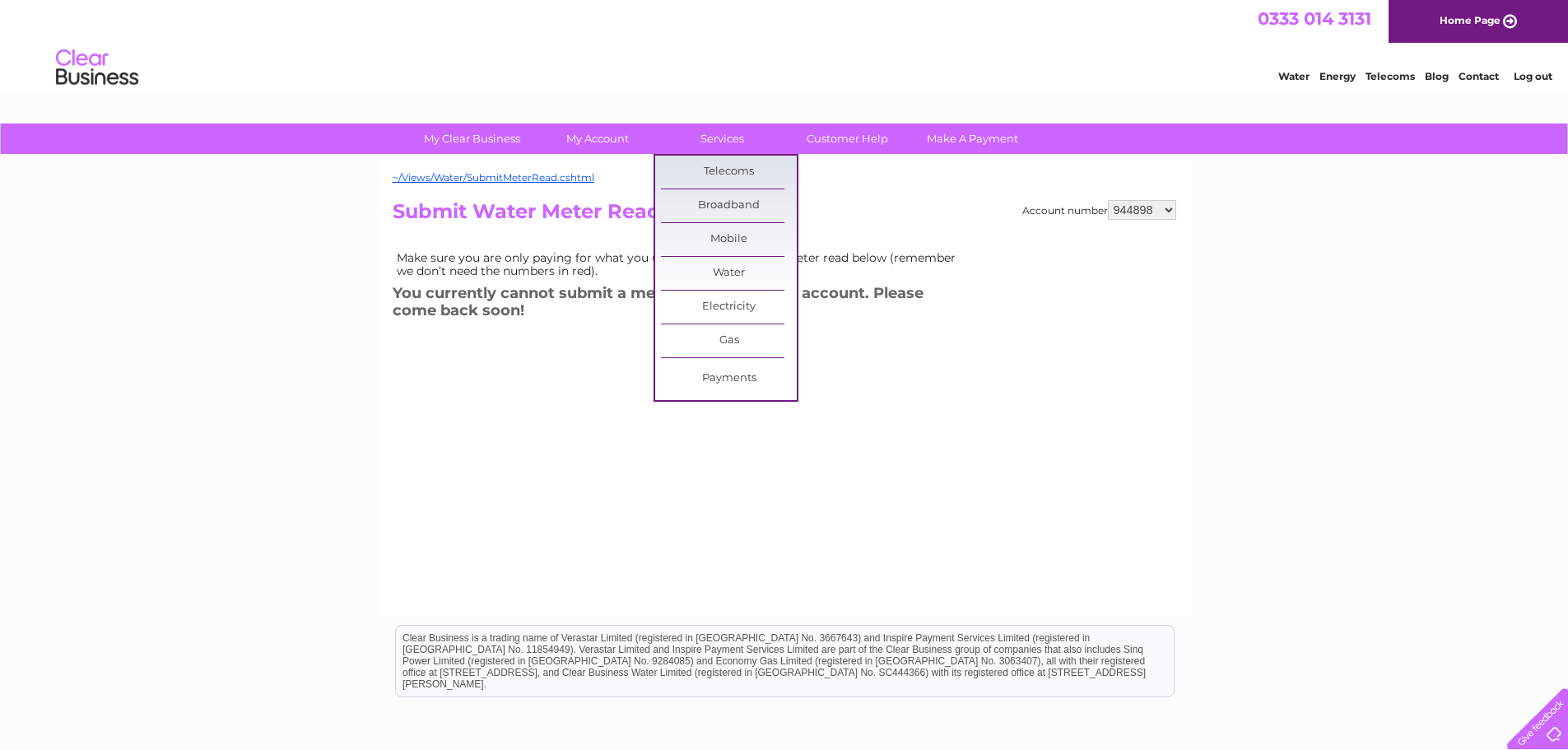
drag, startPoint x: 702, startPoint y: 138, endPoint x: 544, endPoint y: 250, distance: 193.7
click at [544, 250] on td "Make sure you are only paying for what you use. Simply enter your meter read be…" at bounding box center [680, 264] width 576 height 34
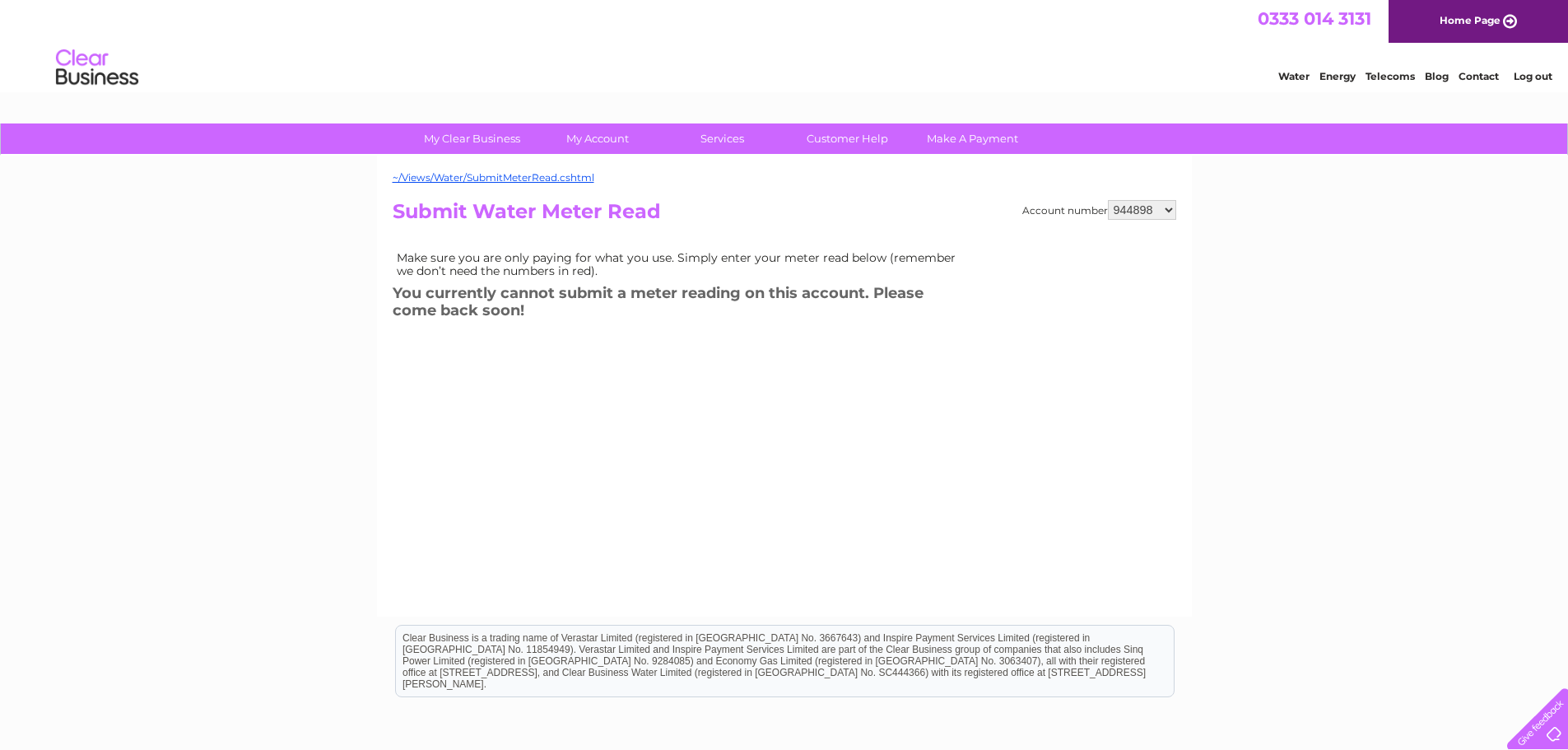
click at [1547, 725] on div at bounding box center [1534, 715] width 67 height 67
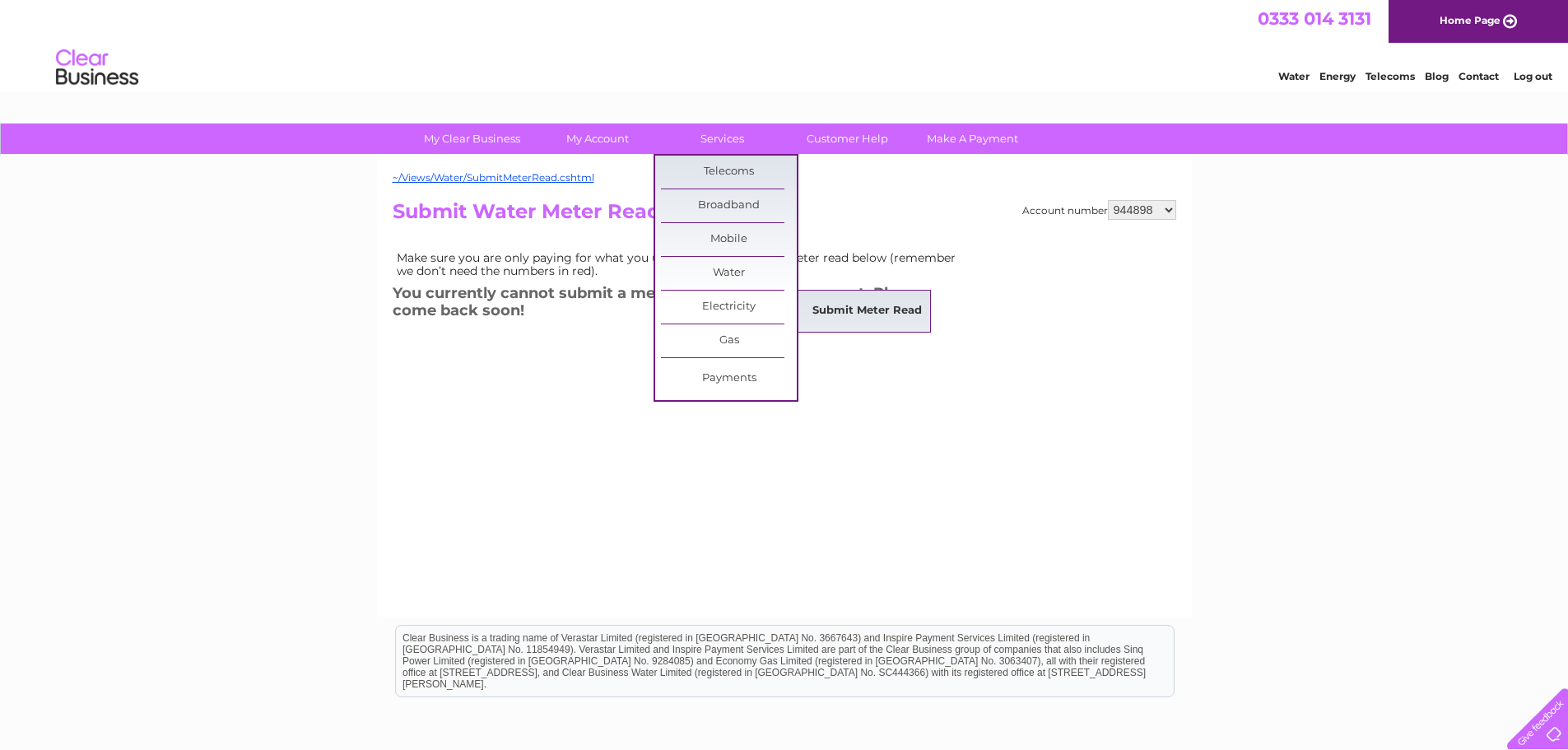
click at [868, 315] on link "Submit Meter Read" at bounding box center [867, 311] width 136 height 33
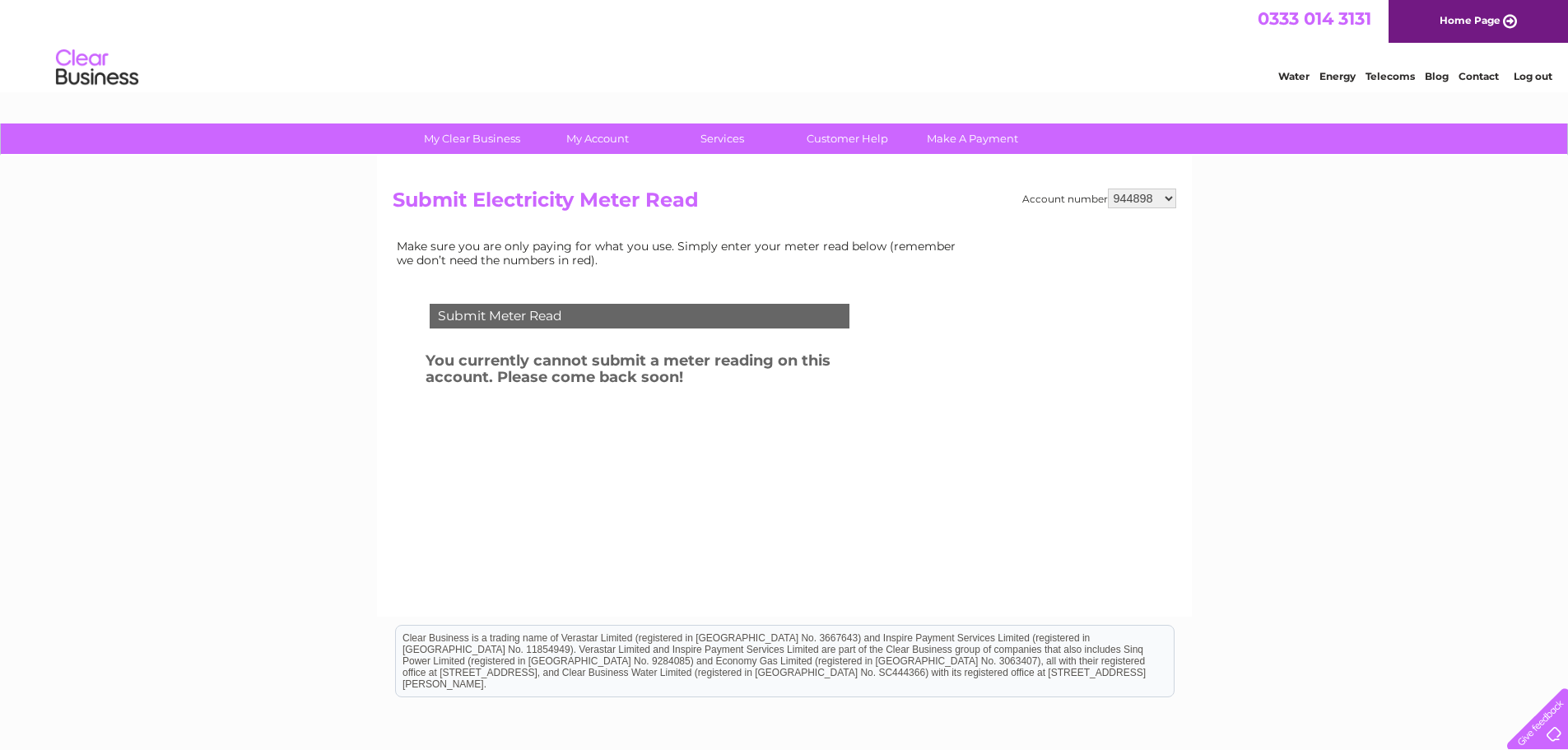
click at [1151, 195] on select "944898 969677 1048255 1136734" at bounding box center [1142, 198] width 68 height 20
select select "969677"
click at [1108, 188] on select "944898 969677 1048255 1136734" at bounding box center [1142, 198] width 68 height 20
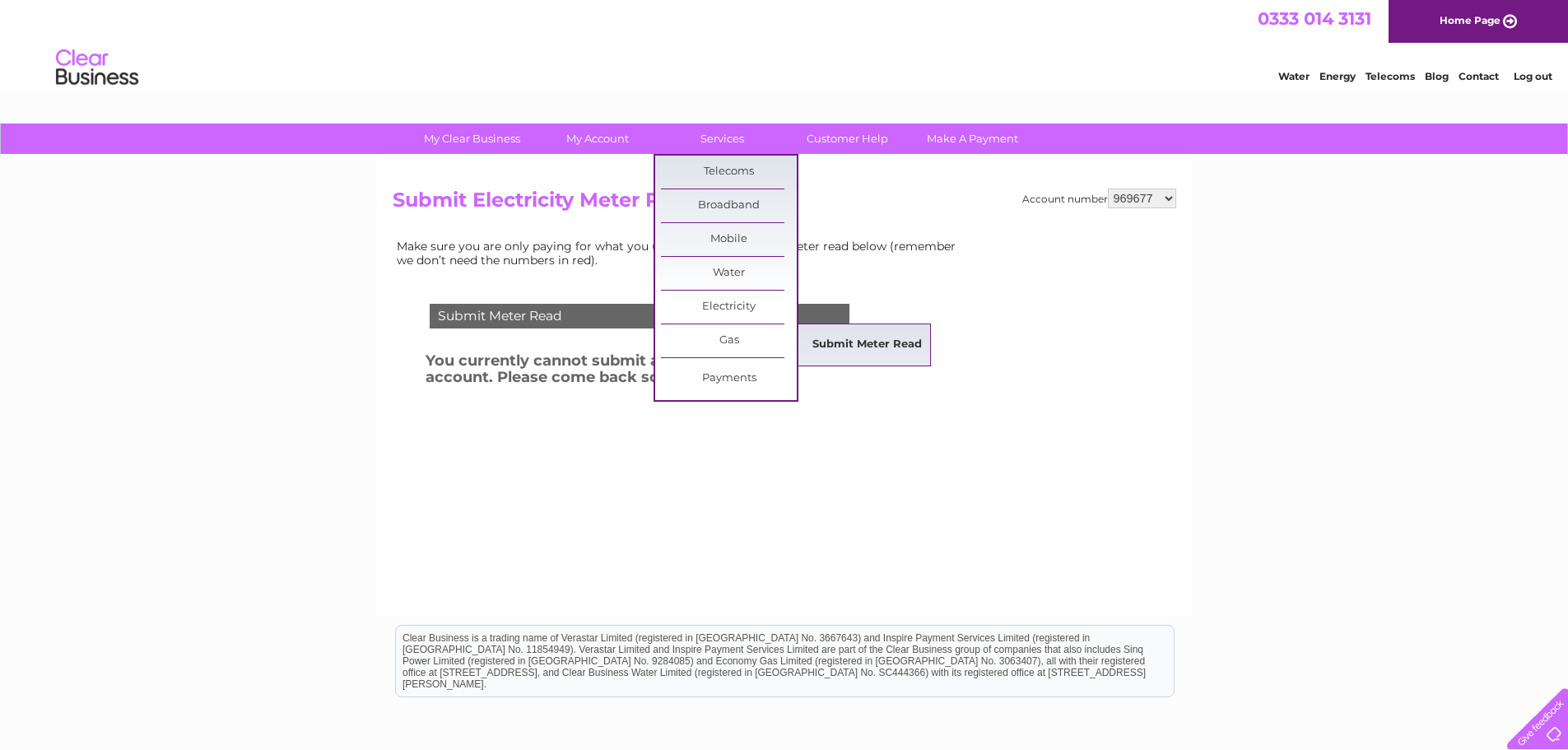
click at [840, 345] on link "Submit Meter Read" at bounding box center [867, 345] width 136 height 33
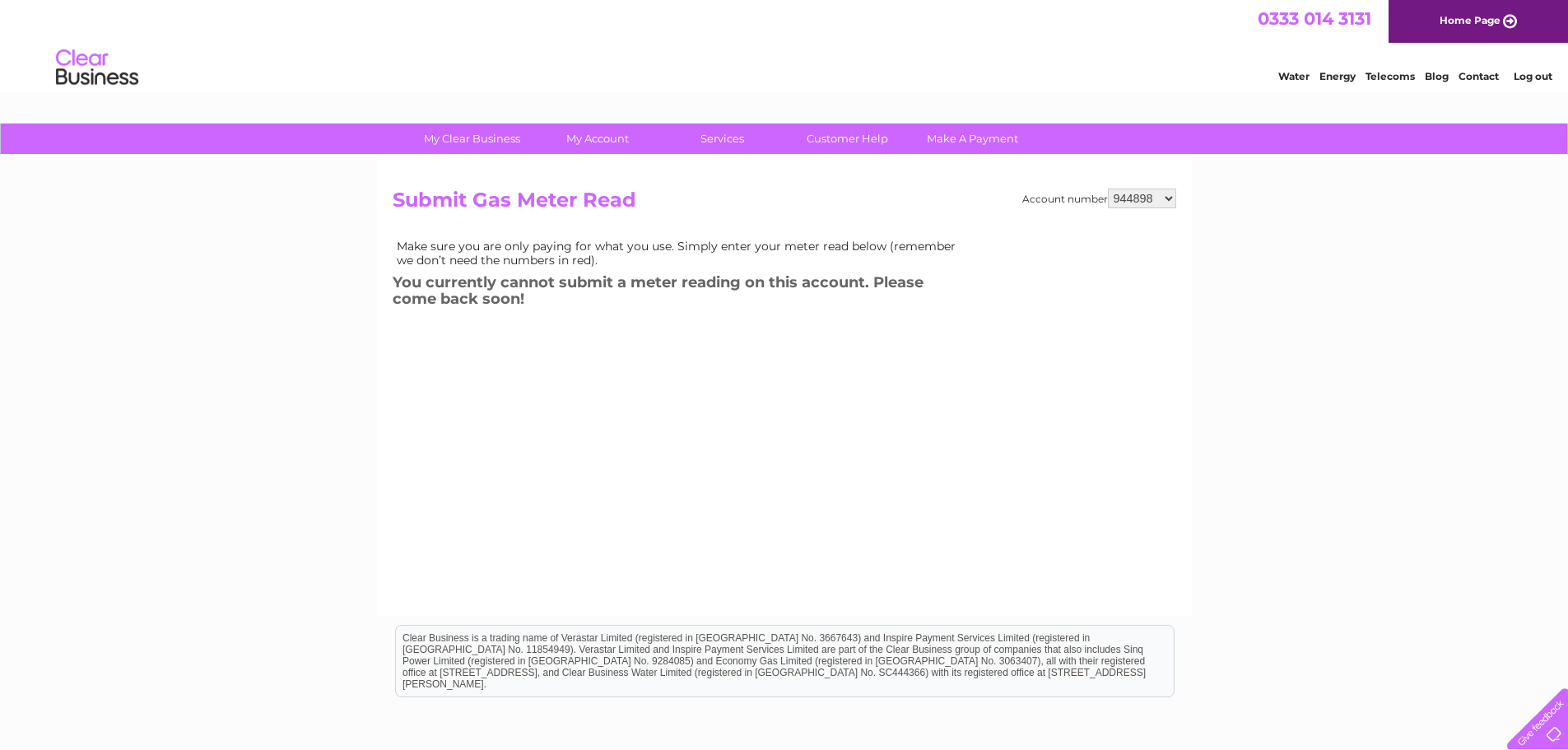
drag, startPoint x: 0, startPoint y: 0, endPoint x: 1148, endPoint y: 199, distance: 1165.1
click at [1148, 199] on select "944898 969677 1048255 1136734" at bounding box center [1142, 198] width 68 height 20
select select "969677"
click at [1108, 188] on select "944898 969677 1048255 1136734" at bounding box center [1142, 198] width 68 height 20
select select "1048255"
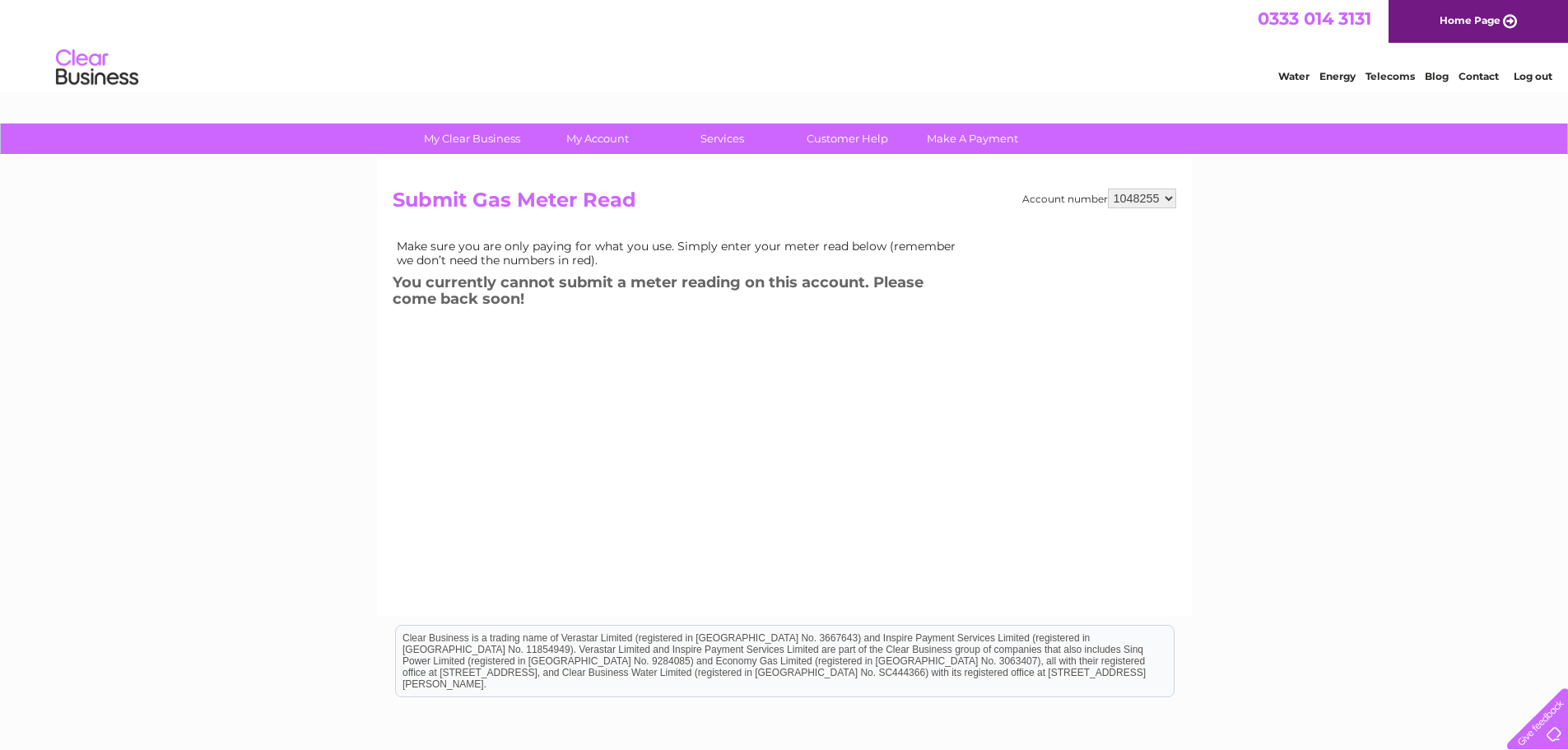
click at [1108, 188] on select "944898 969677 1048255 1136734" at bounding box center [1142, 198] width 68 height 20
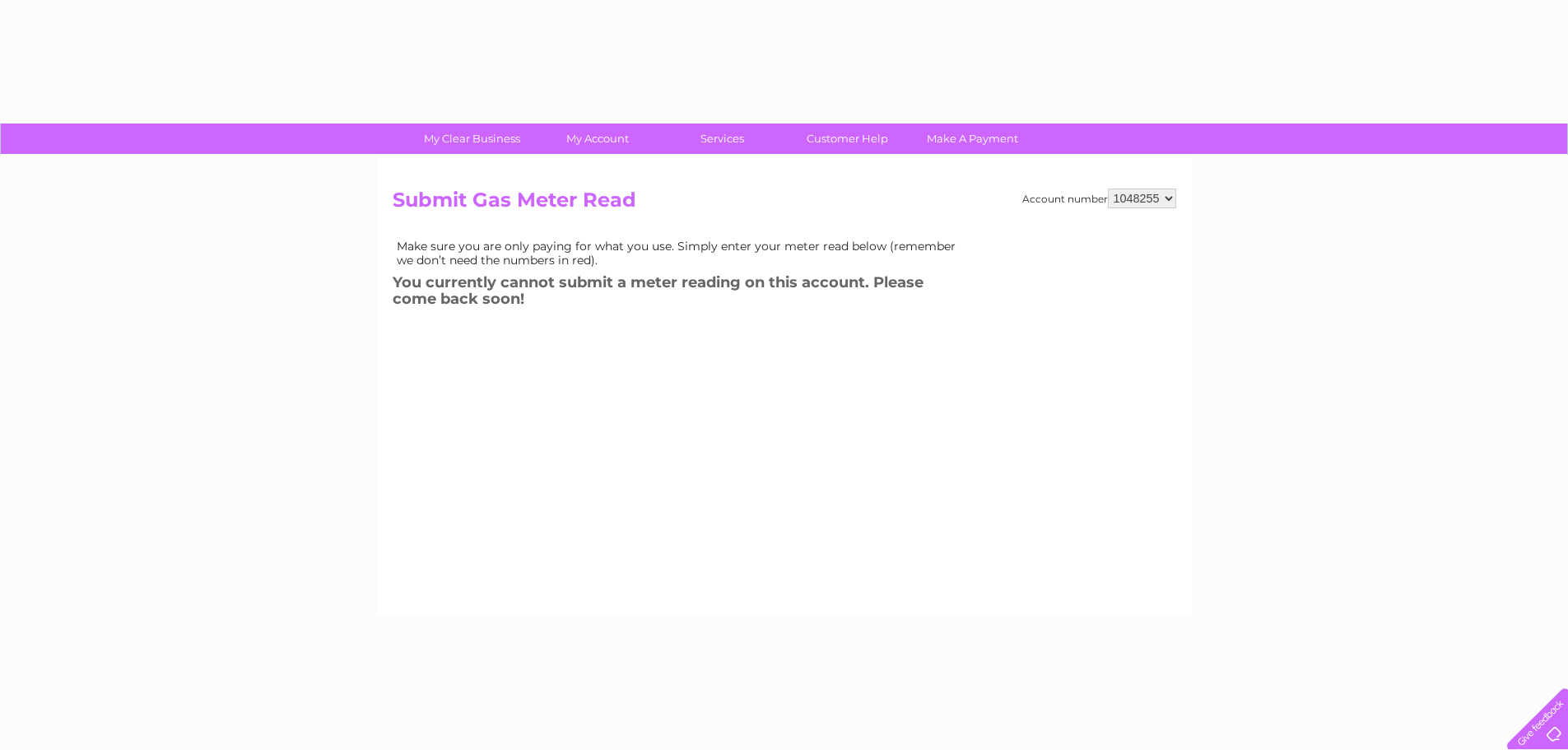
click at [1159, 196] on select "944898 969677 1048255 1136734" at bounding box center [1142, 198] width 68 height 20
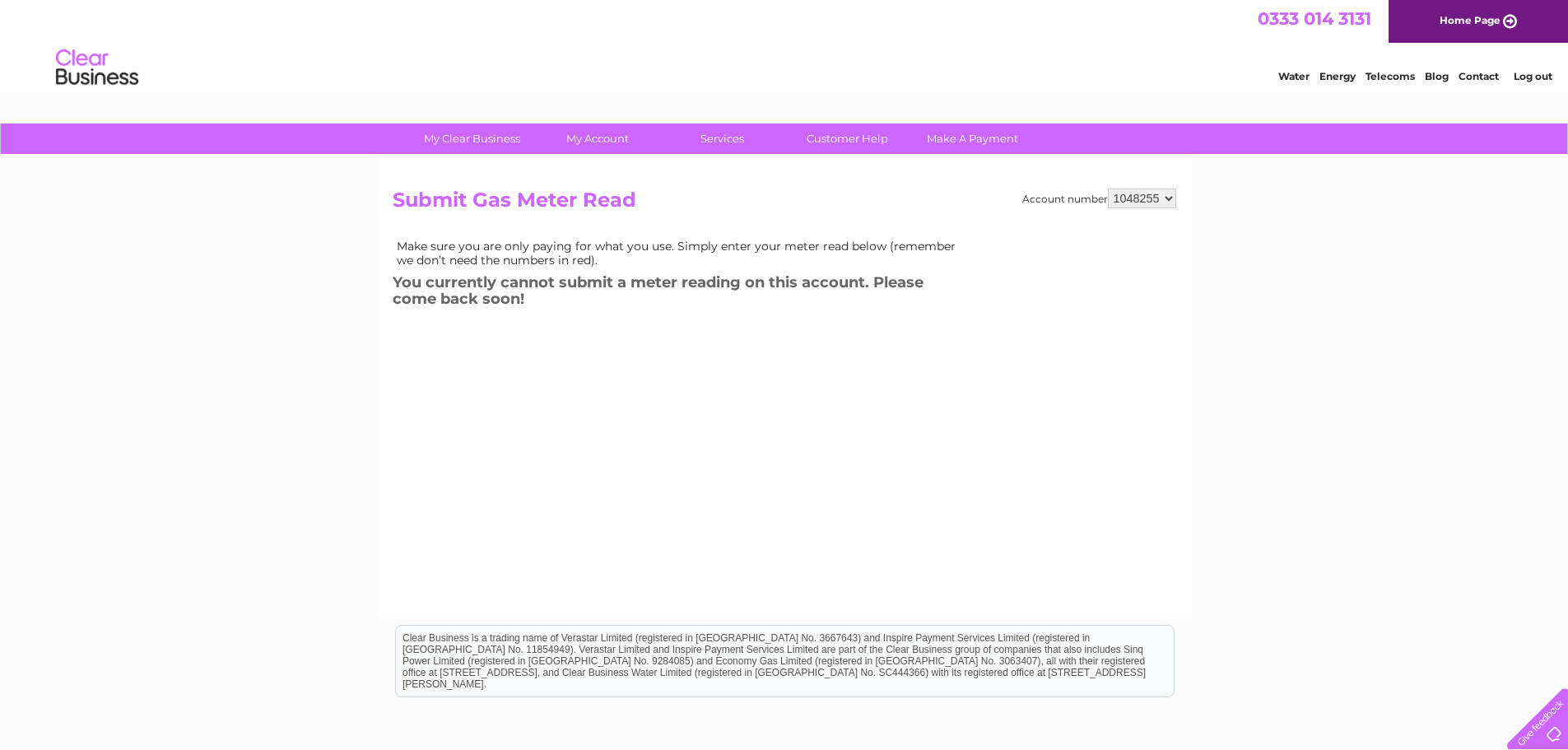
select select "1136734"
click at [1108, 188] on select "944898 969677 1048255 1136734" at bounding box center [1142, 198] width 68 height 20
click at [551, 38] on div "0333 014 3131 Home Page" at bounding box center [784, 21] width 1568 height 43
